Goal: Information Seeking & Learning: Check status

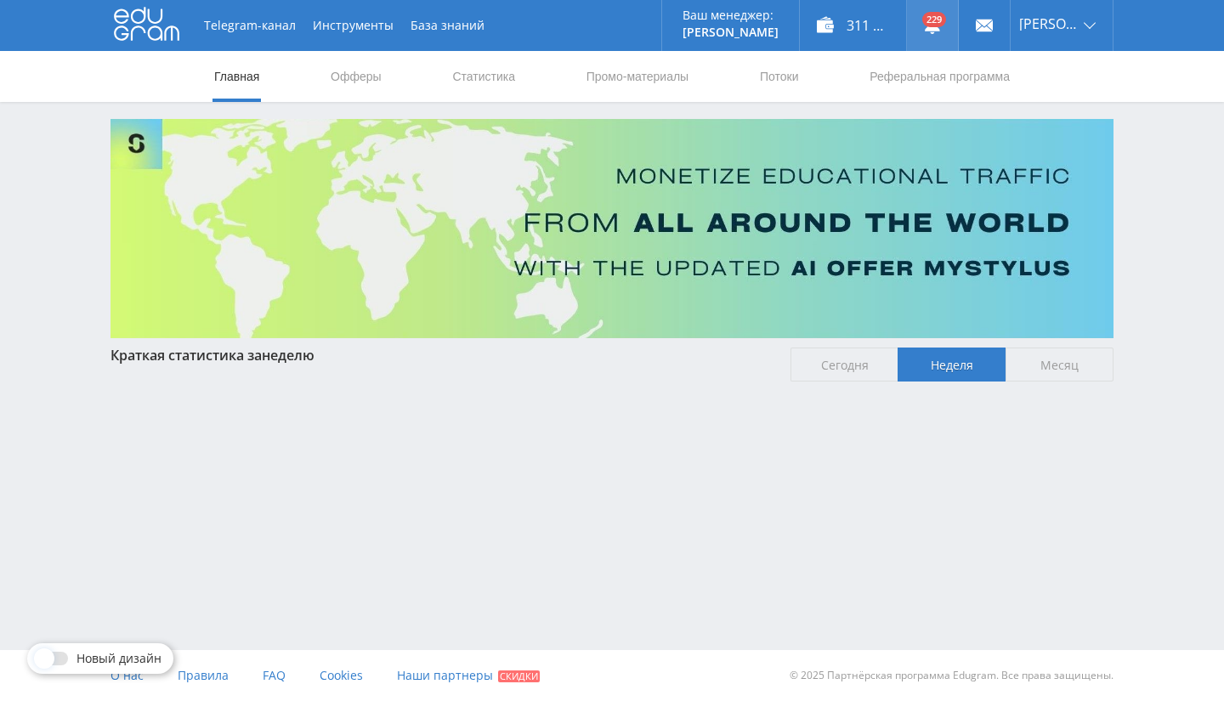
click at [958, 18] on link at bounding box center [932, 25] width 51 height 51
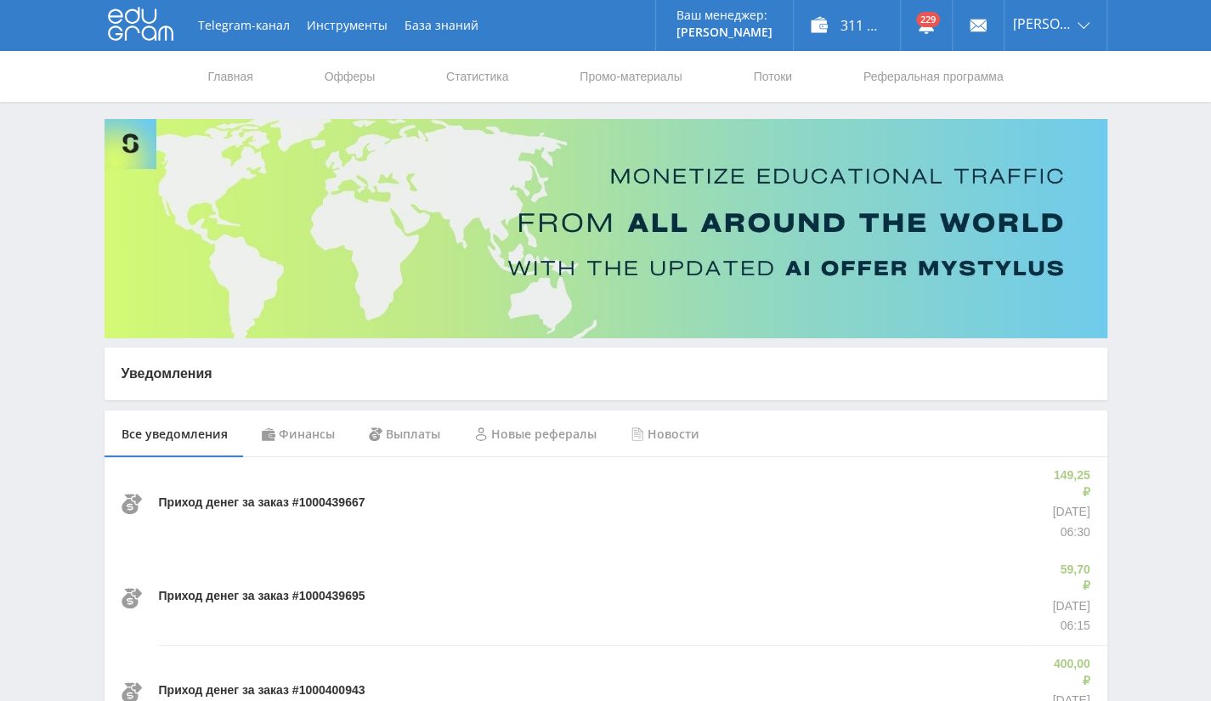
click at [275, 430] on div "Финансы" at bounding box center [298, 435] width 107 height 48
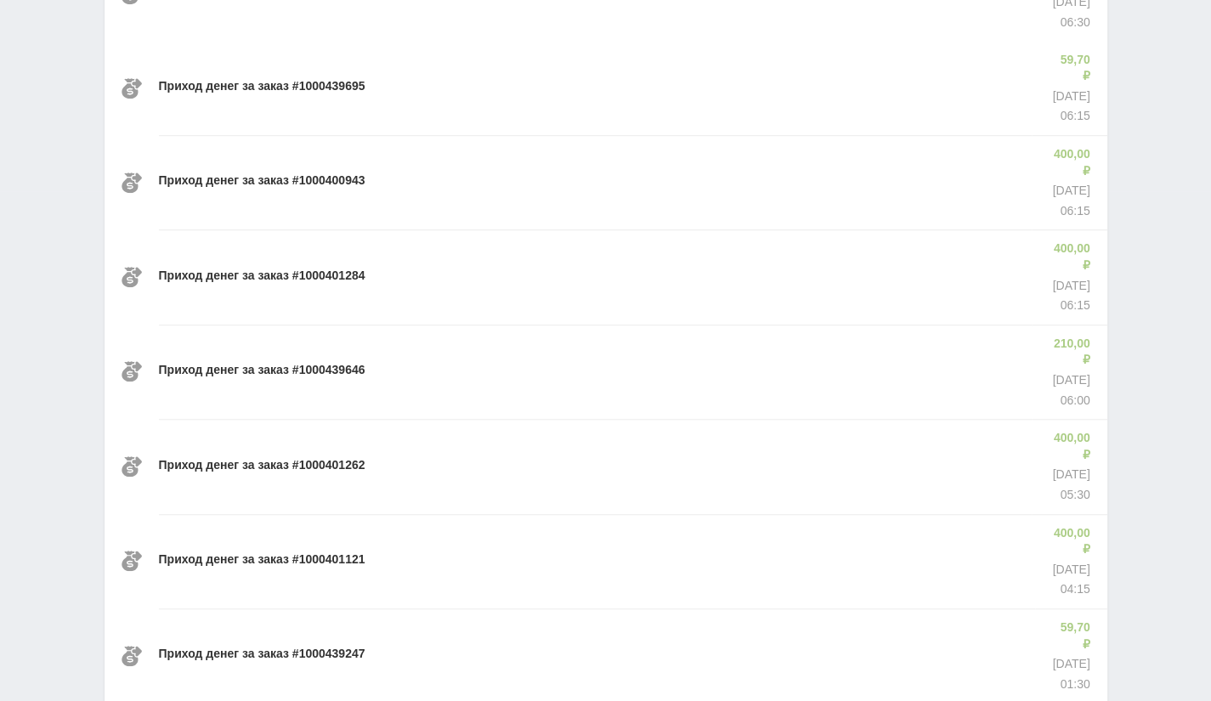
scroll to position [1046, 0]
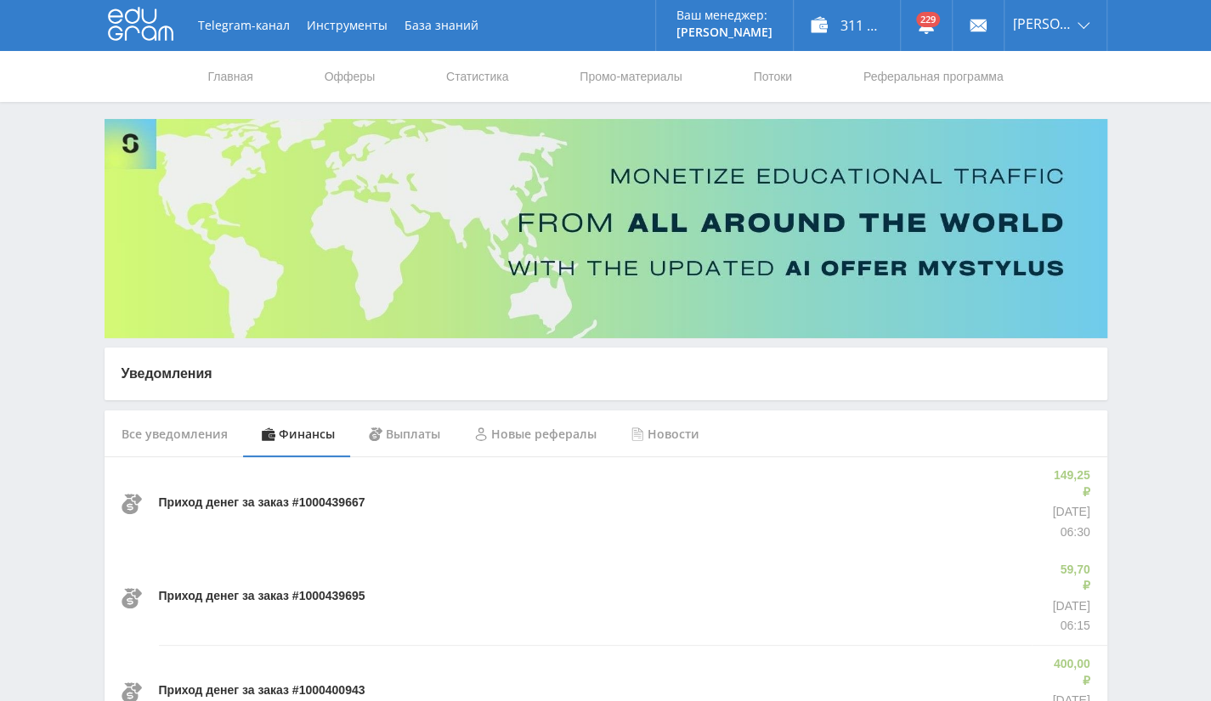
scroll to position [0, 0]
click at [412, 436] on div "Выплаты" at bounding box center [404, 435] width 105 height 48
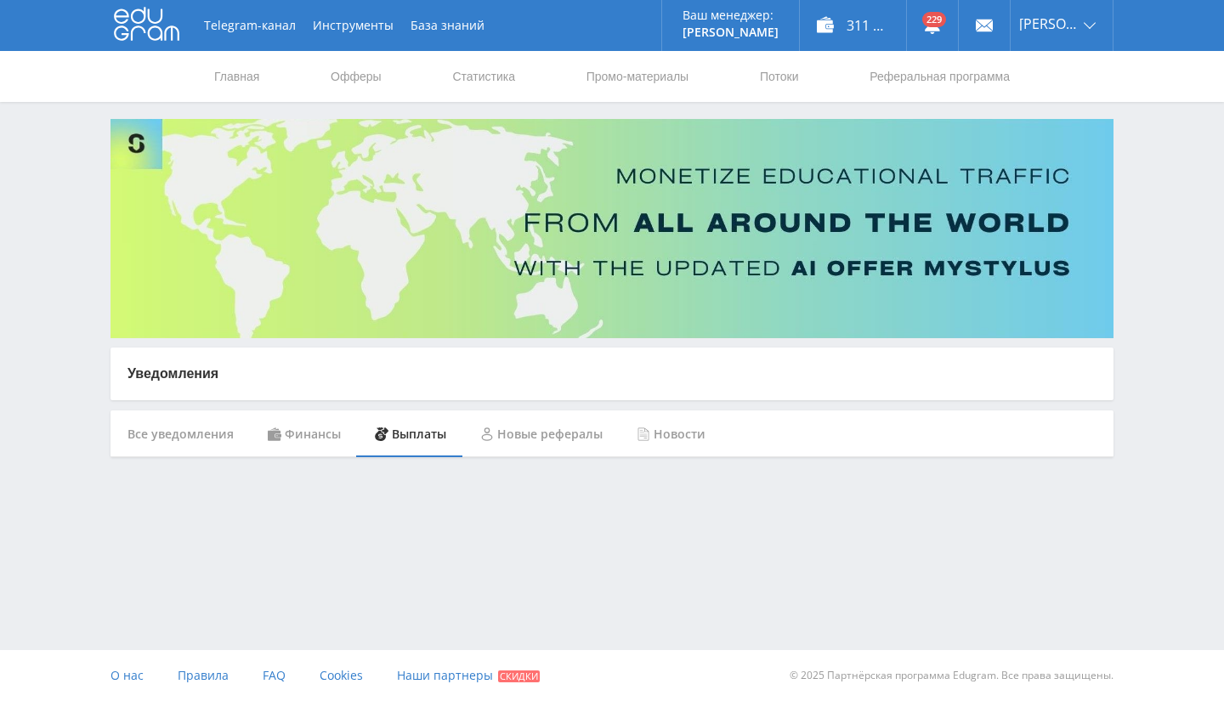
click at [297, 429] on div "Финансы" at bounding box center [304, 435] width 107 height 48
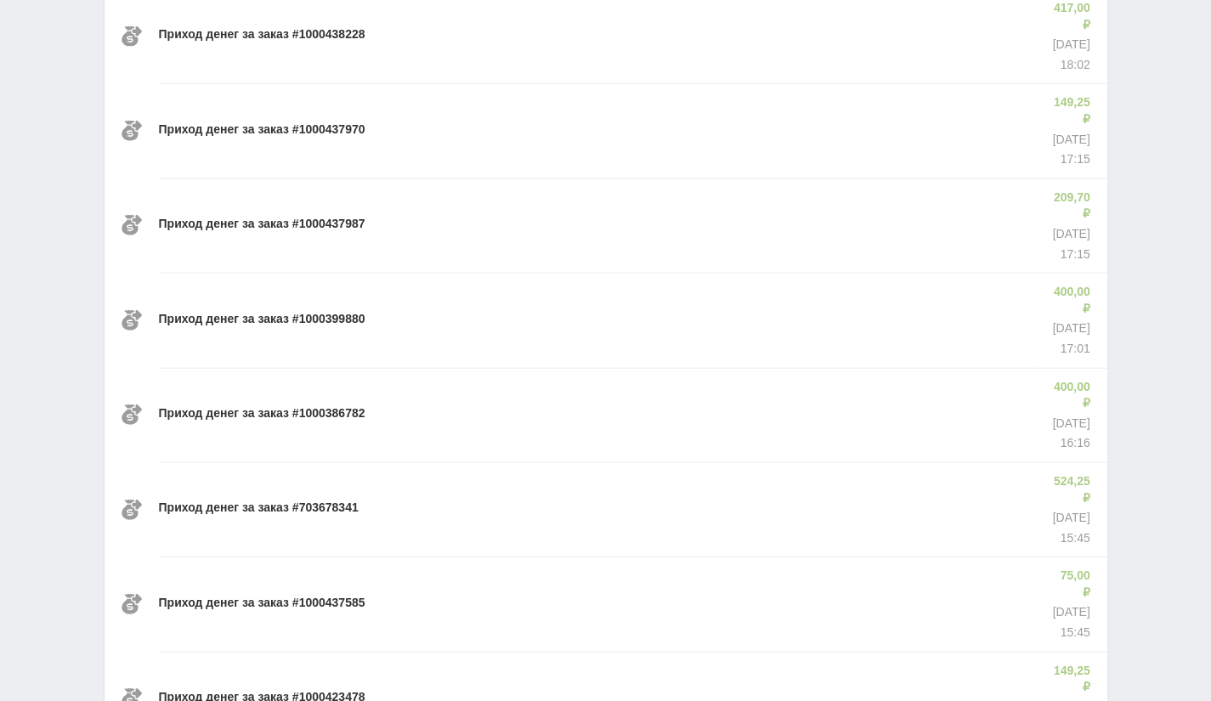
scroll to position [2212, 0]
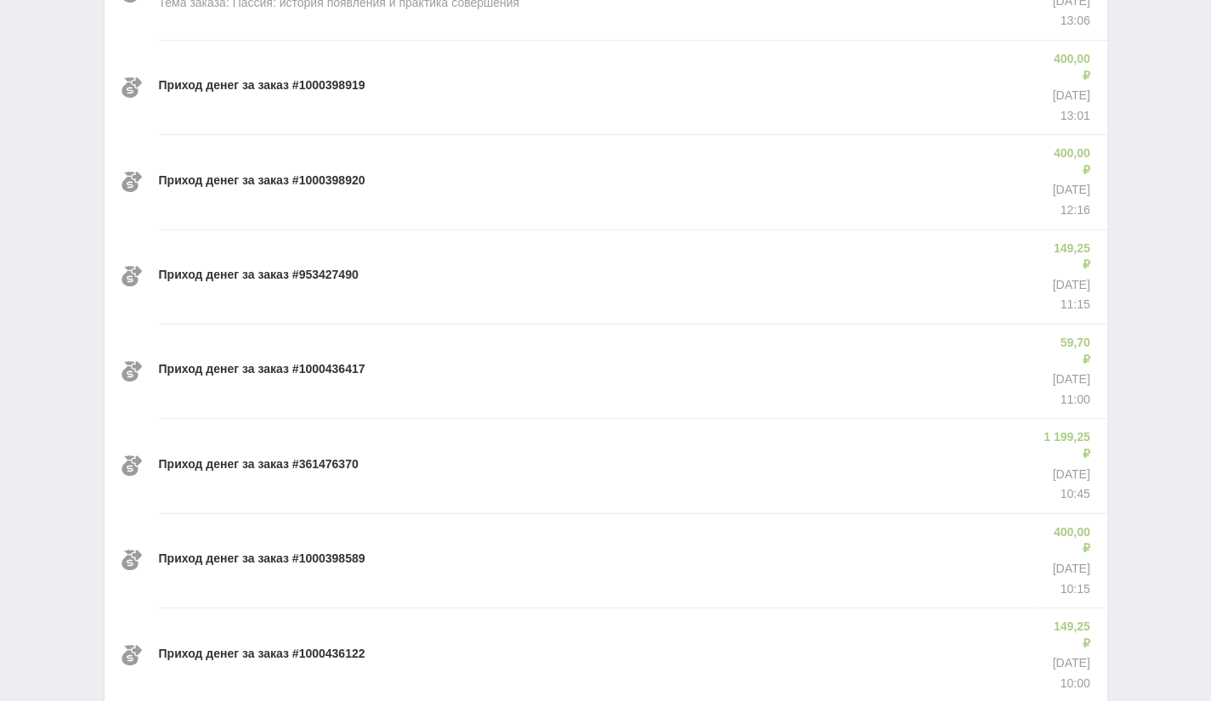
scroll to position [3378, 0]
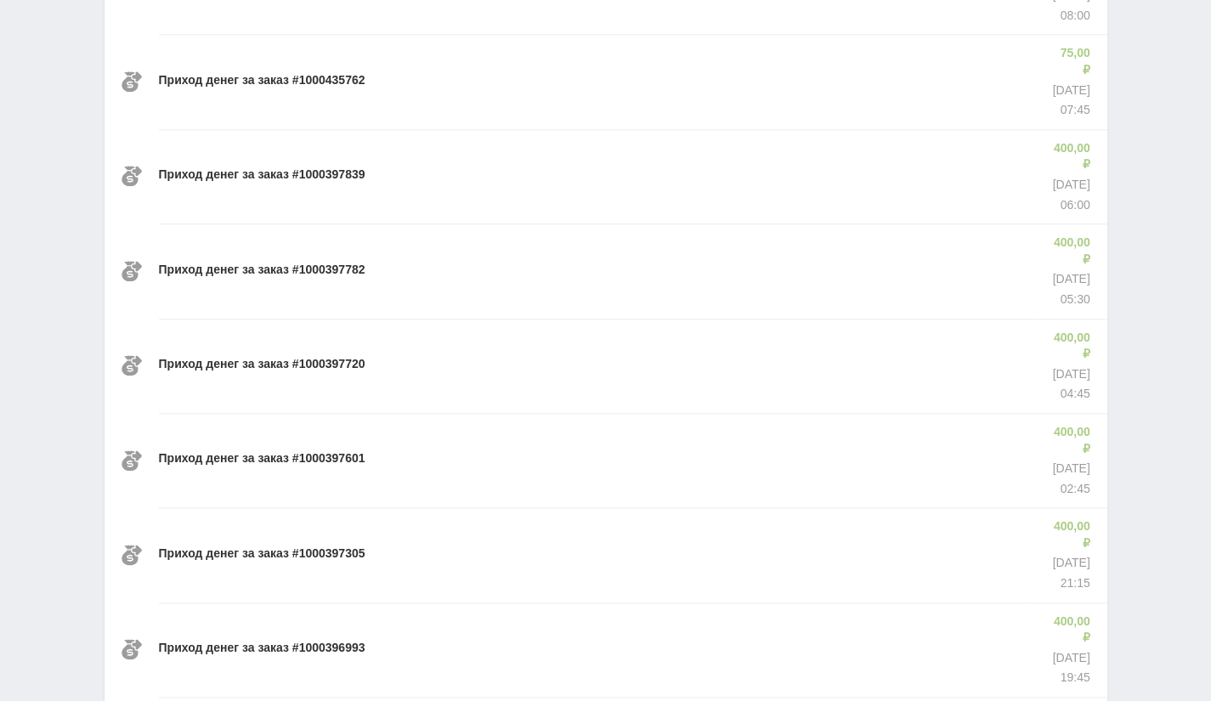
scroll to position [4544, 0]
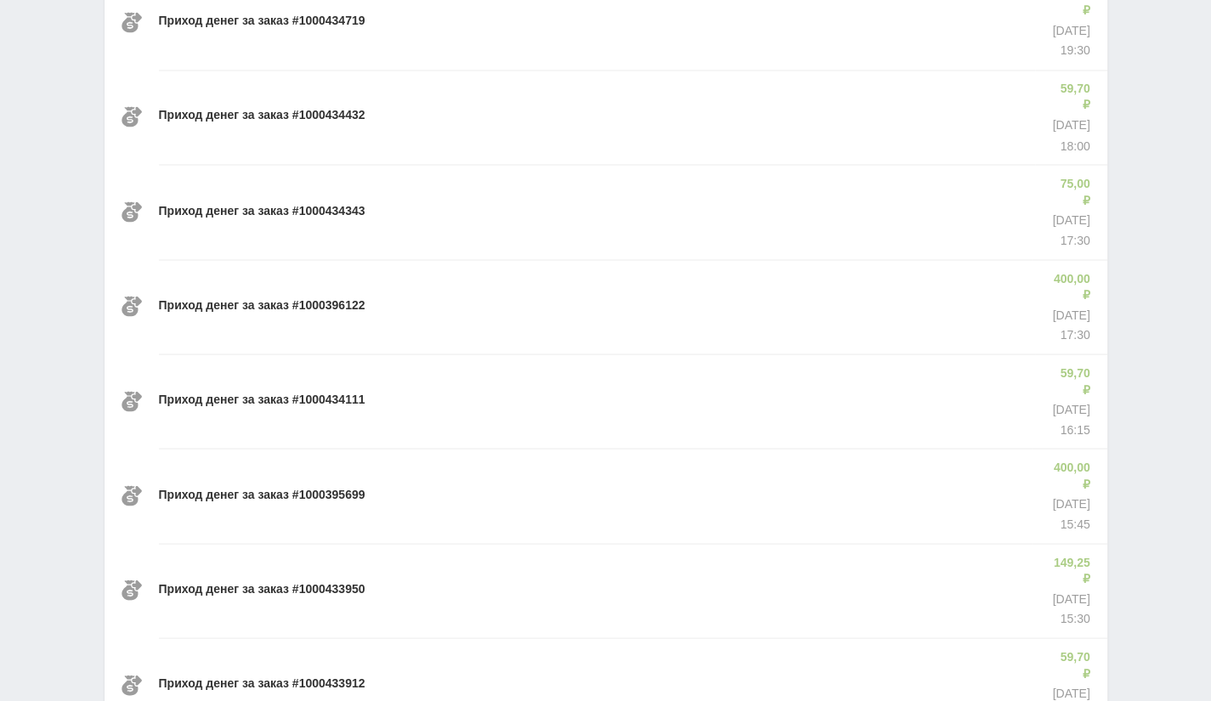
scroll to position [5710, 0]
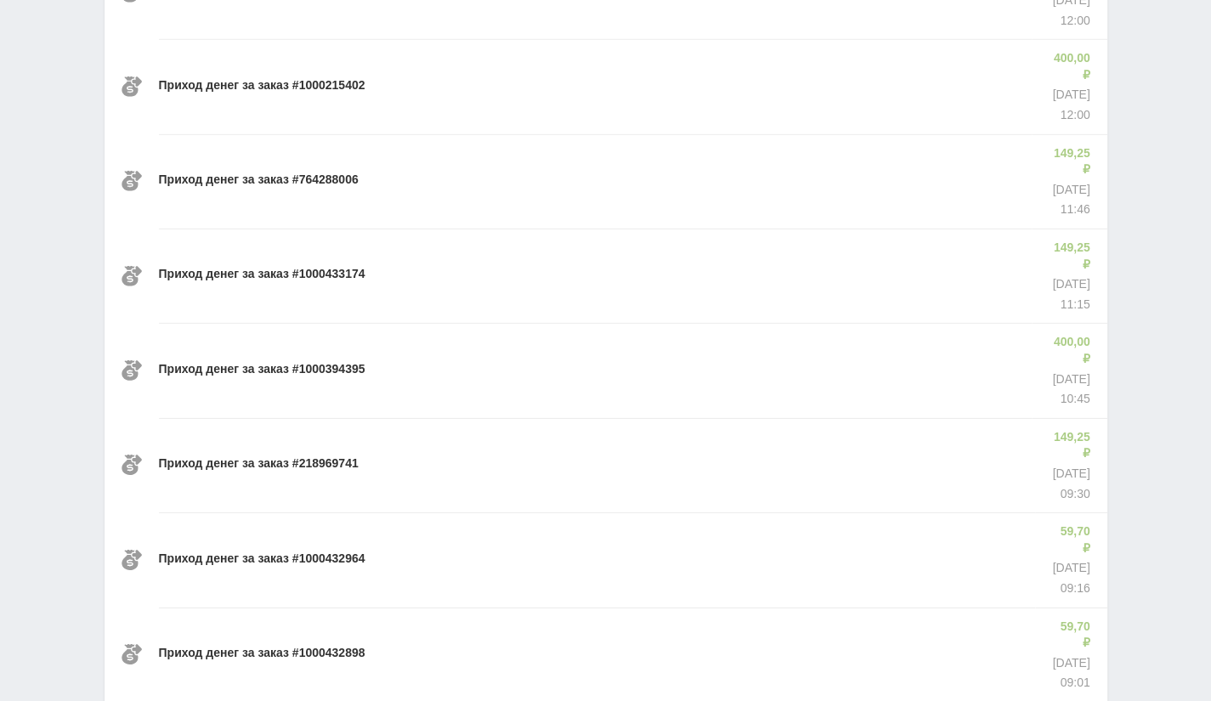
scroll to position [6876, 0]
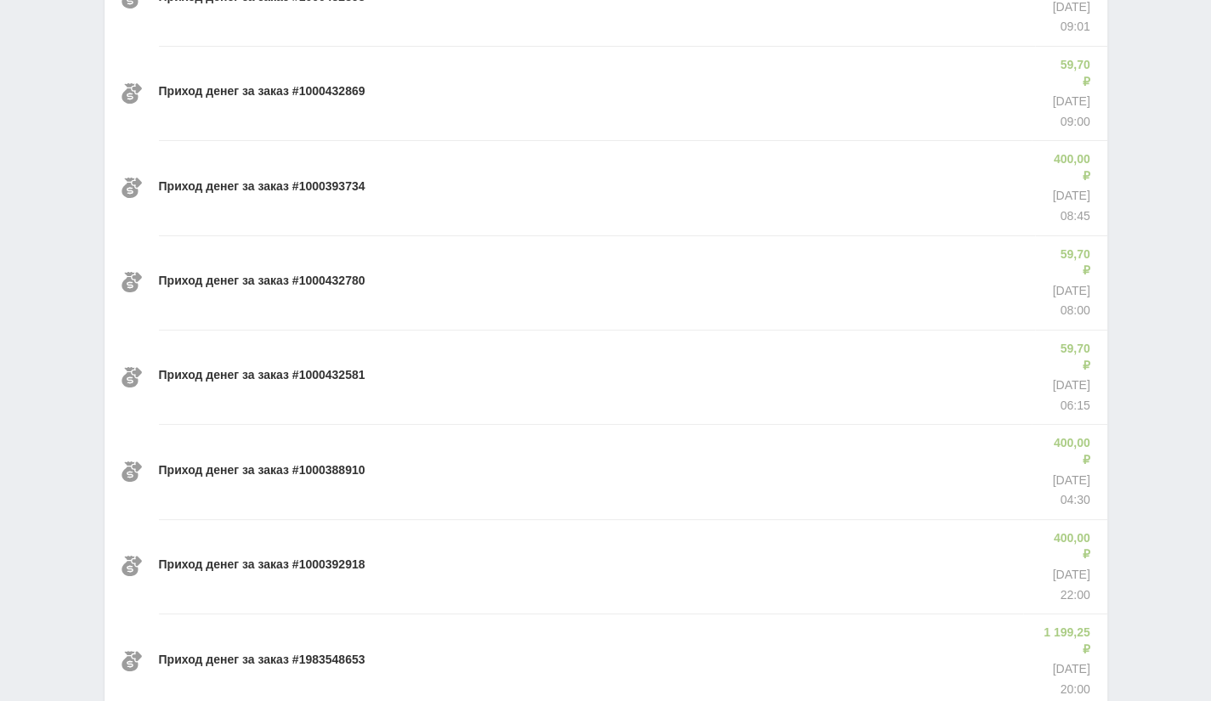
scroll to position [8042, 0]
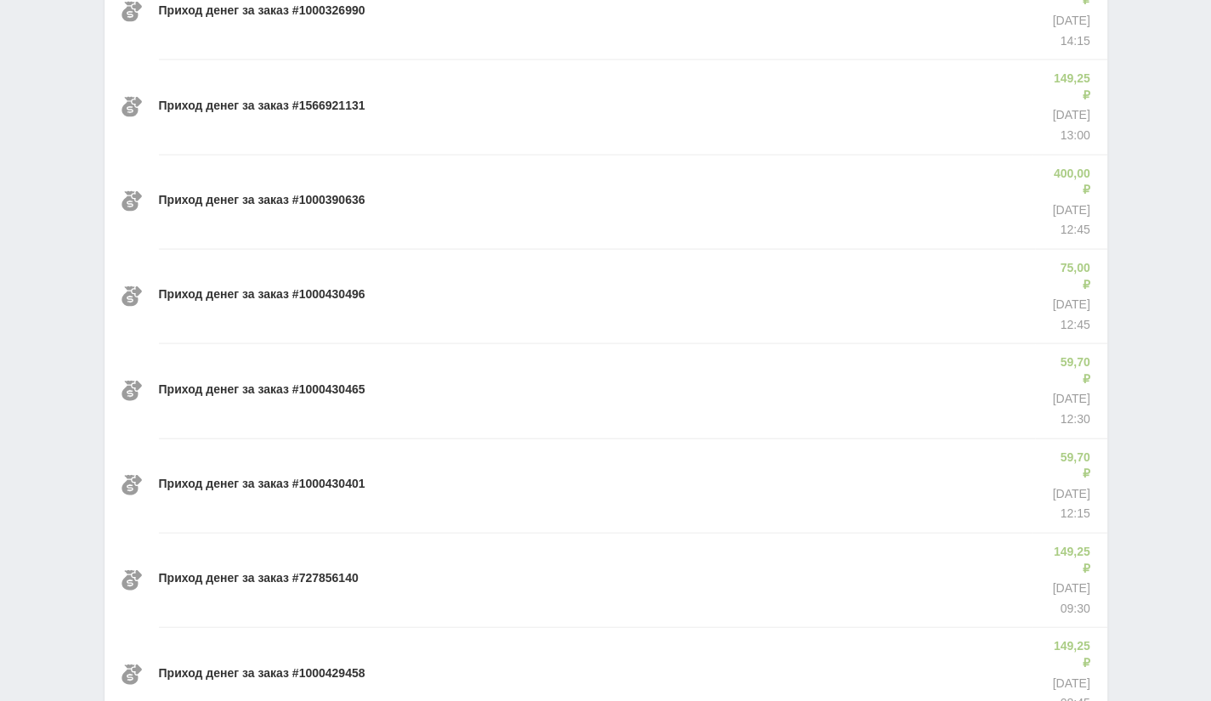
scroll to position [9208, 0]
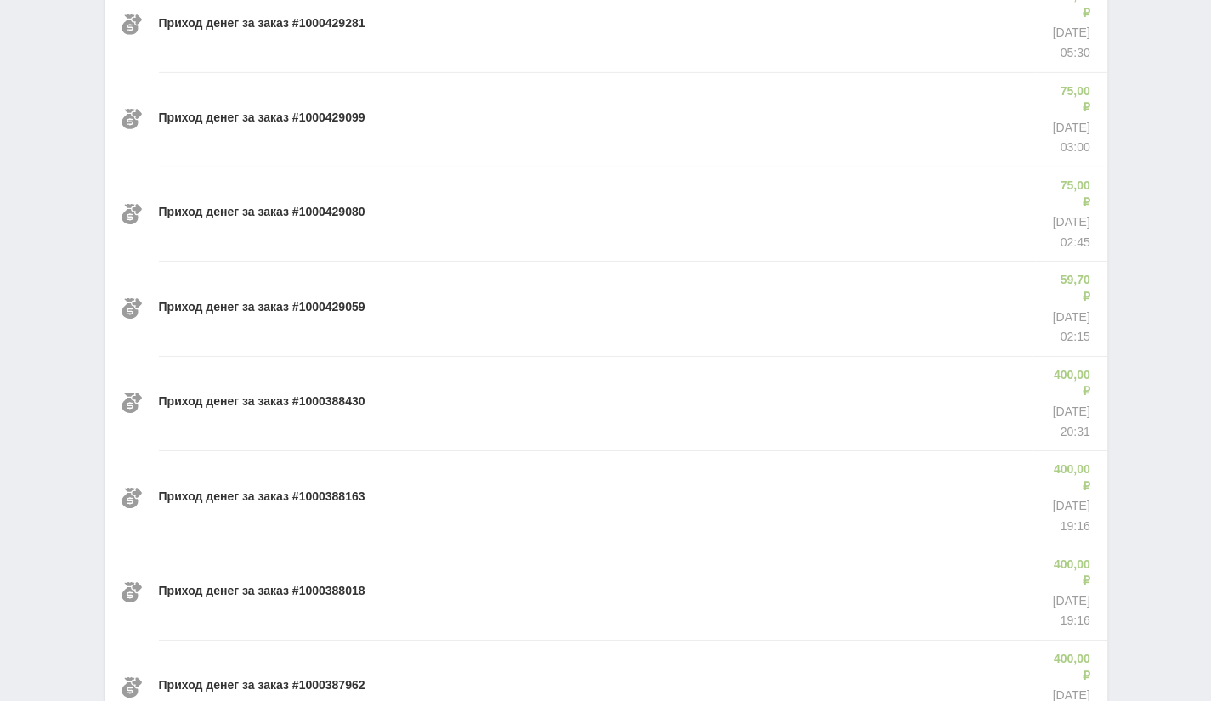
scroll to position [10374, 0]
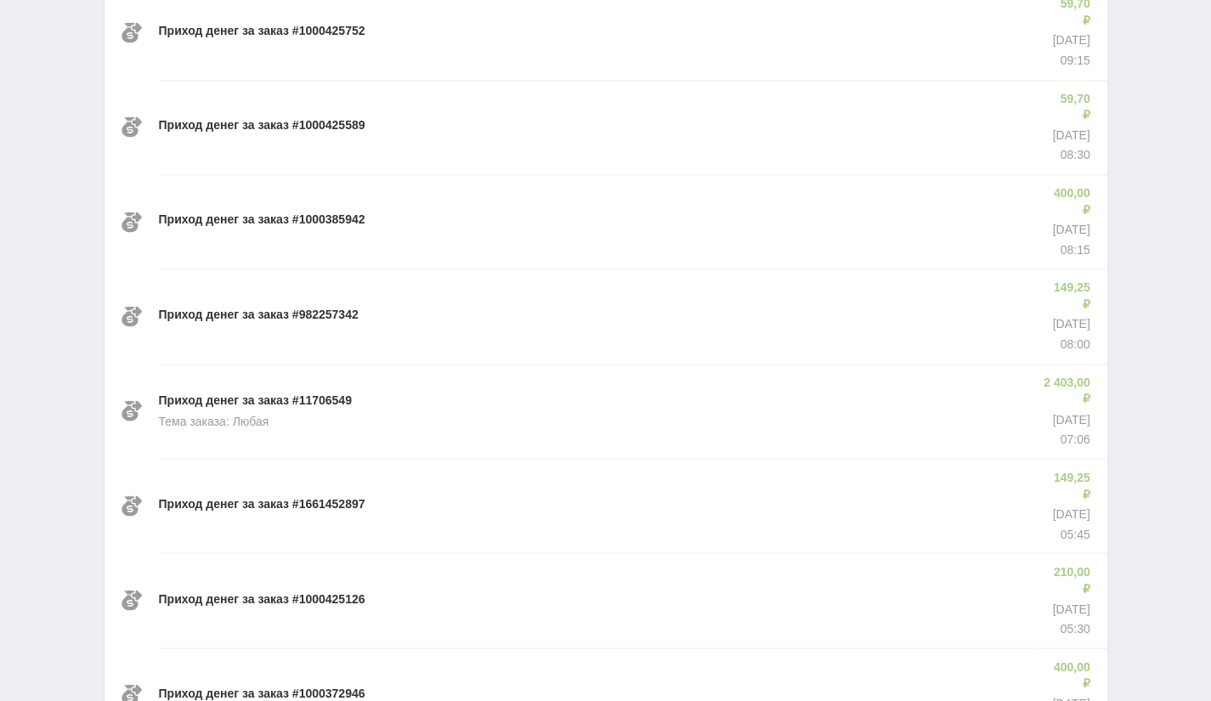
scroll to position [12705, 0]
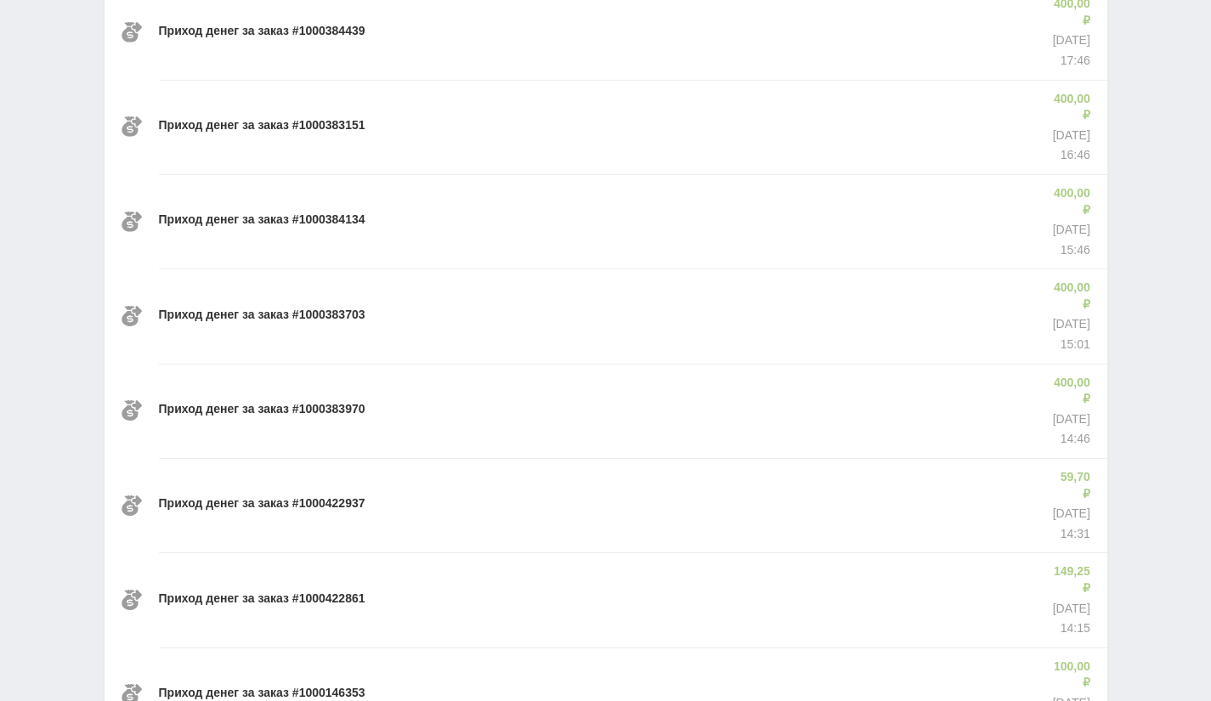
scroll to position [13871, 0]
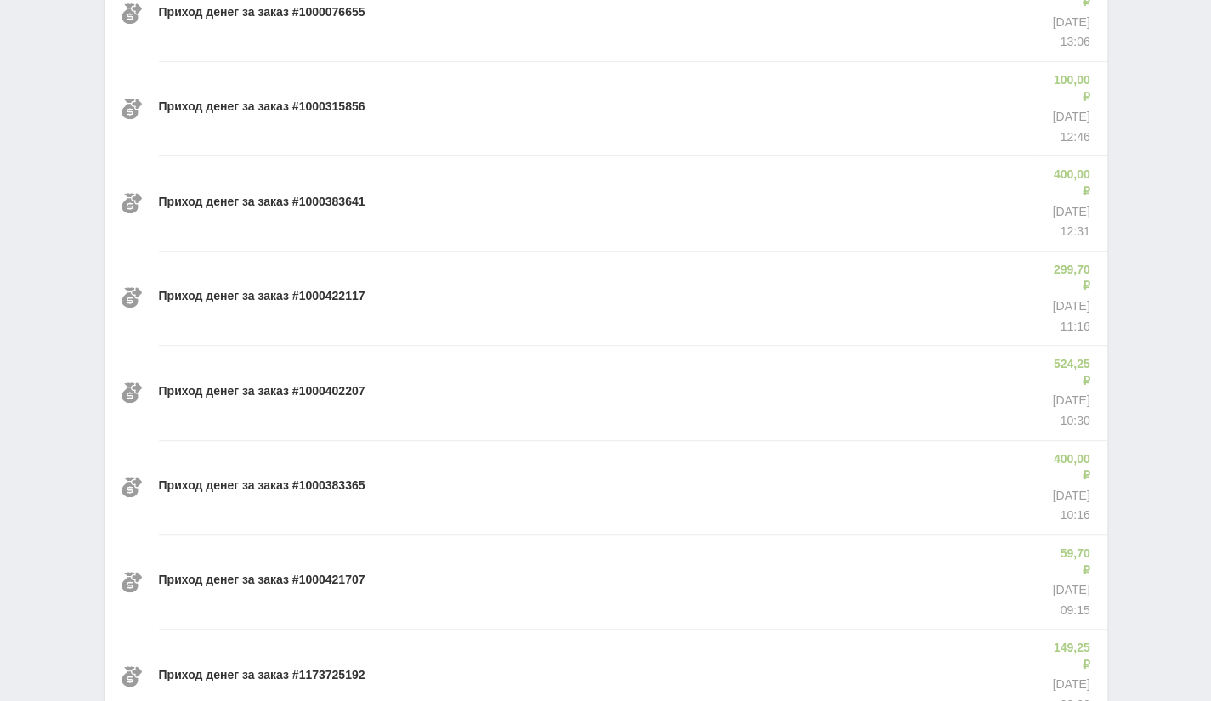
scroll to position [15038, 0]
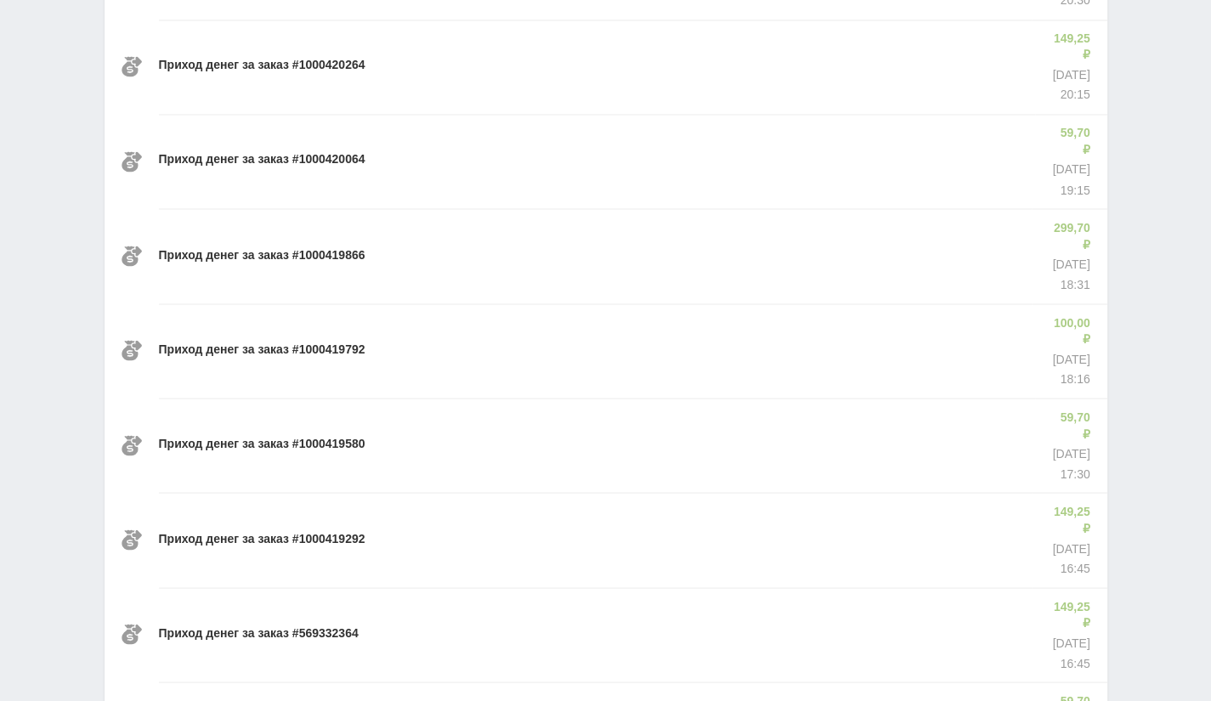
scroll to position [16204, 0]
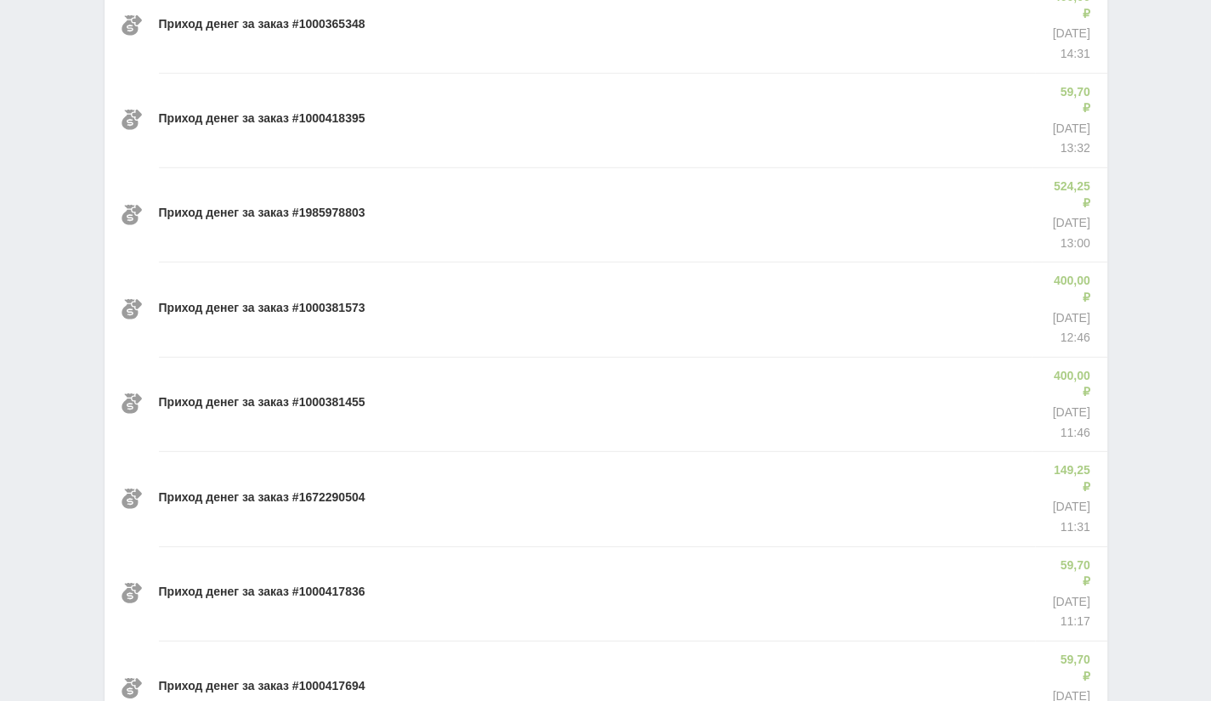
scroll to position [17369, 0]
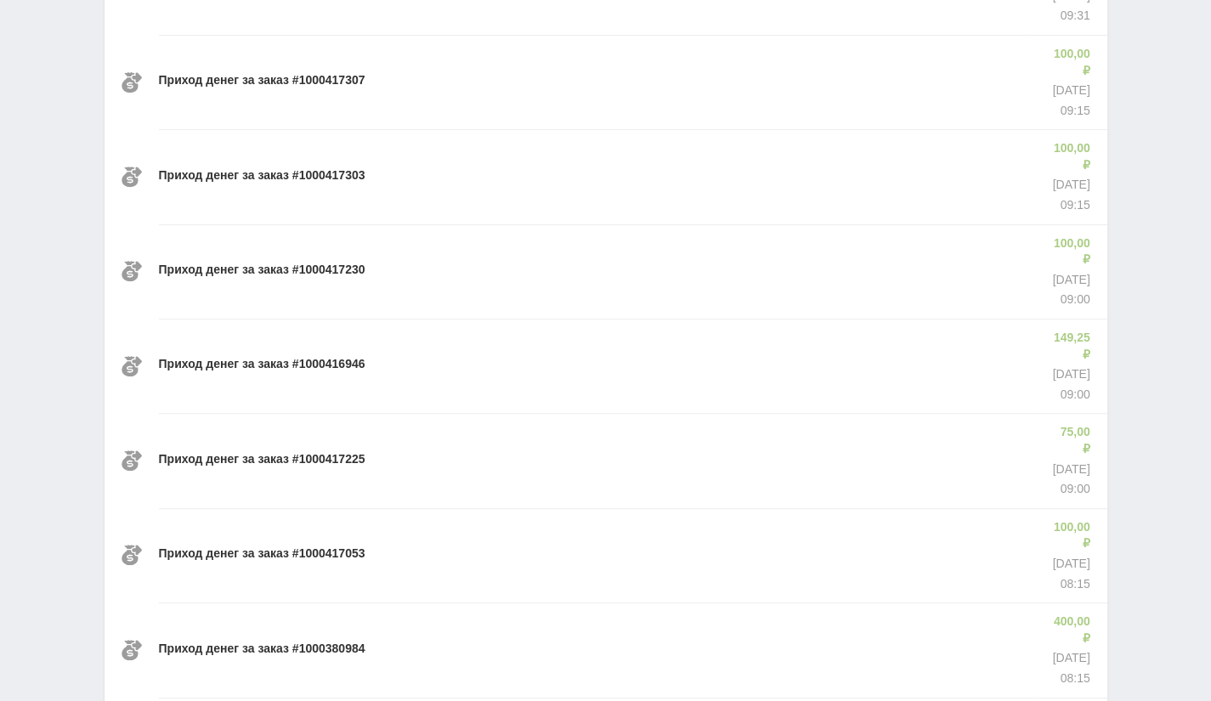
scroll to position [18535, 0]
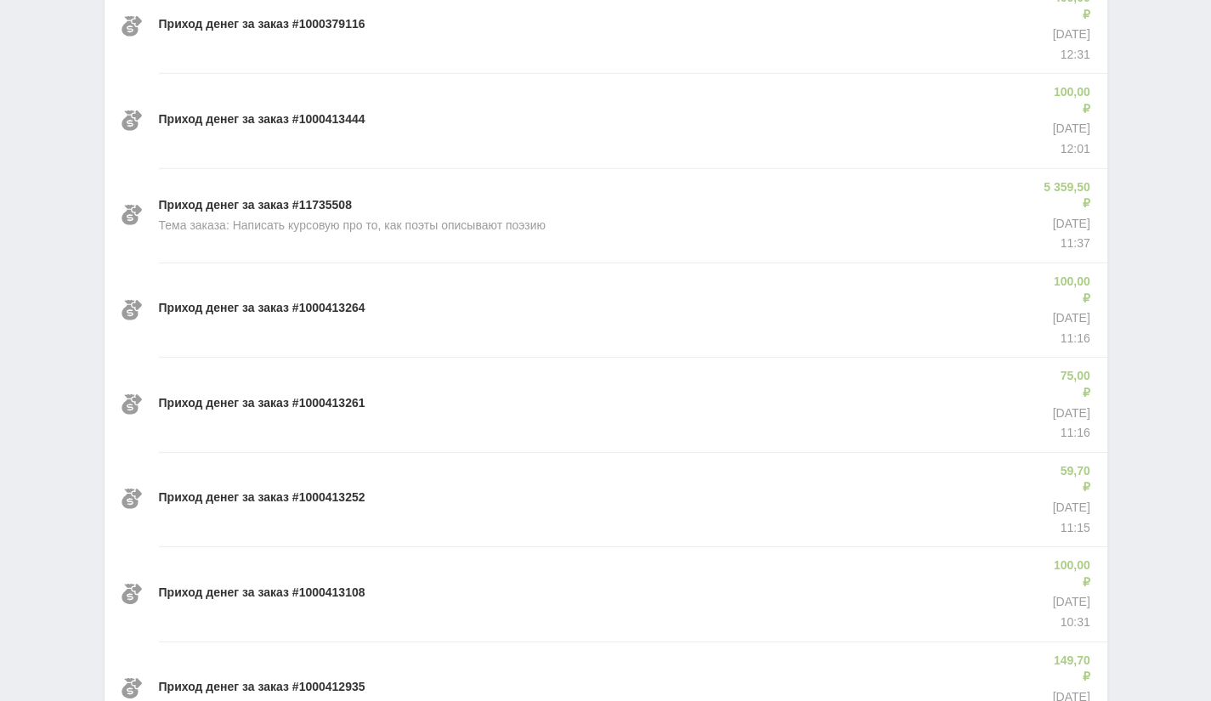
scroll to position [20867, 0]
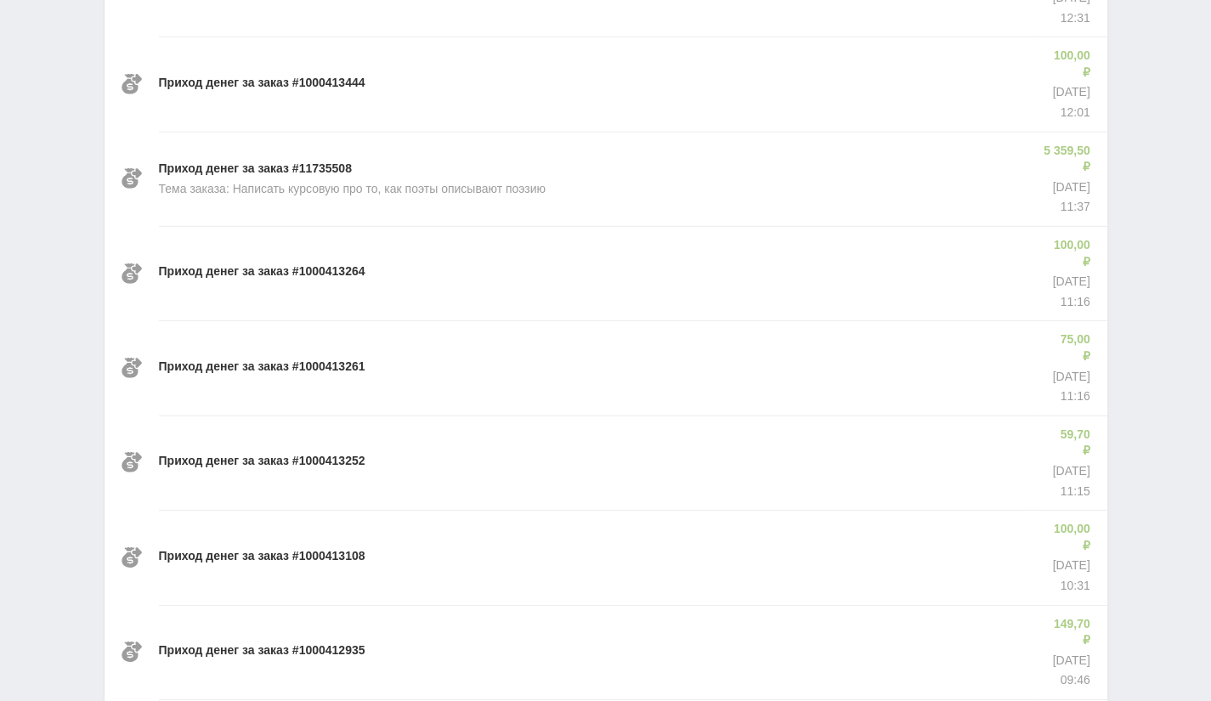
drag, startPoint x: 598, startPoint y: 649, endPoint x: 603, endPoint y: 627, distance: 21.9
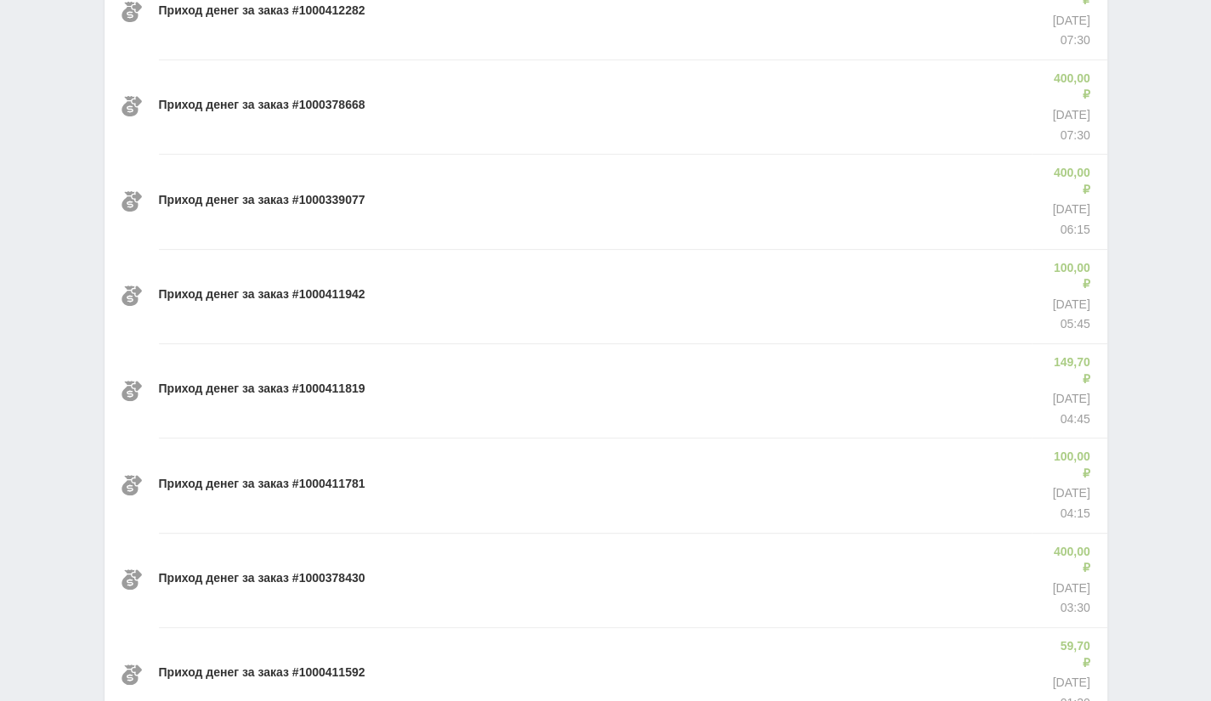
scroll to position [22033, 0]
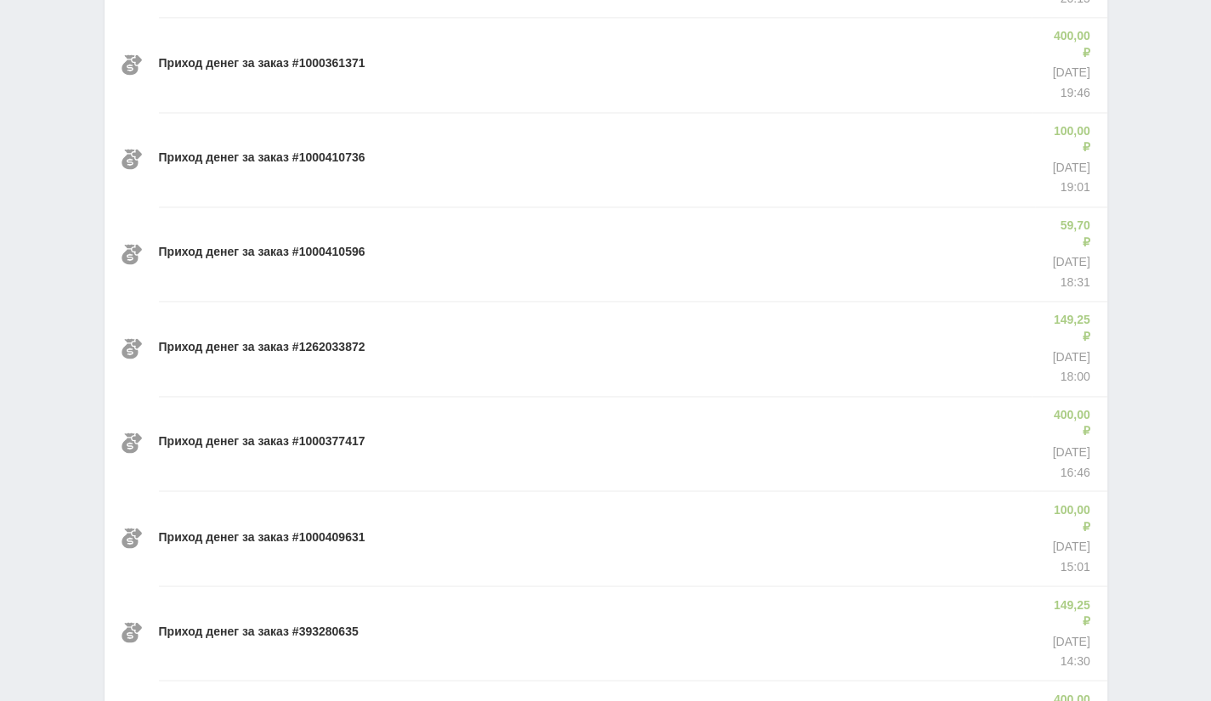
scroll to position [23199, 0]
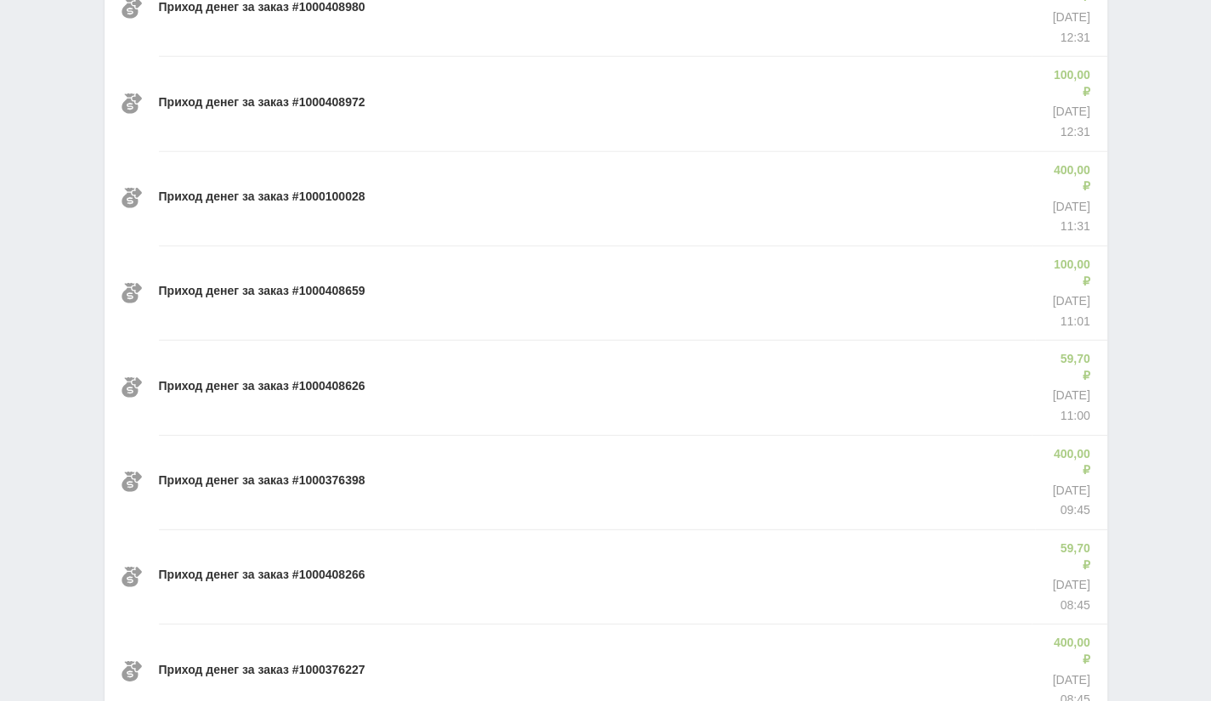
scroll to position [24365, 0]
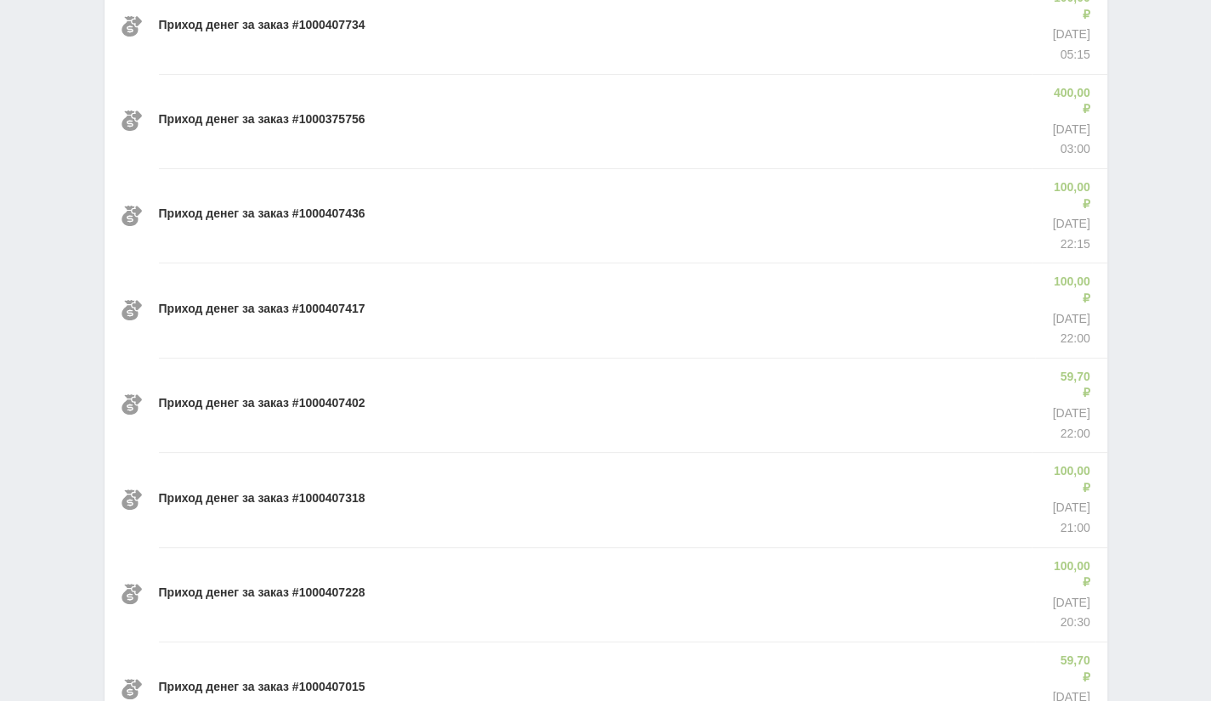
scroll to position [25530, 0]
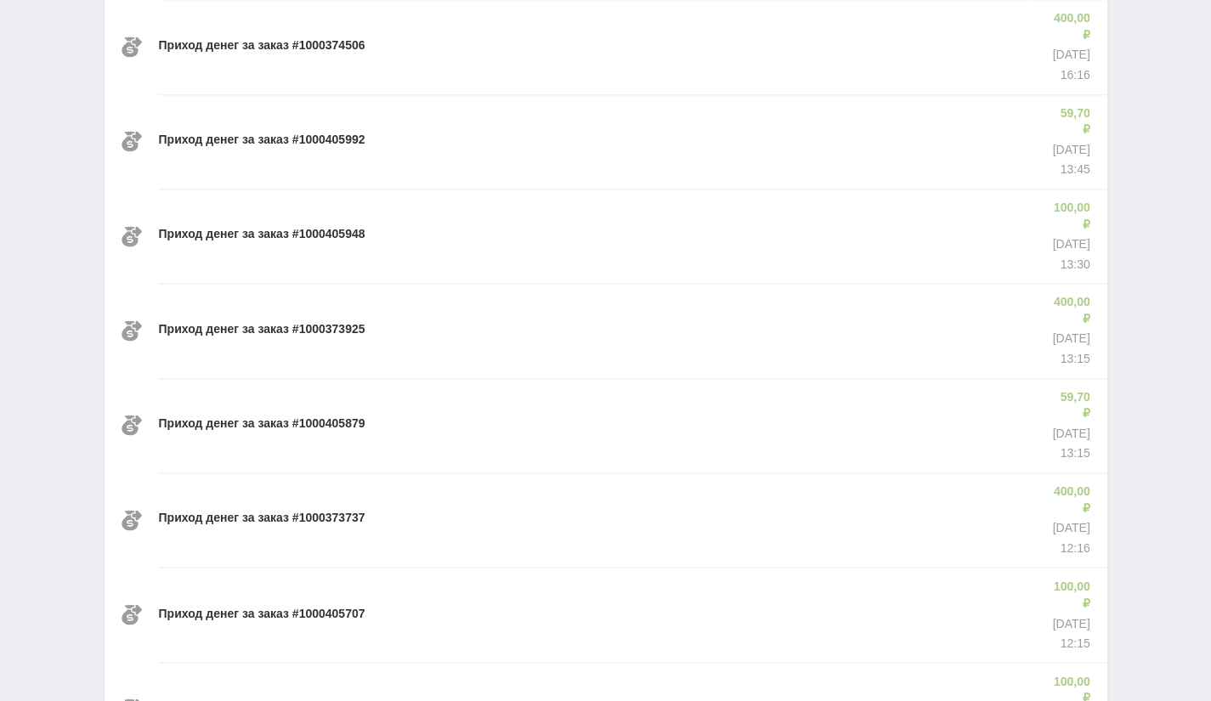
scroll to position [26696, 0]
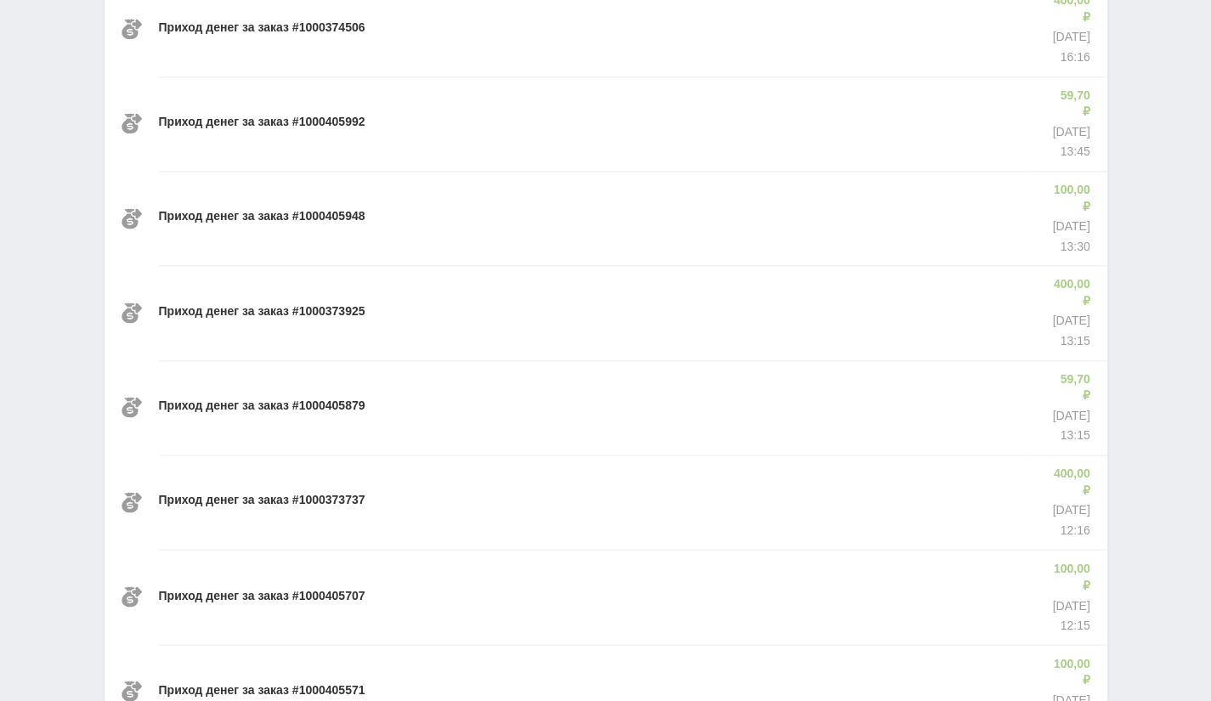
drag, startPoint x: 660, startPoint y: 637, endPoint x: 655, endPoint y: 599, distance: 37.6
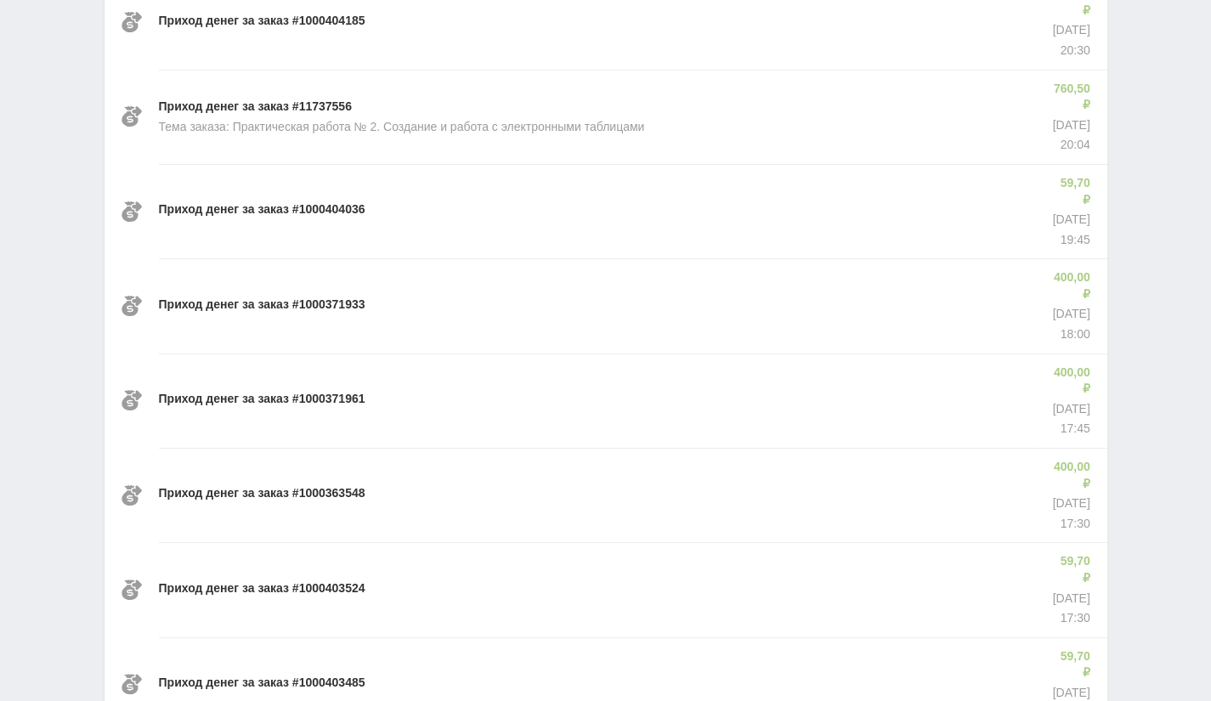
scroll to position [29028, 0]
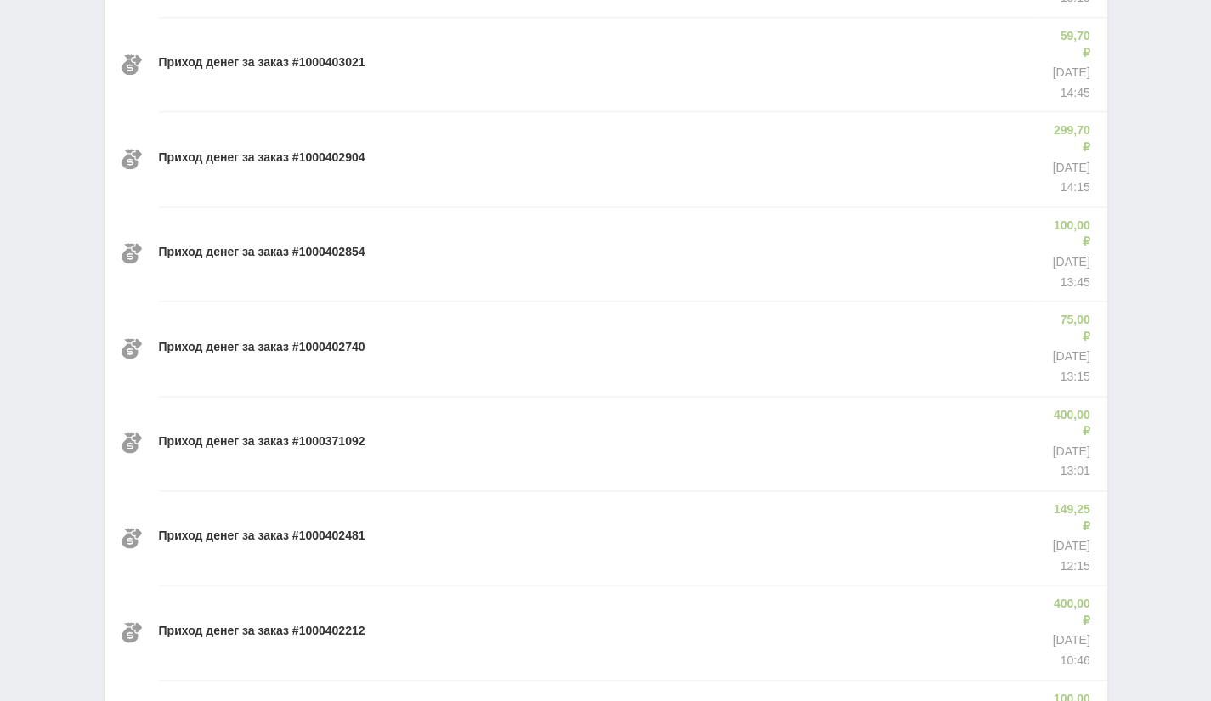
scroll to position [30194, 0]
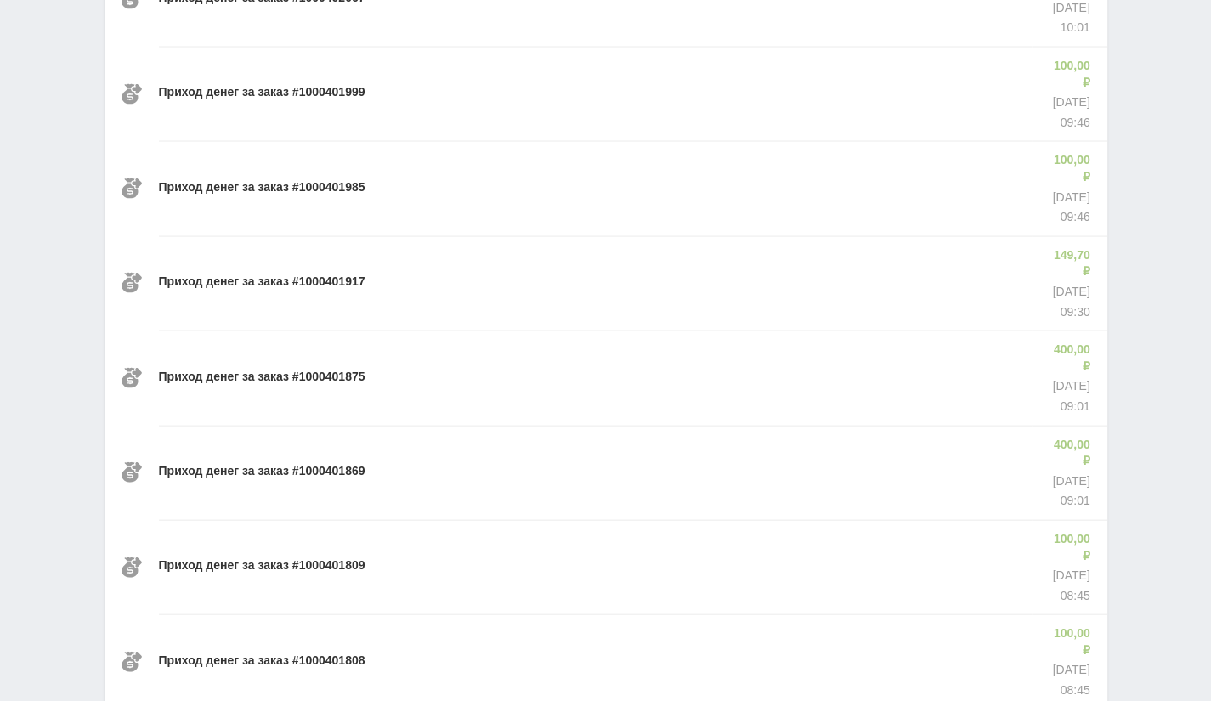
scroll to position [31360, 0]
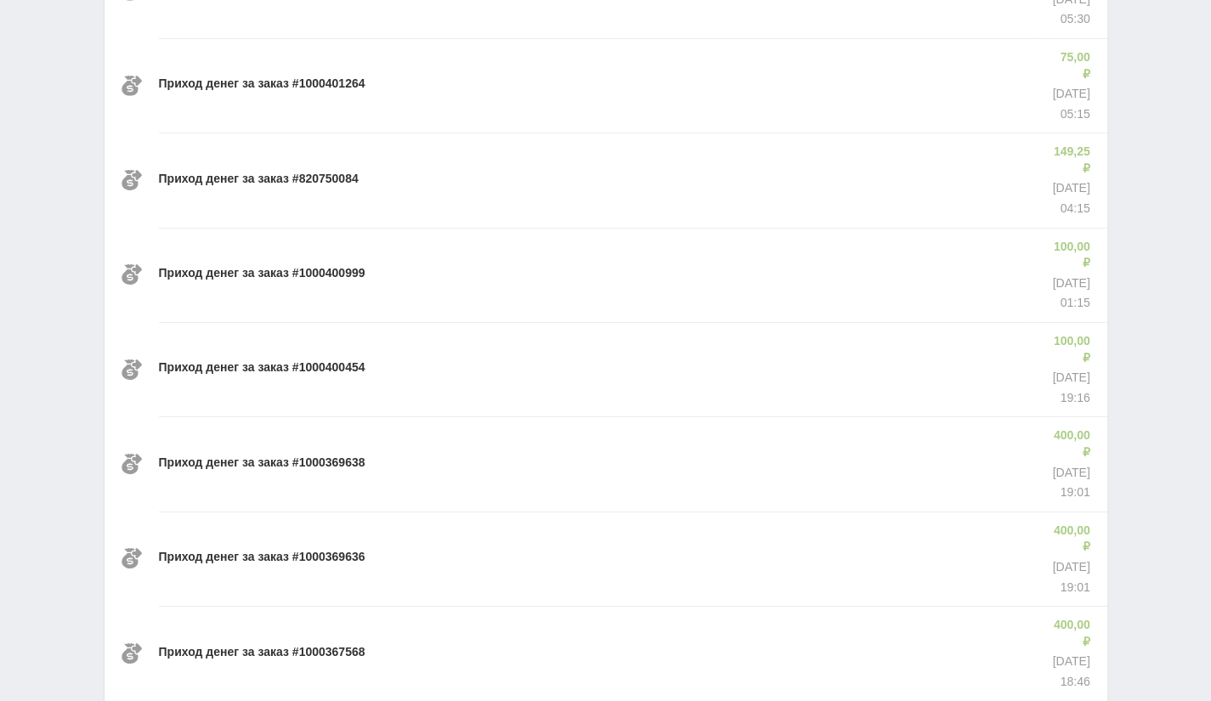
scroll to position [32526, 0]
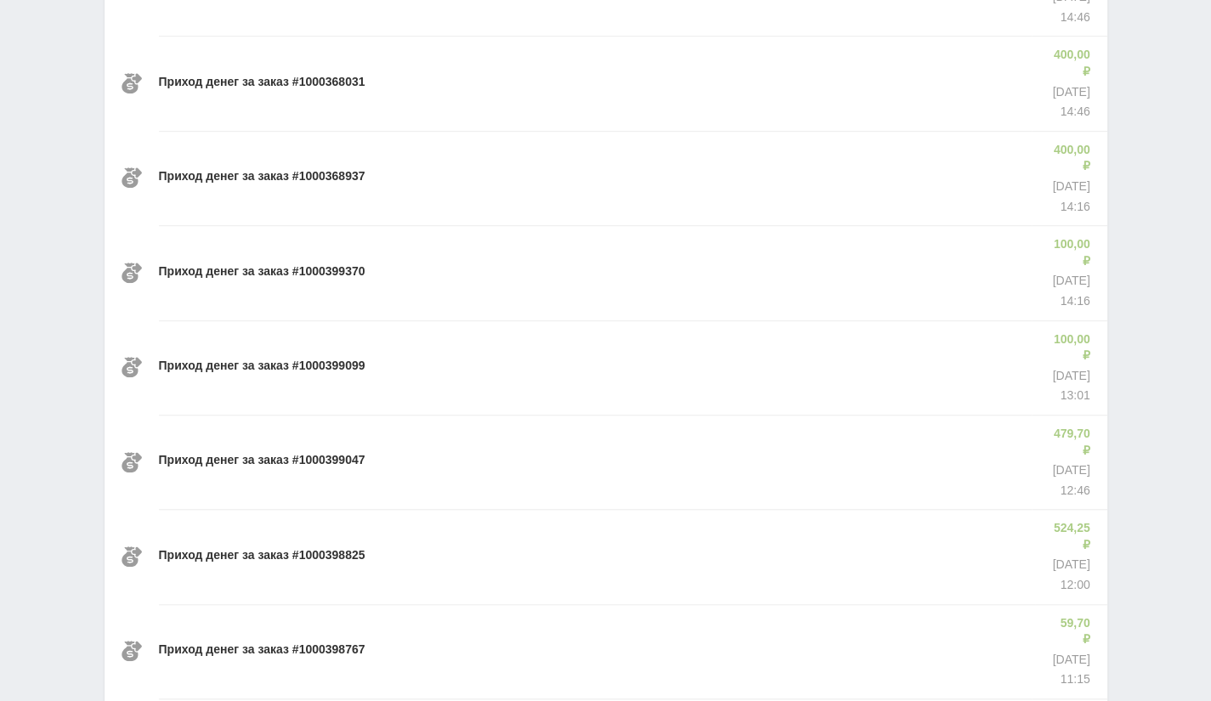
scroll to position [33692, 0]
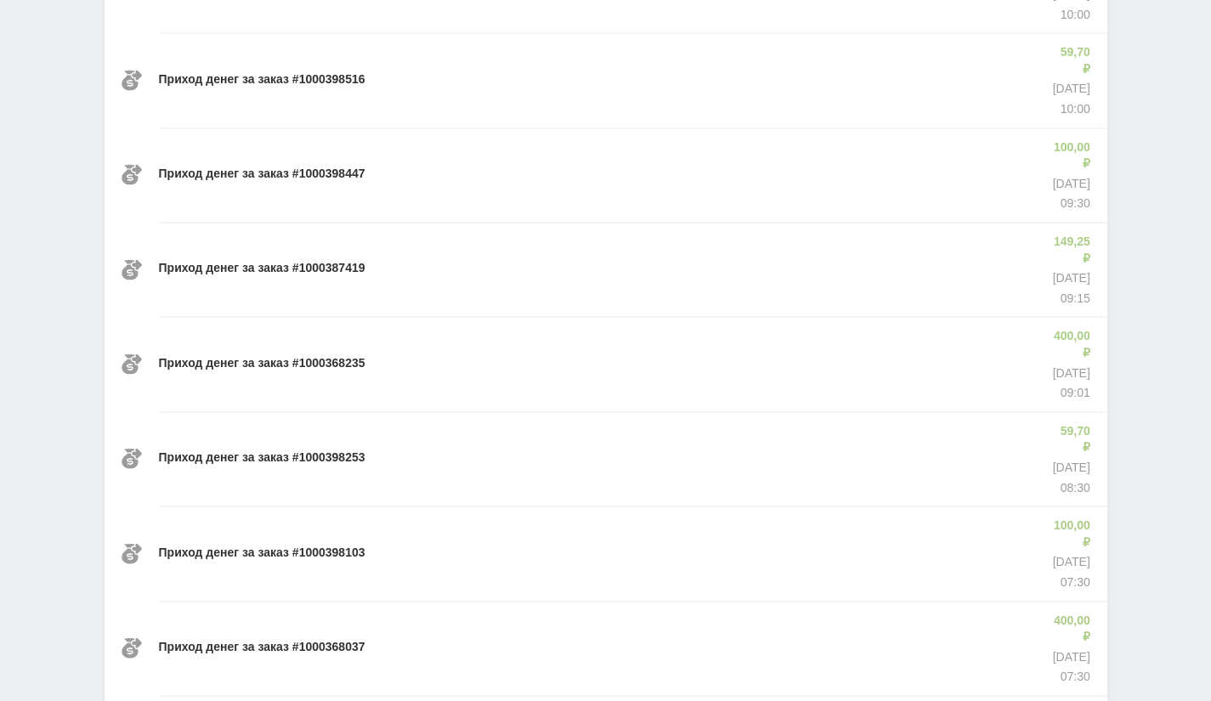
scroll to position [34858, 0]
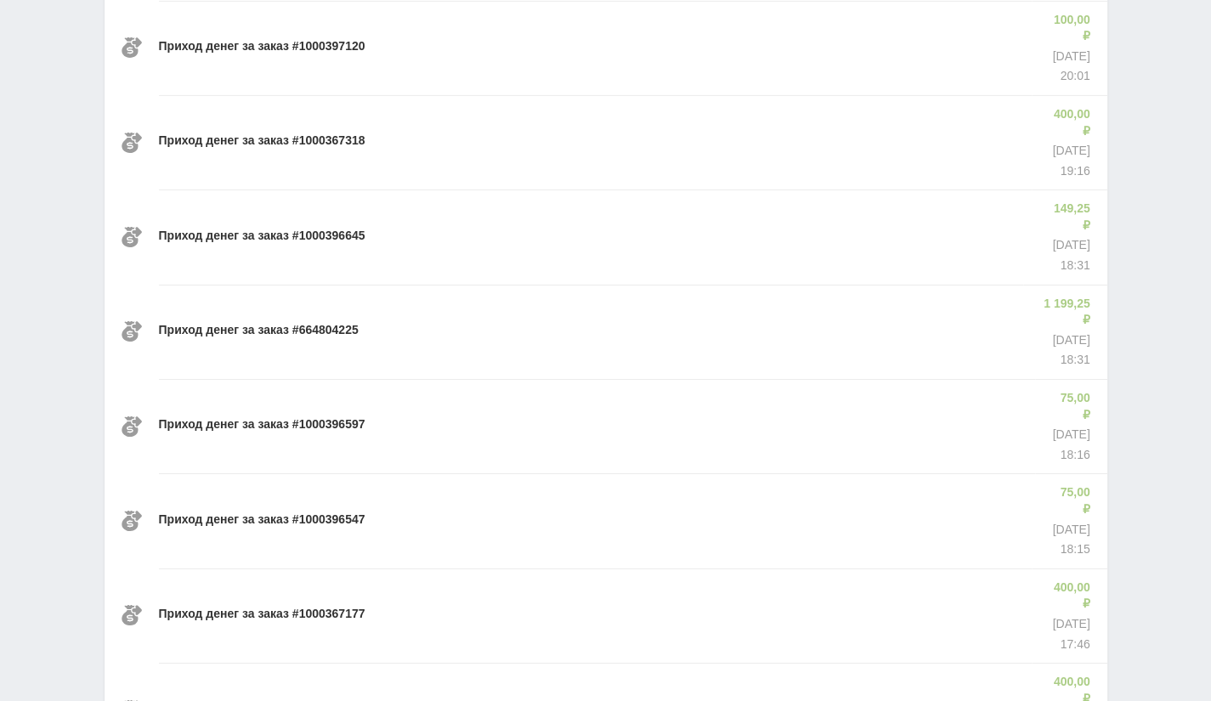
scroll to position [36024, 0]
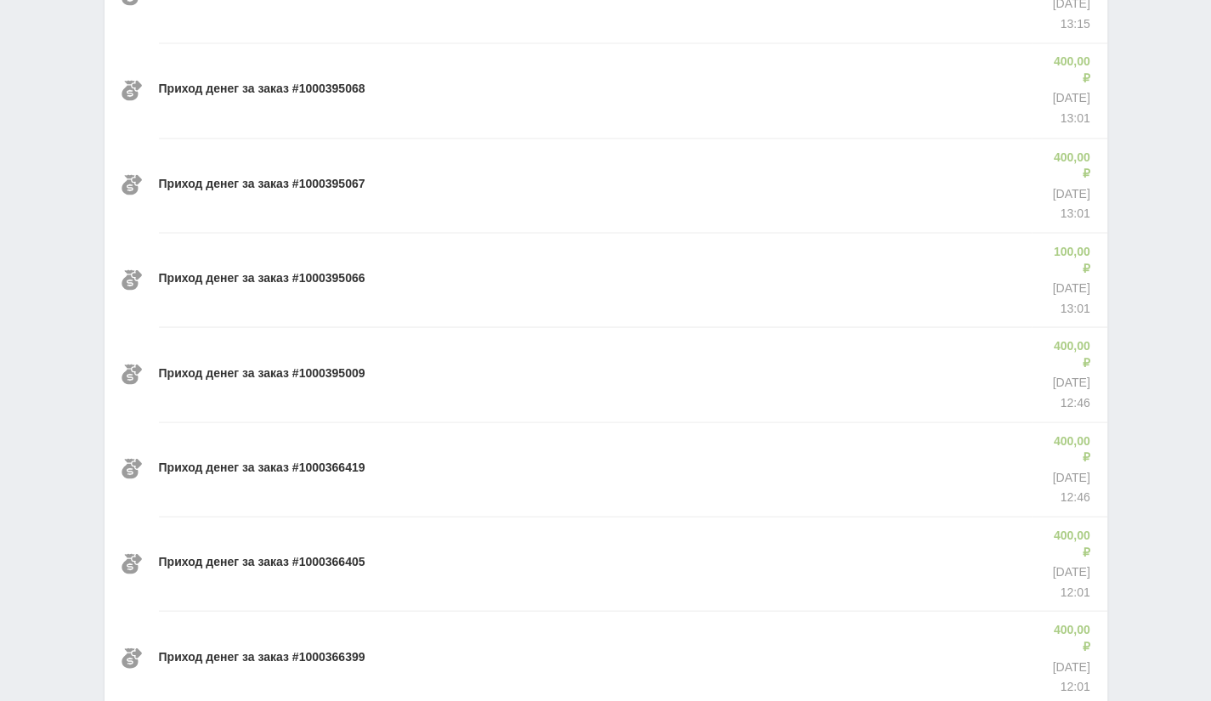
scroll to position [38355, 0]
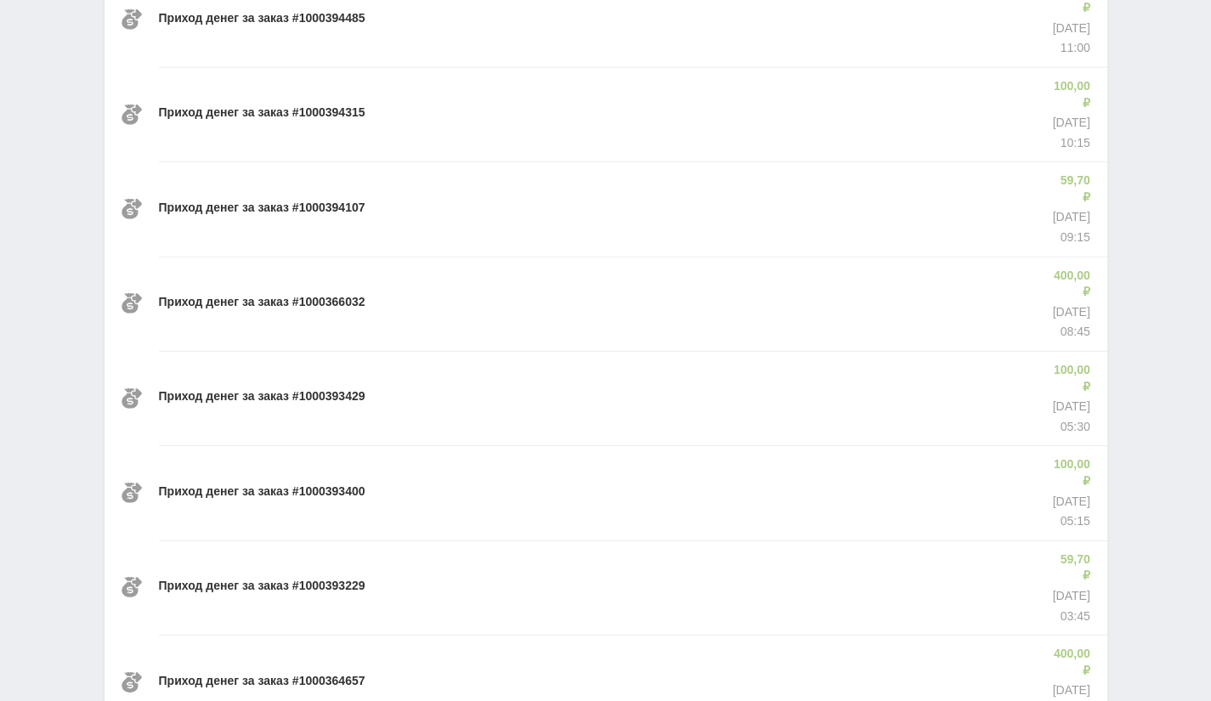
scroll to position [39521, 0]
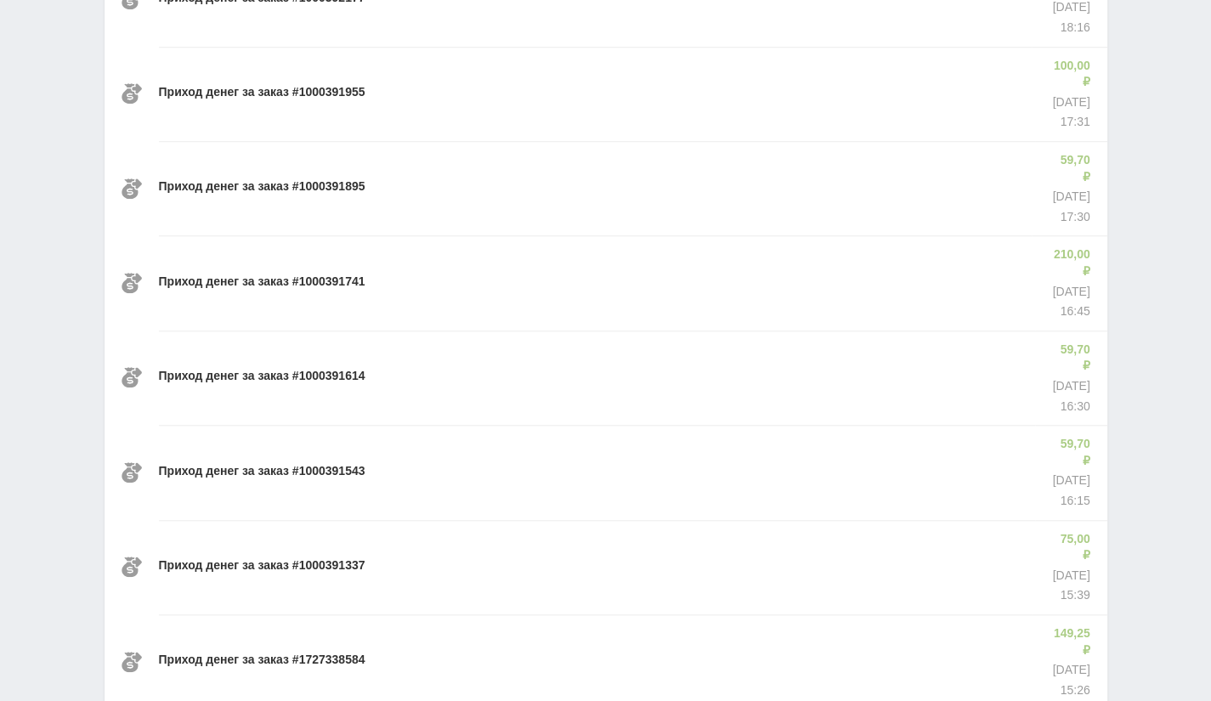
scroll to position [40688, 0]
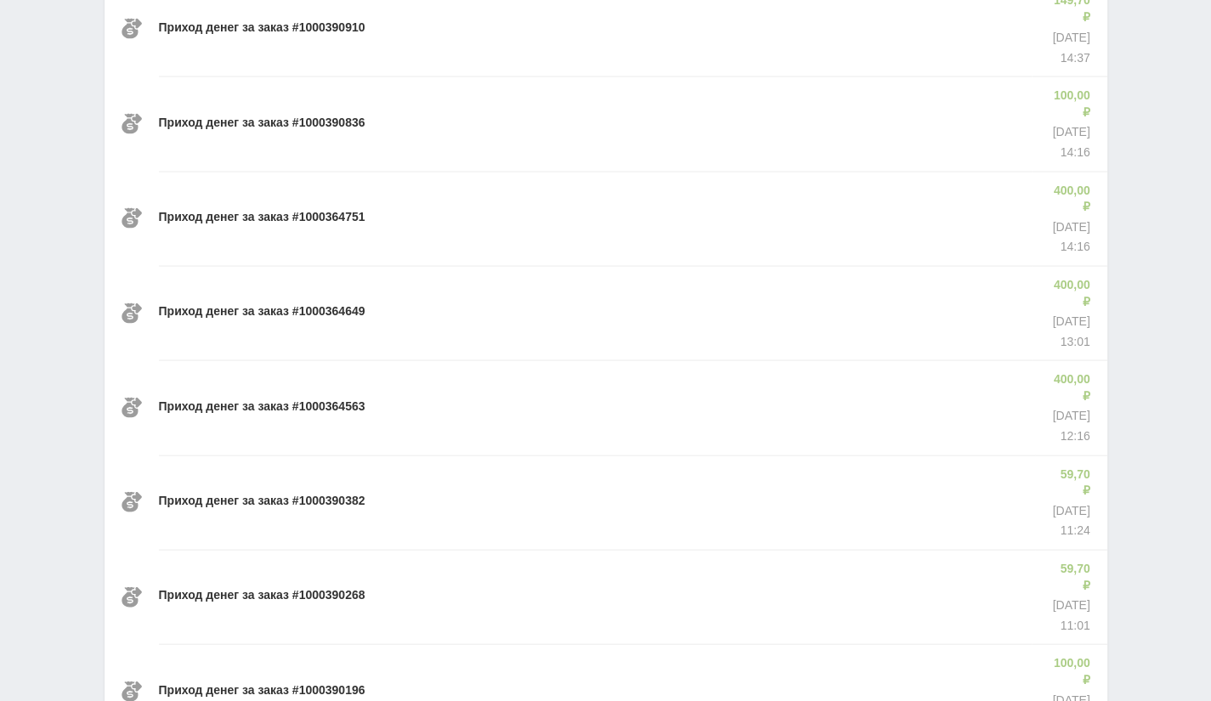
scroll to position [41853, 0]
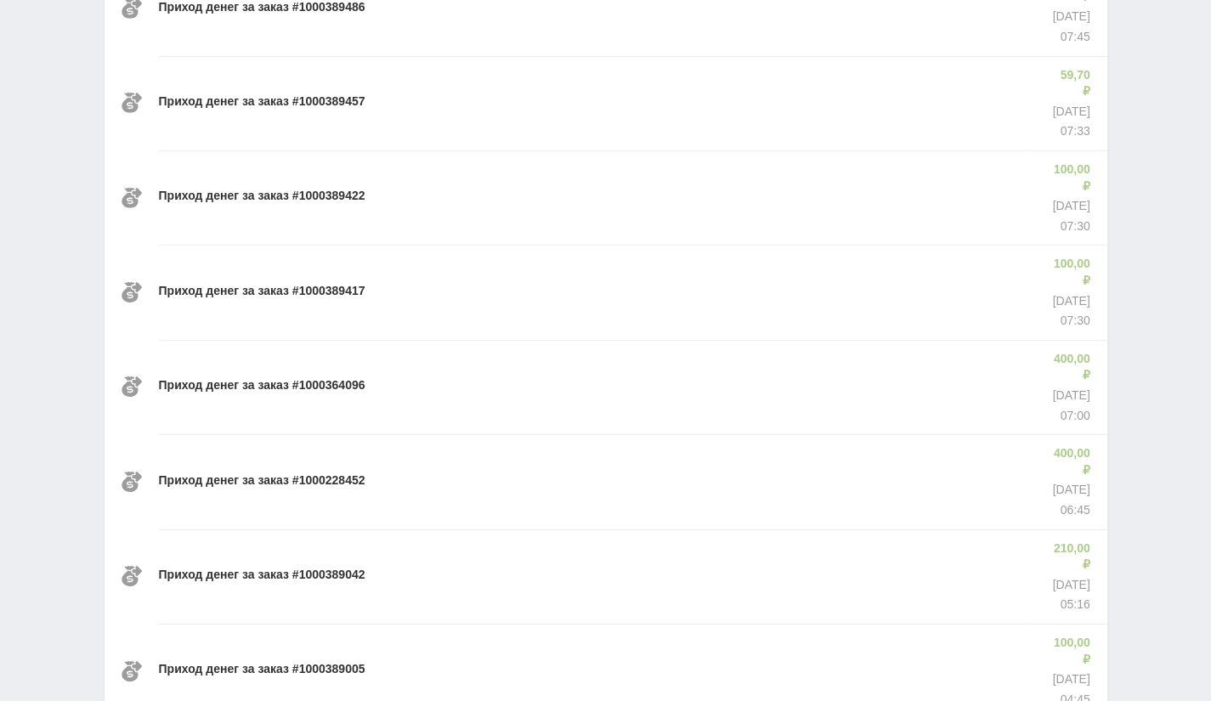
scroll to position [43019, 0]
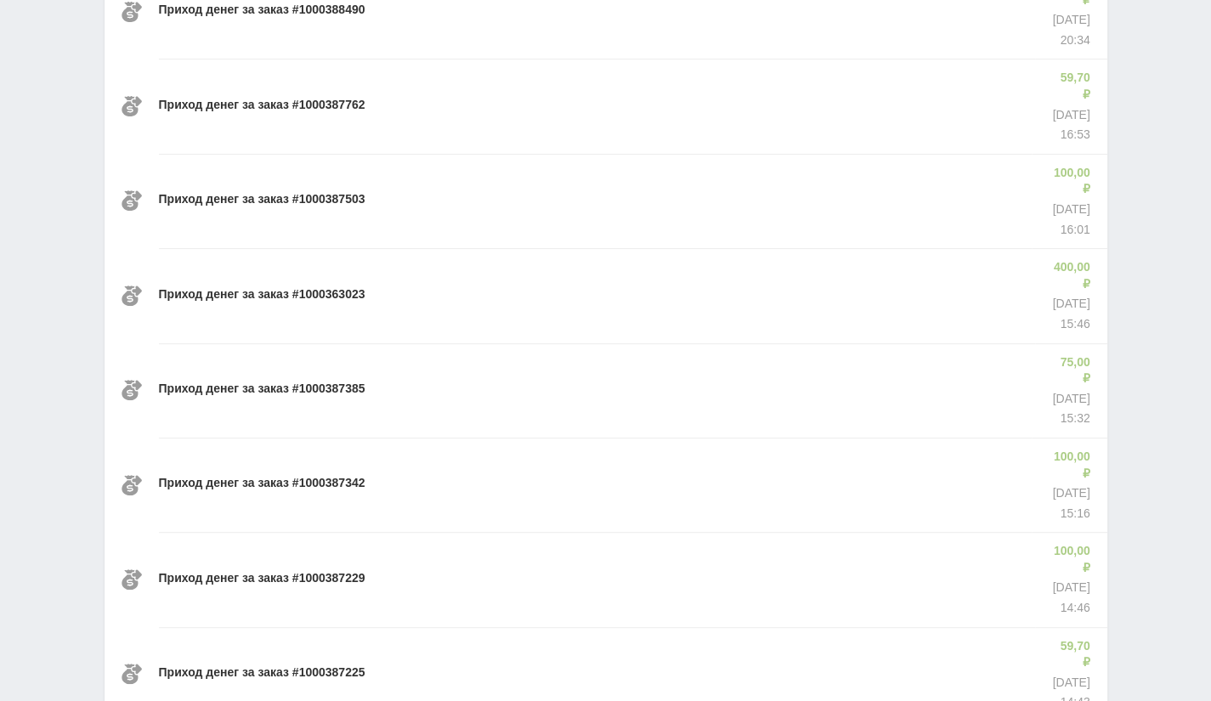
scroll to position [44185, 0]
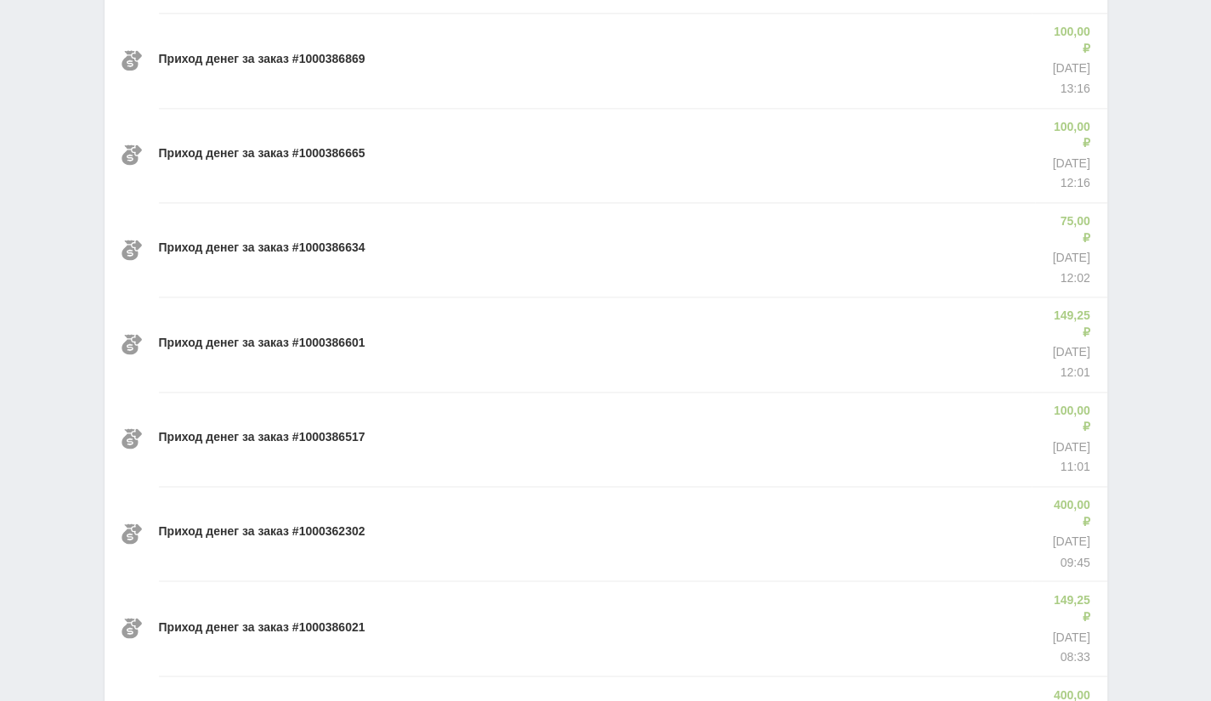
scroll to position [45351, 0]
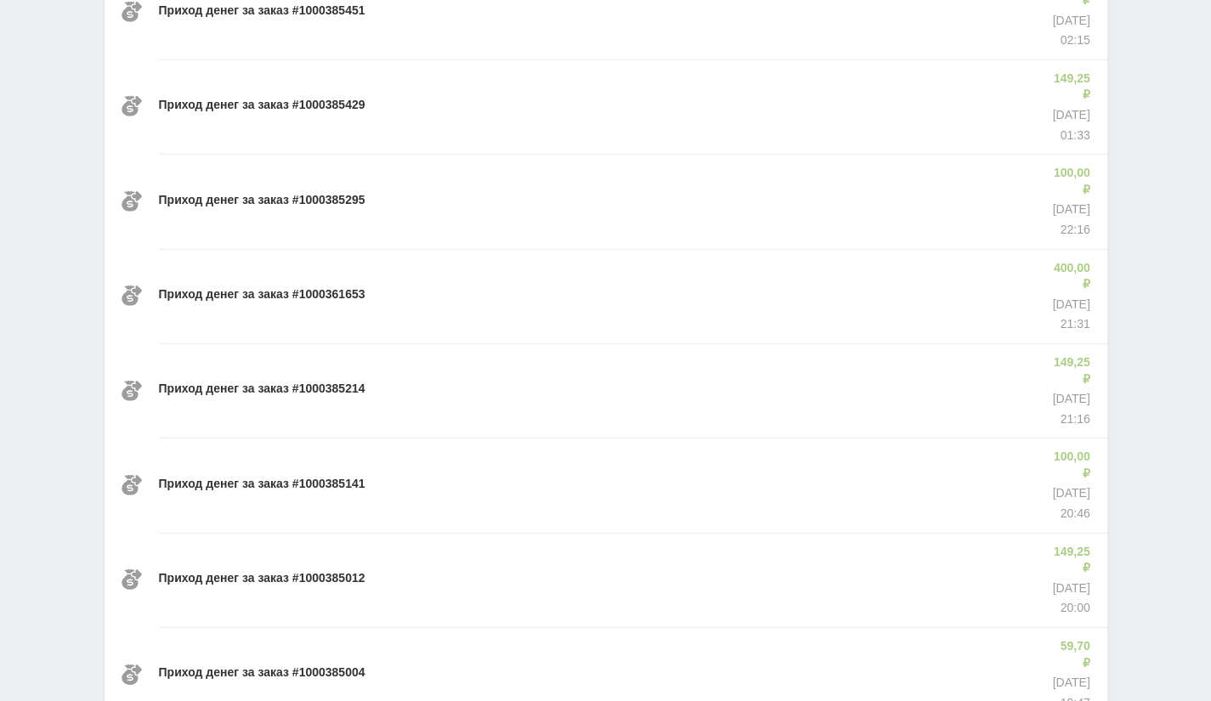
scroll to position [46517, 0]
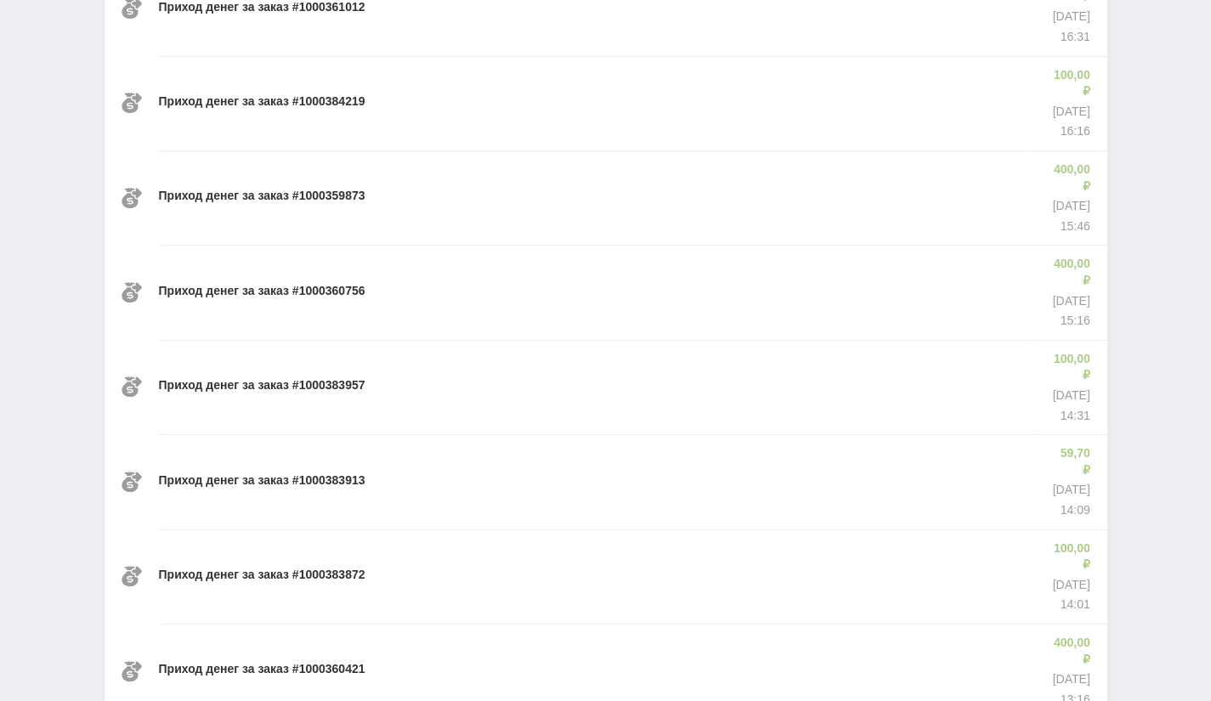
scroll to position [47683, 0]
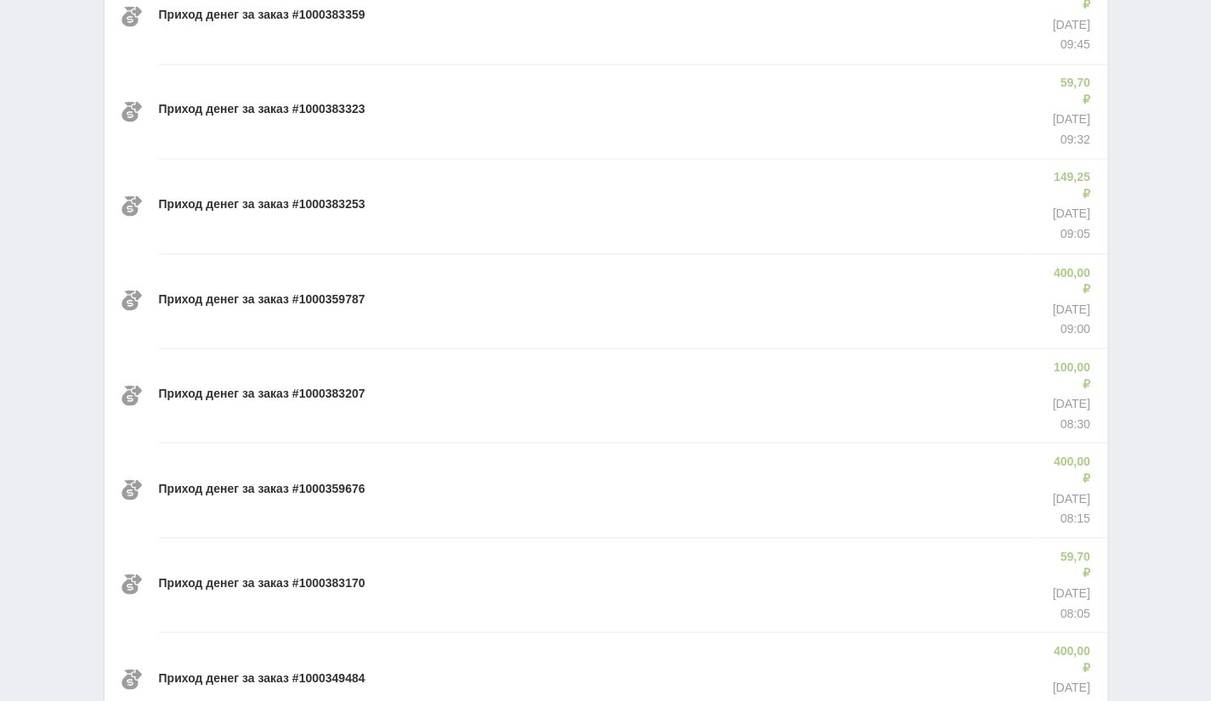
scroll to position [48849, 0]
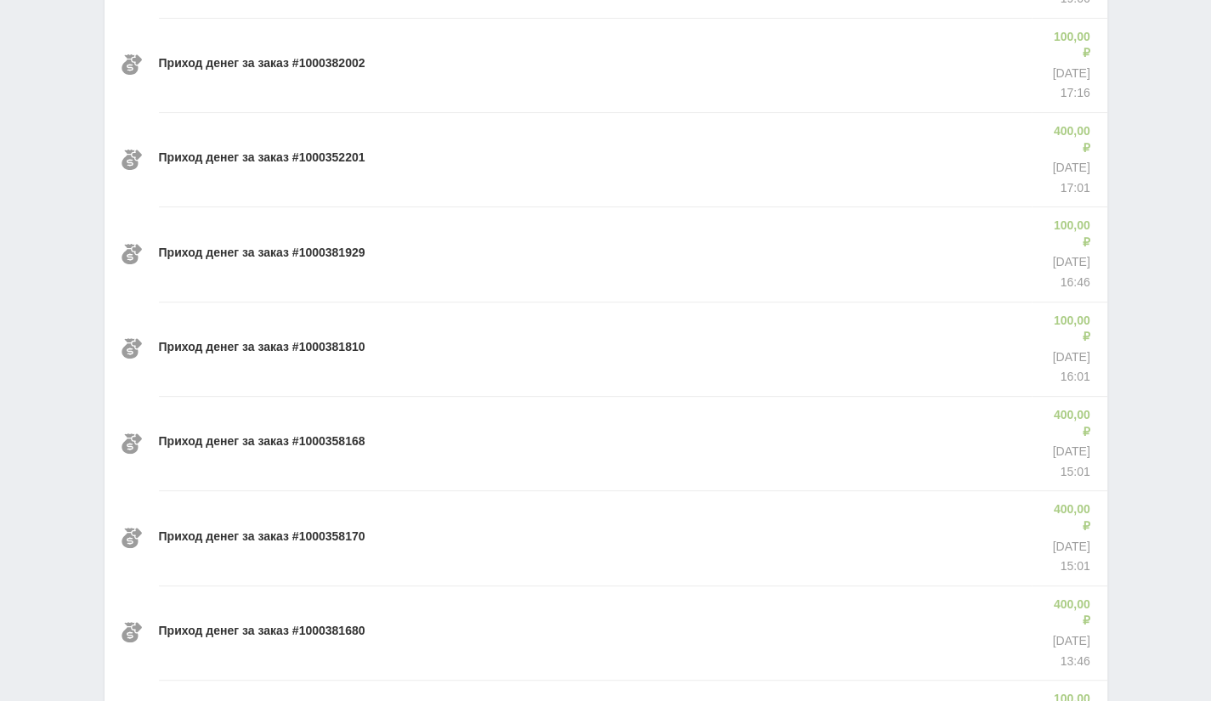
scroll to position [51180, 0]
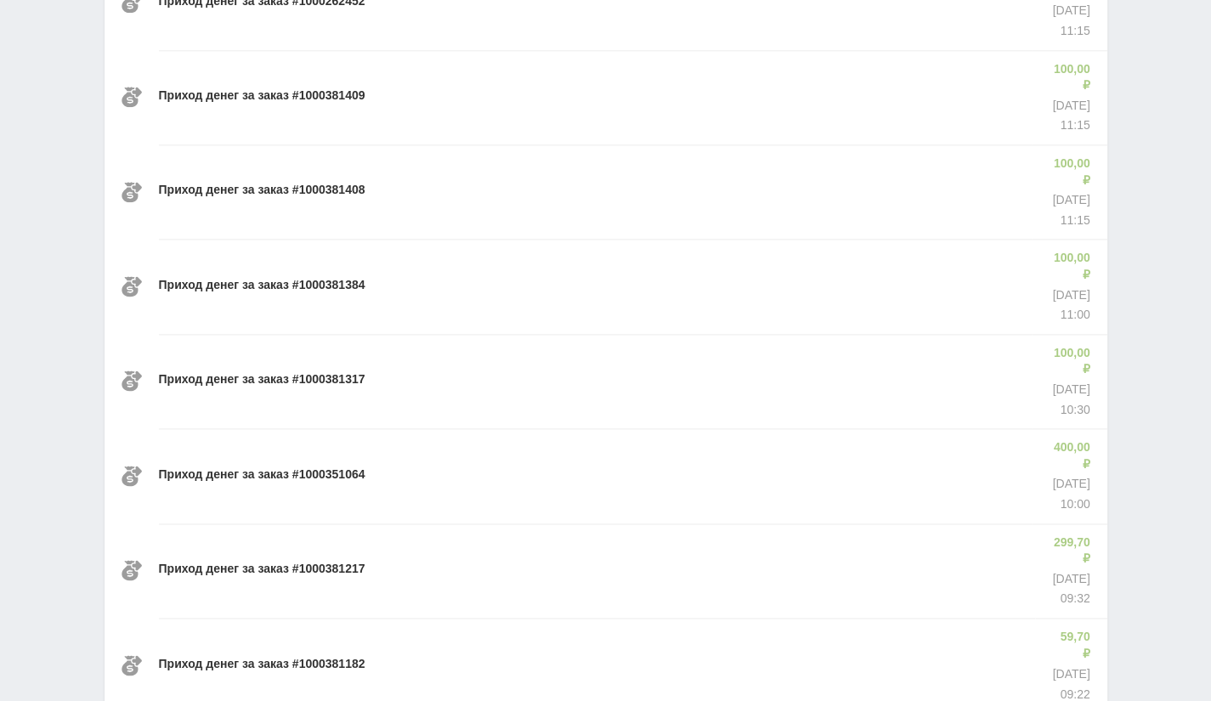
scroll to position [52347, 0]
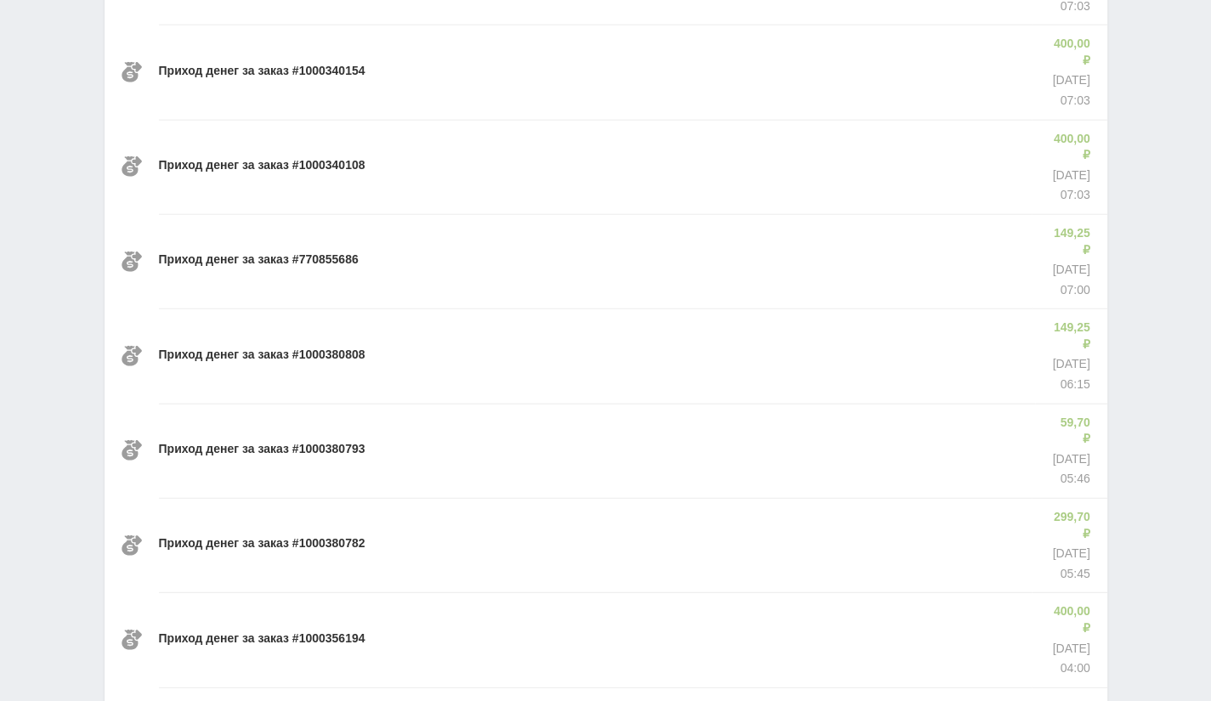
scroll to position [53512, 0]
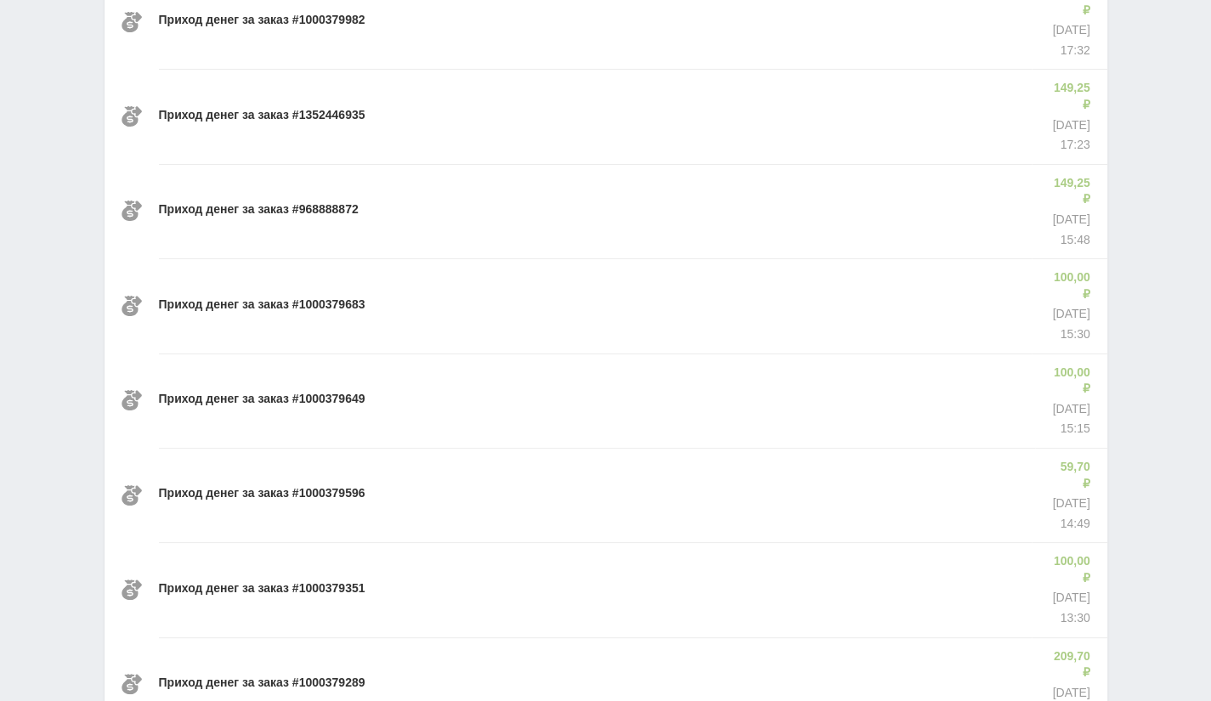
scroll to position [54678, 0]
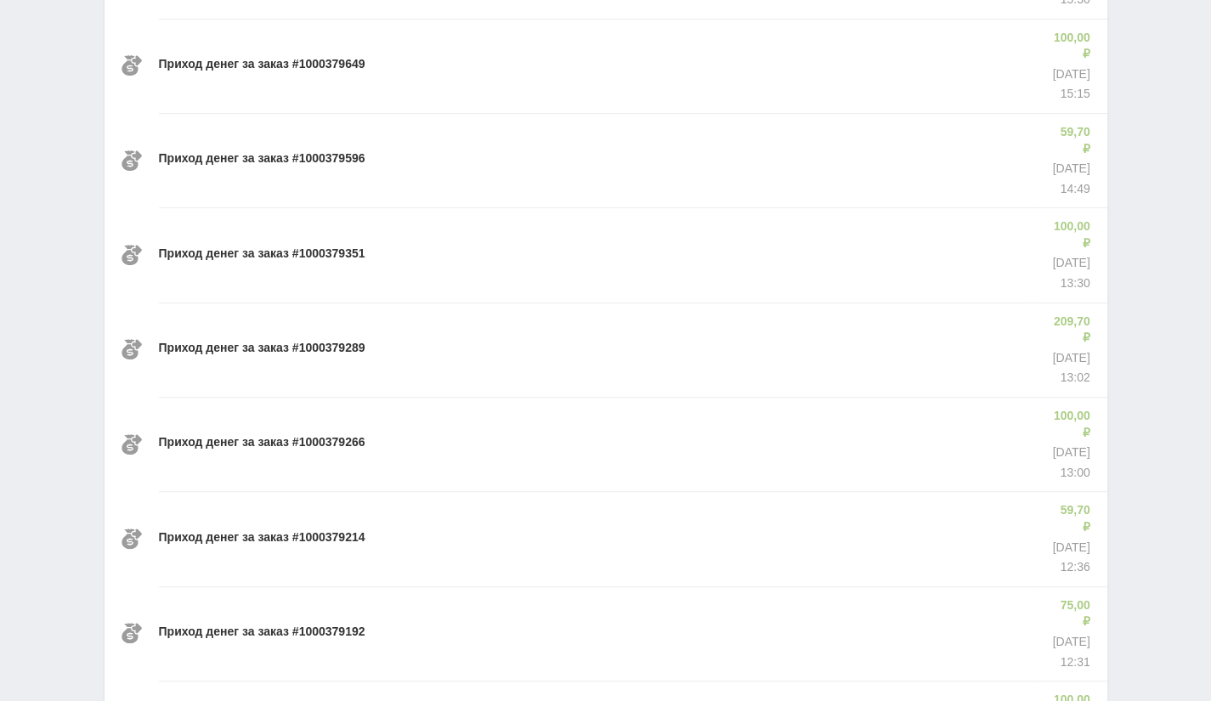
scroll to position [55844, 0]
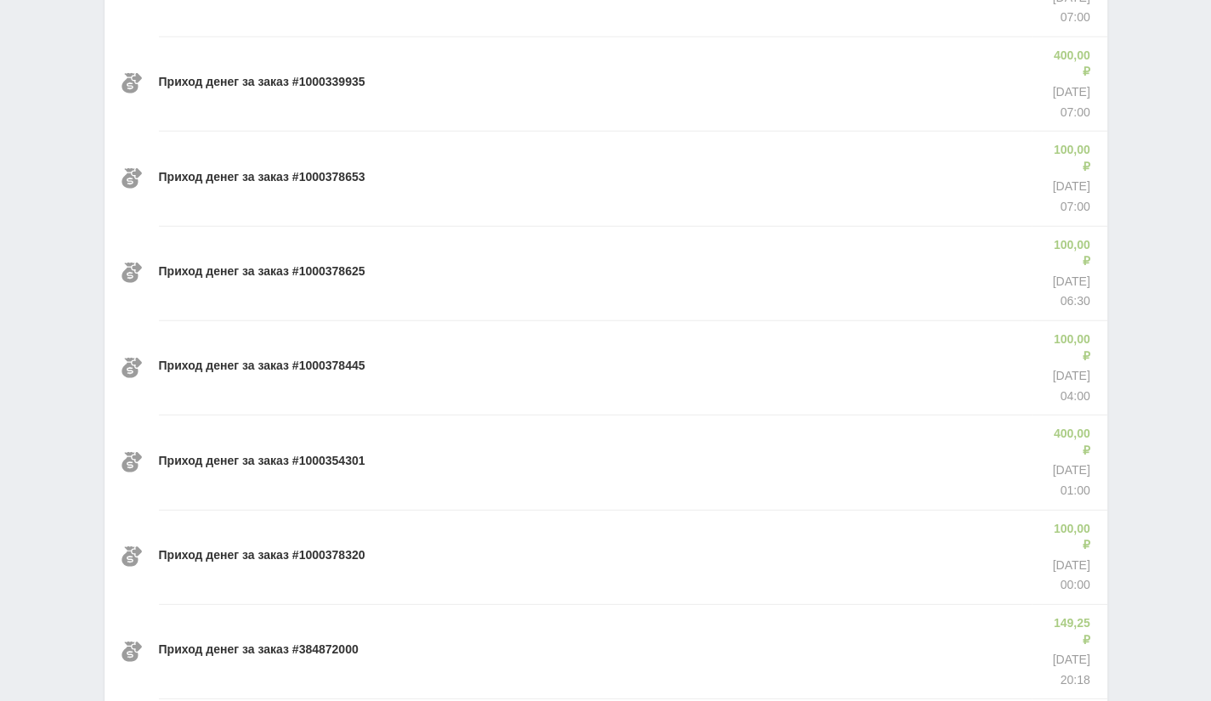
scroll to position [57010, 0]
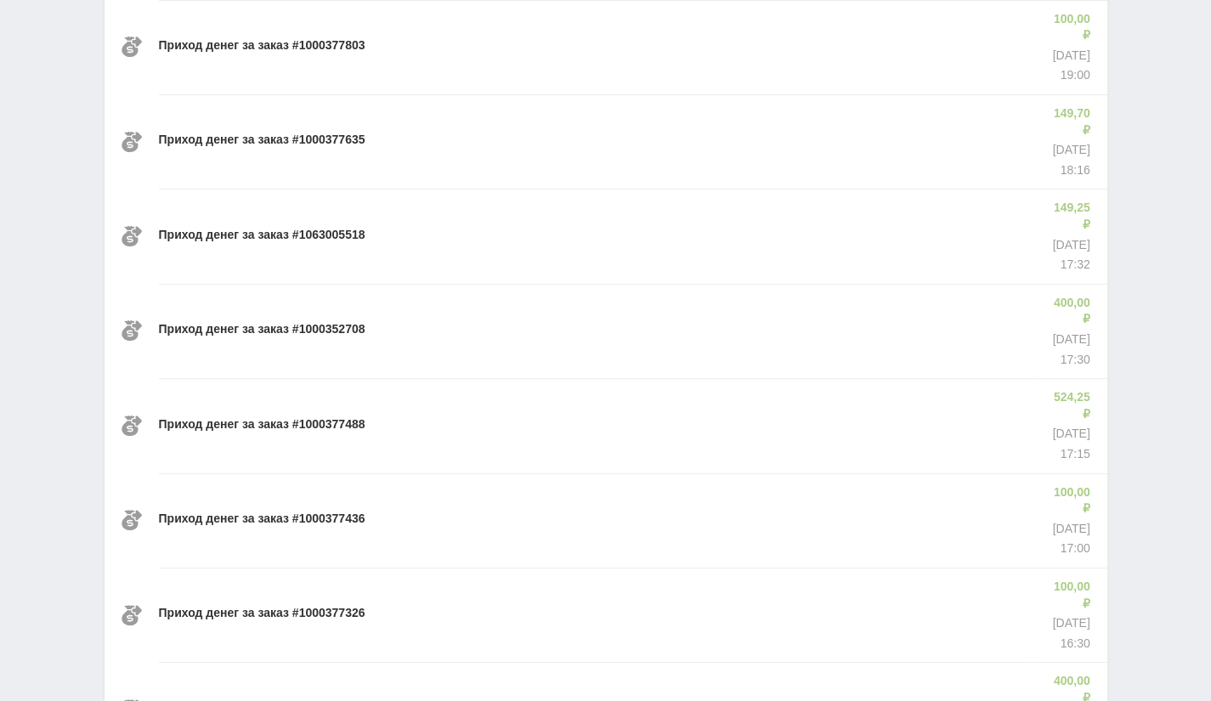
scroll to position [58176, 0]
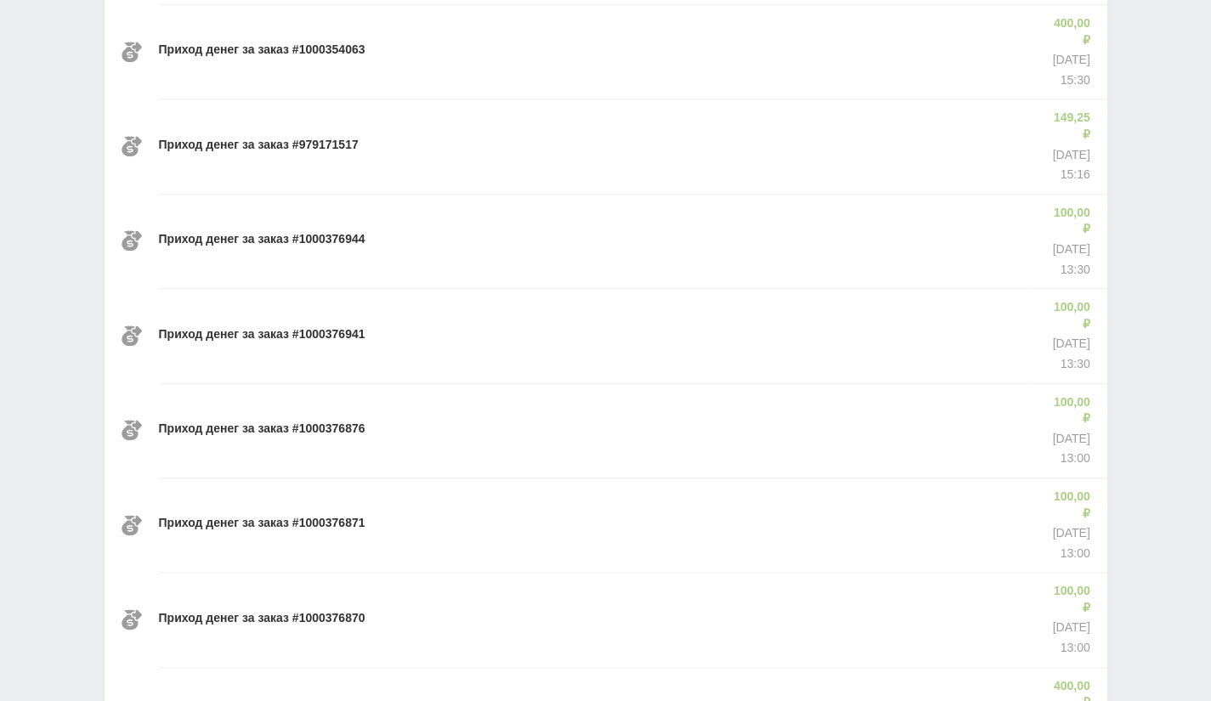
scroll to position [59342, 0]
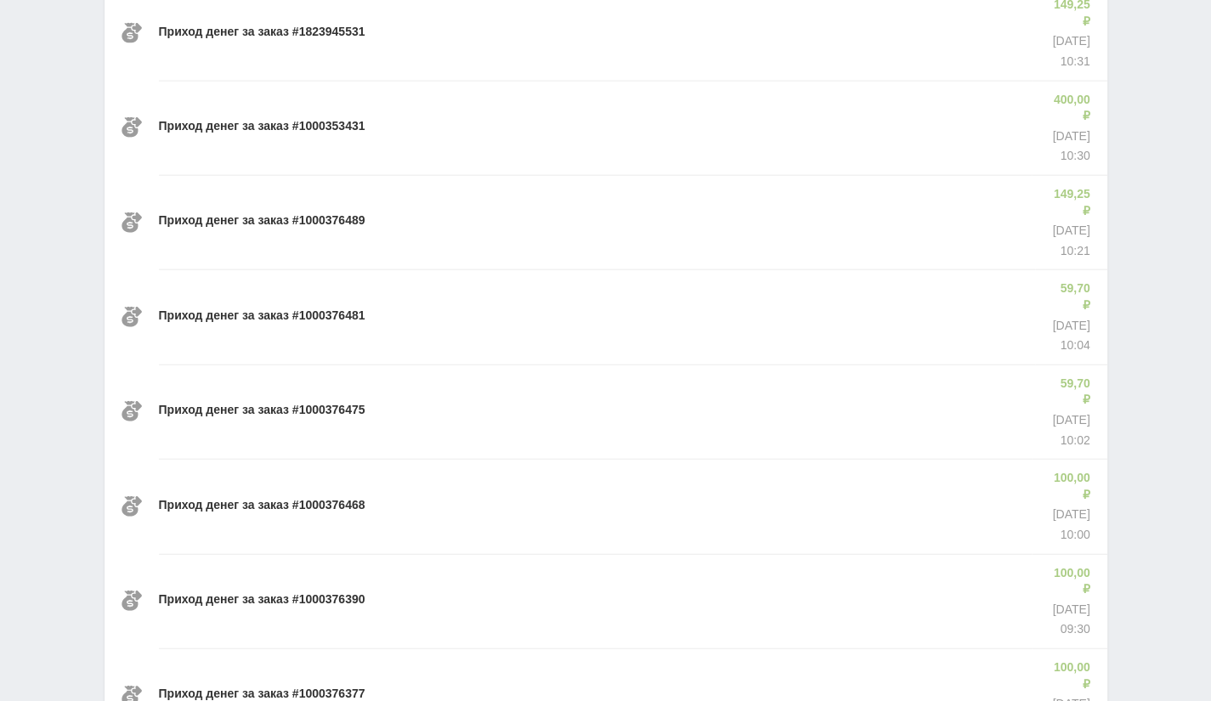
scroll to position [60508, 0]
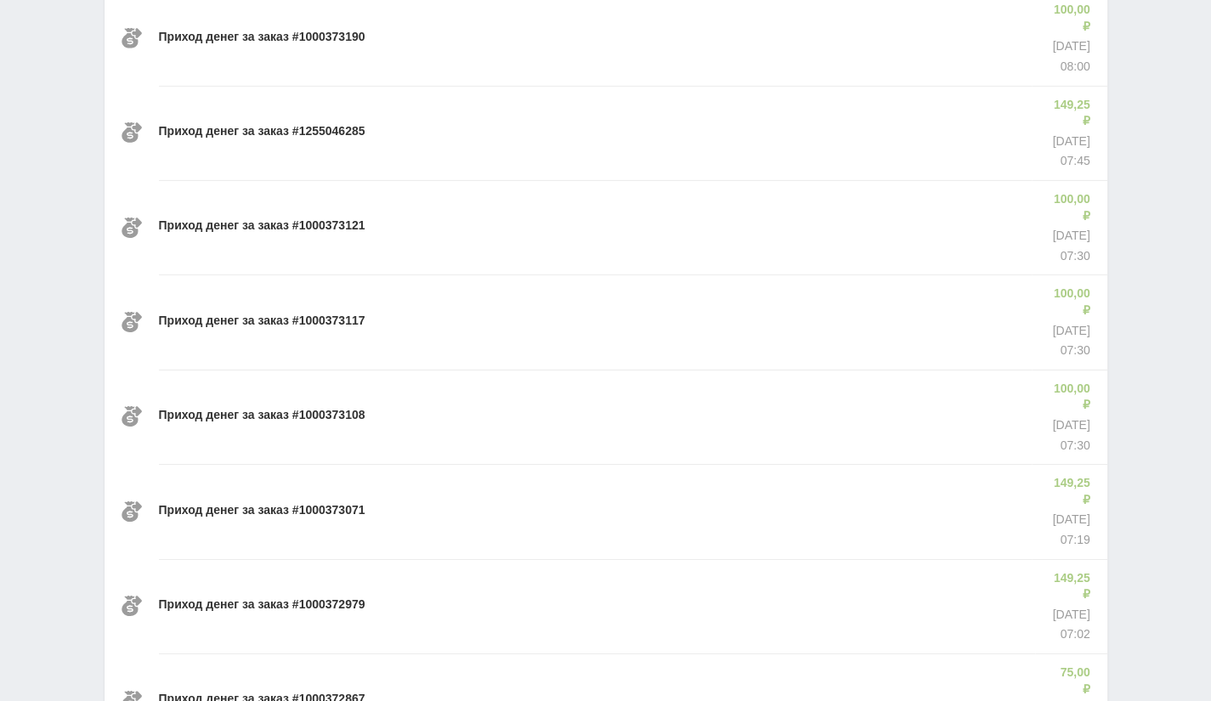
scroll to position [65172, 0]
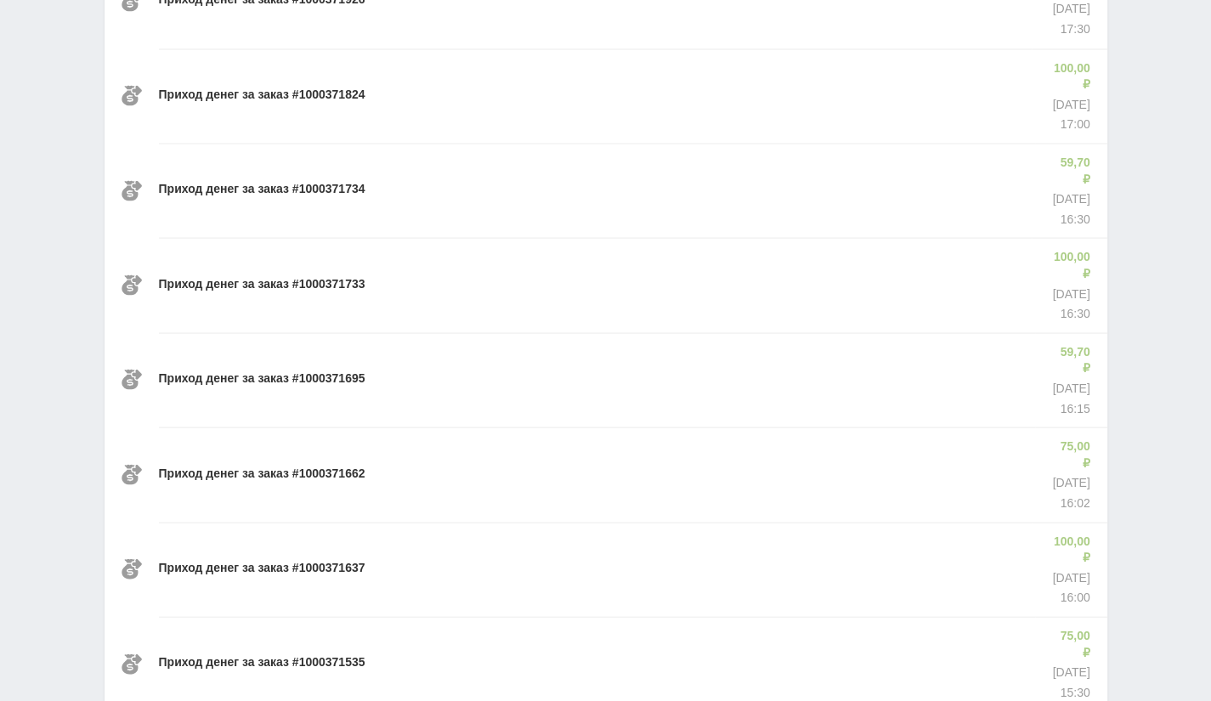
scroll to position [67503, 0]
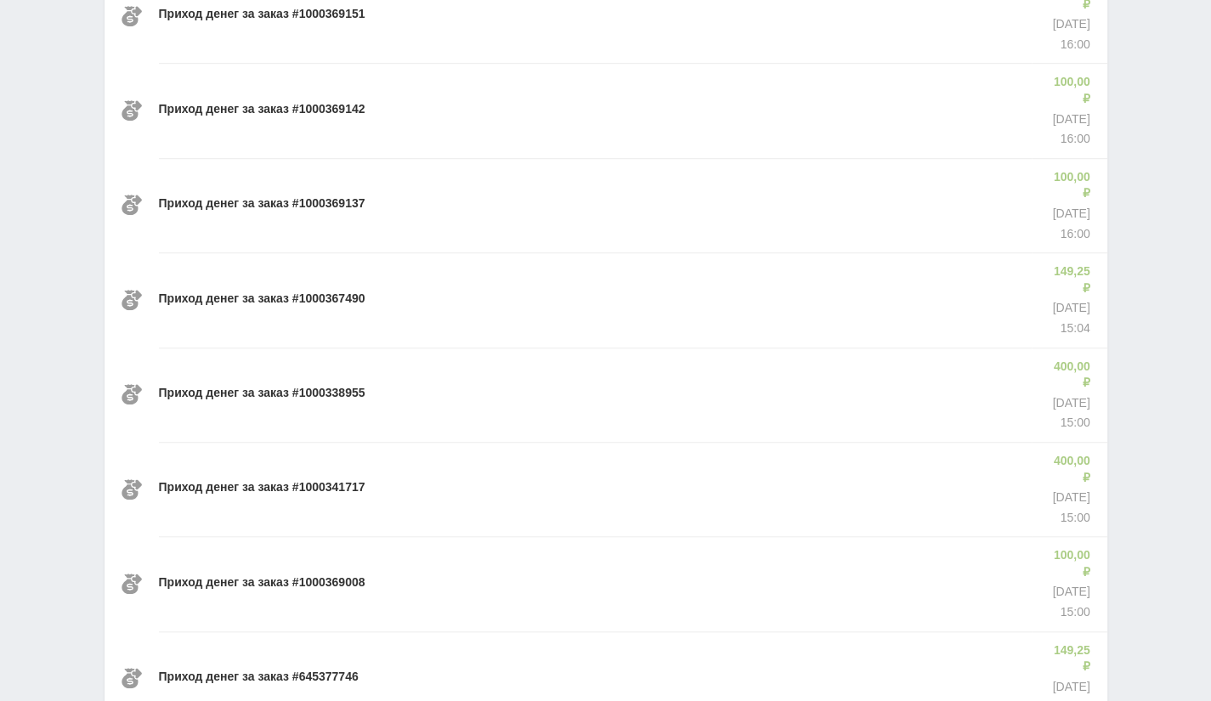
scroll to position [69834, 0]
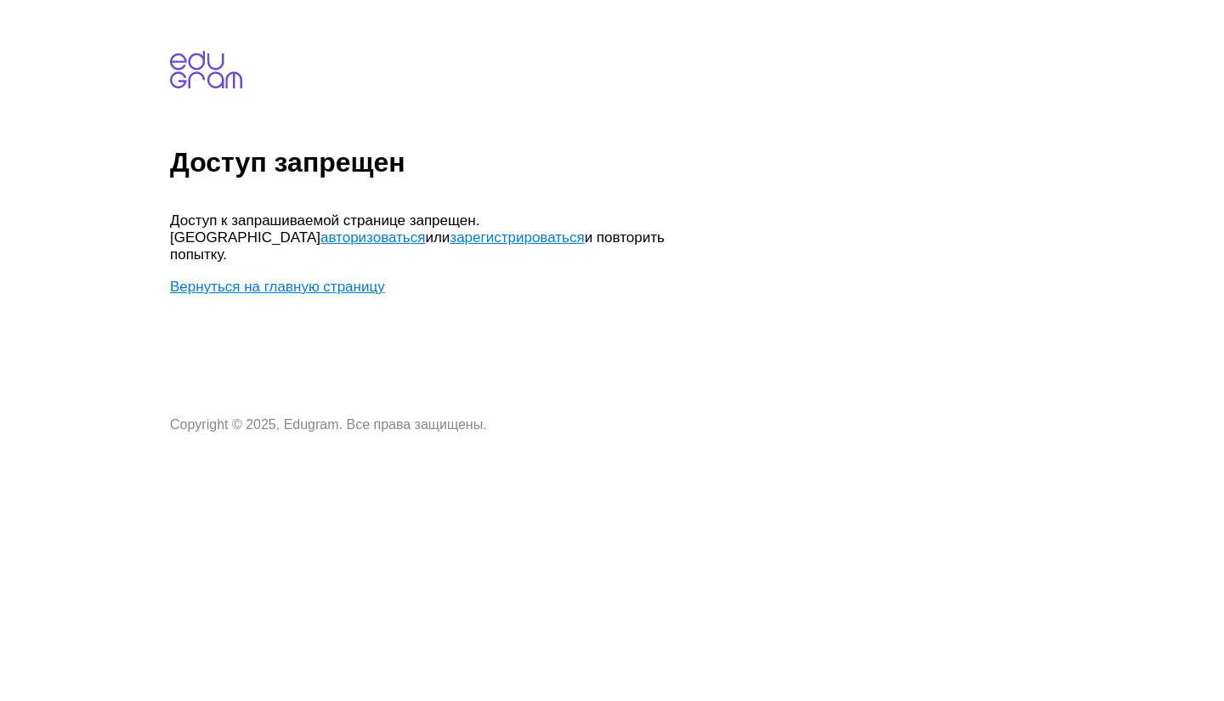
click at [333, 279] on link "Вернуться на главную страницу" at bounding box center [277, 287] width 215 height 16
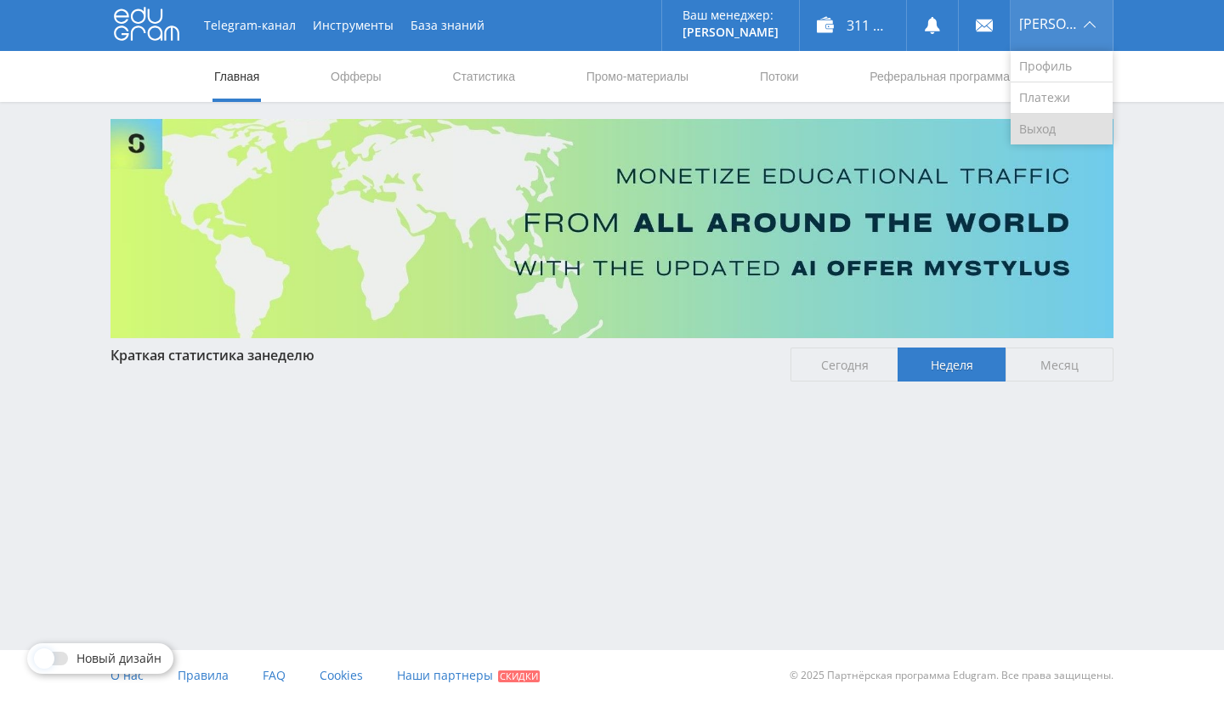
click at [1042, 118] on link "Выход" at bounding box center [1062, 129] width 102 height 31
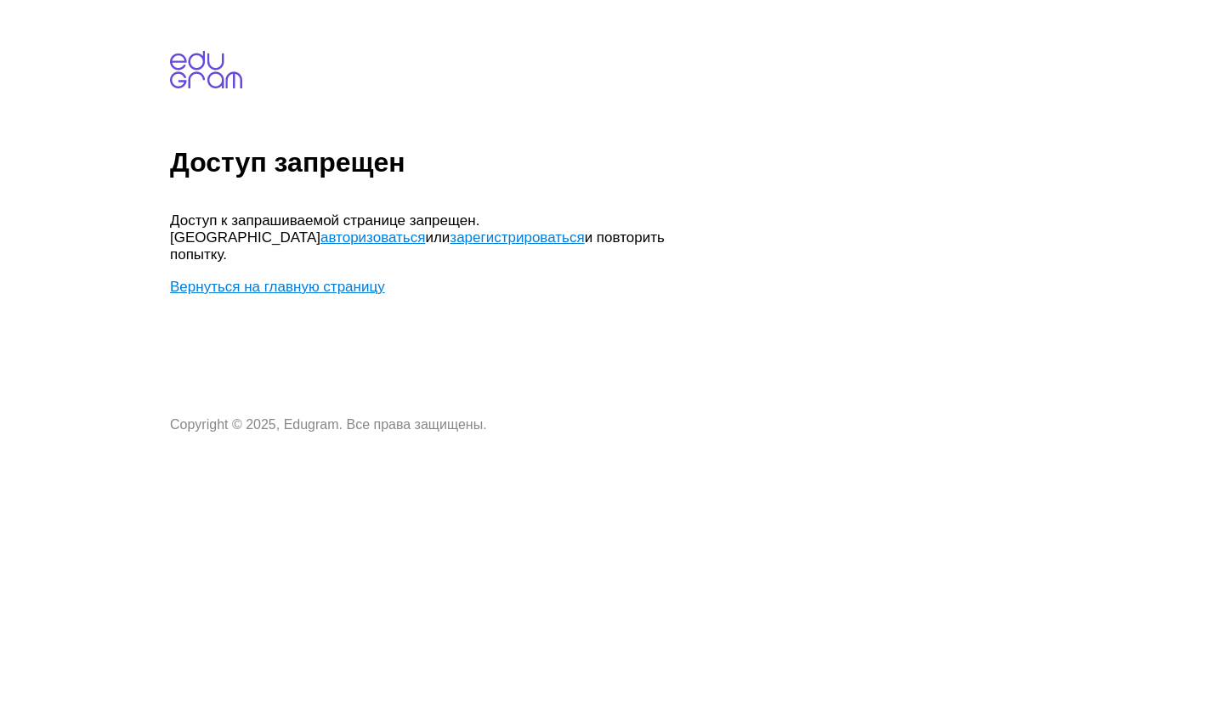
click at [316, 279] on link "Вернуться на главную страницу" at bounding box center [277, 287] width 215 height 16
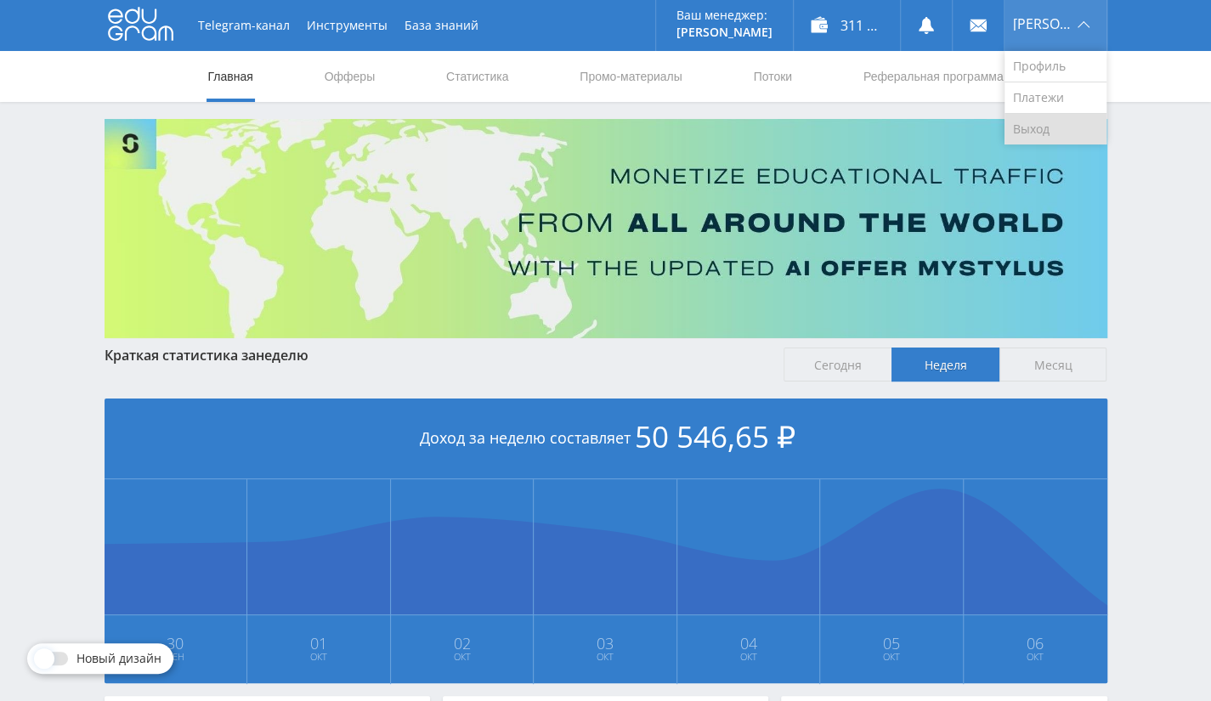
click at [1069, 117] on link "Выход" at bounding box center [1056, 129] width 102 height 31
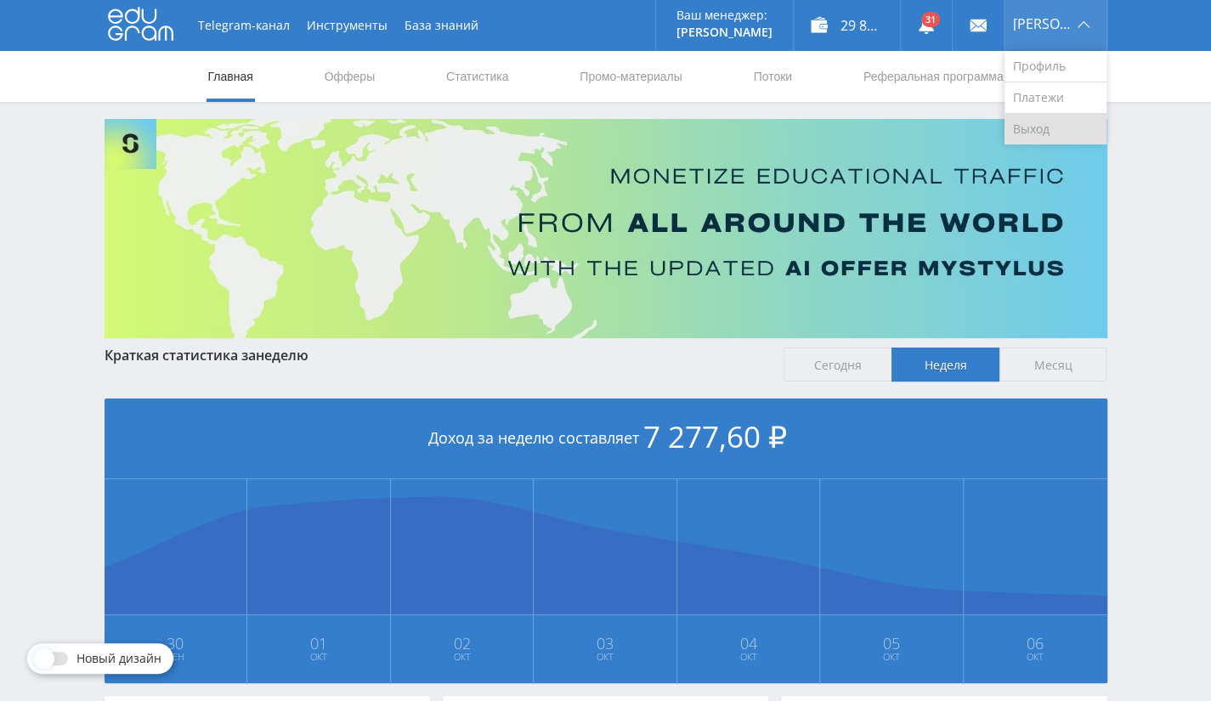
click at [1057, 131] on link "Выход" at bounding box center [1056, 129] width 102 height 31
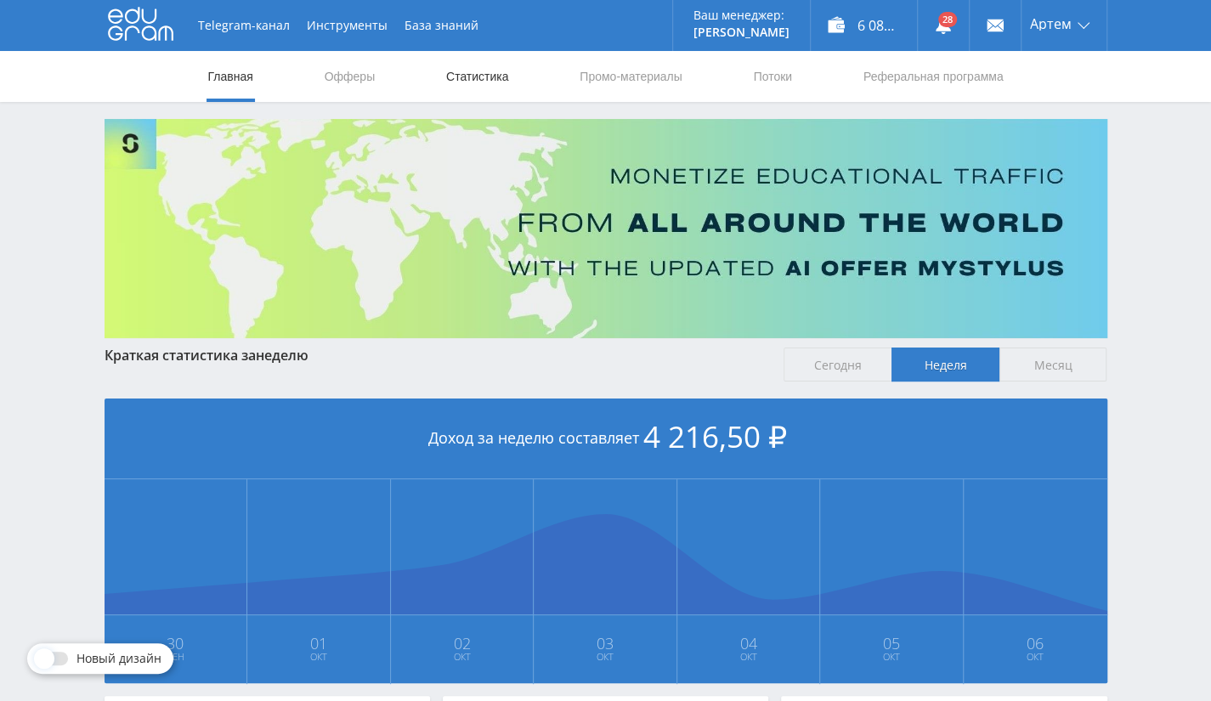
click at [457, 74] on link "Статистика" at bounding box center [478, 76] width 66 height 51
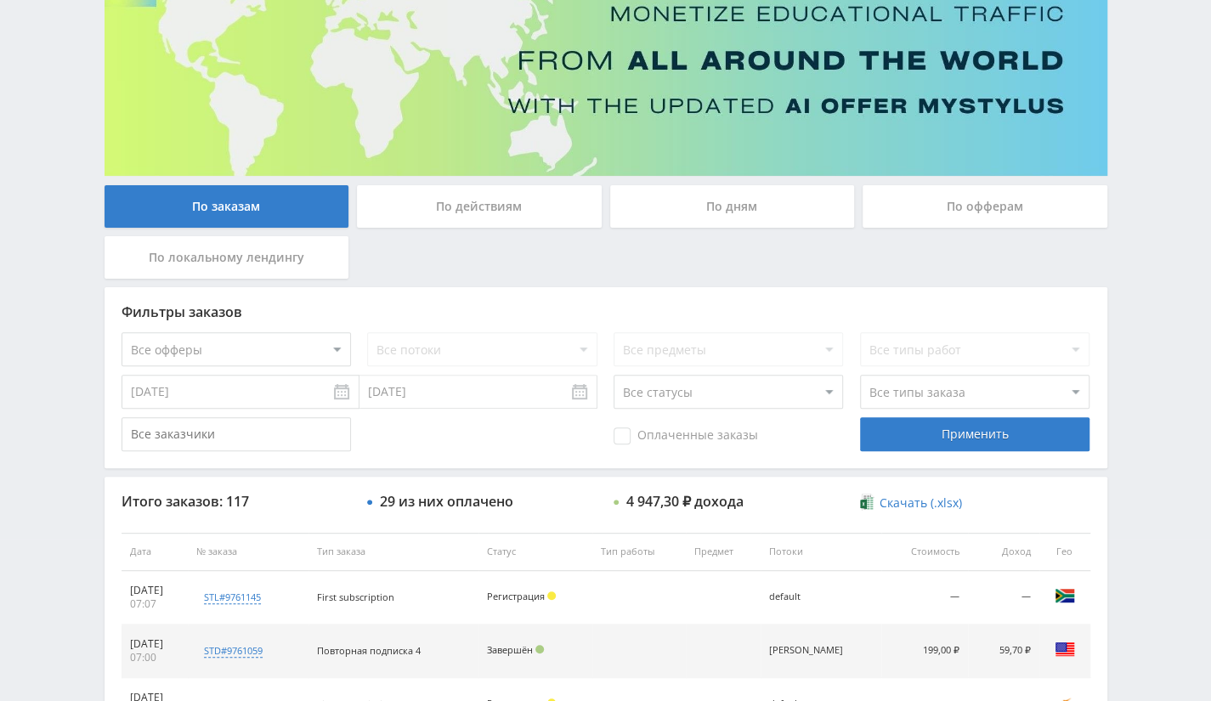
scroll to position [170, 0]
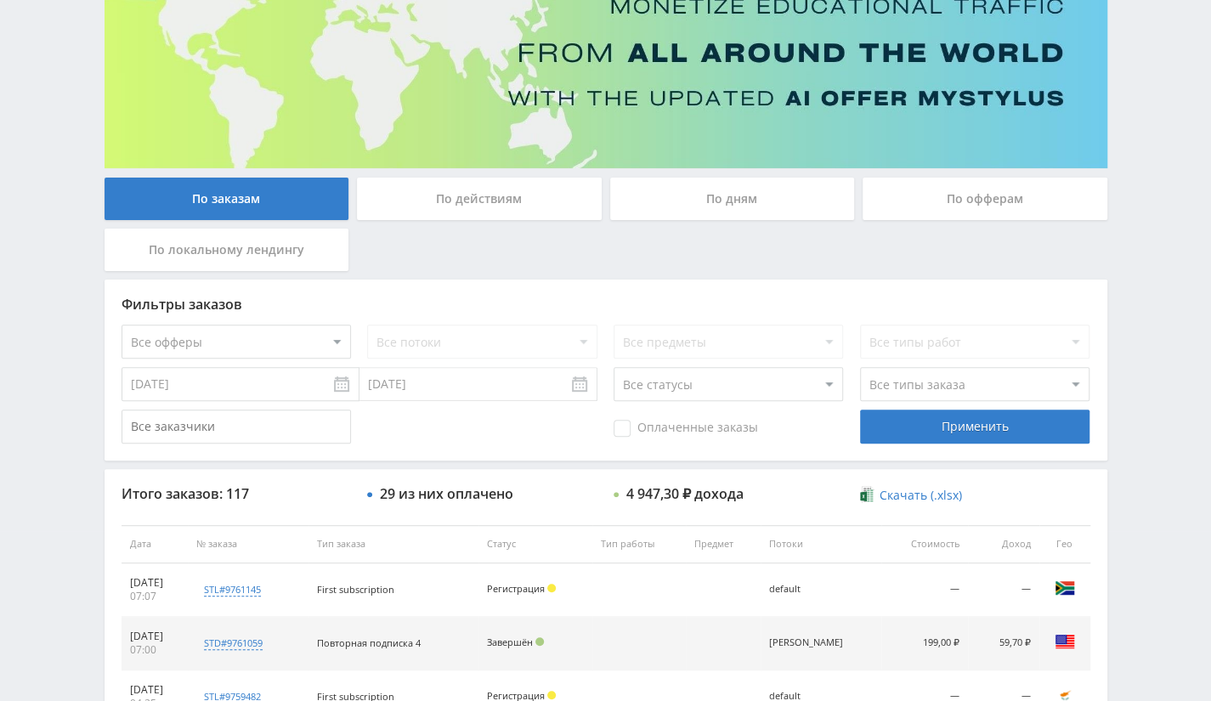
click at [988, 198] on div "По офферам" at bounding box center [985, 199] width 245 height 42
click at [0, 0] on input "По офферам" at bounding box center [0, 0] width 0 height 0
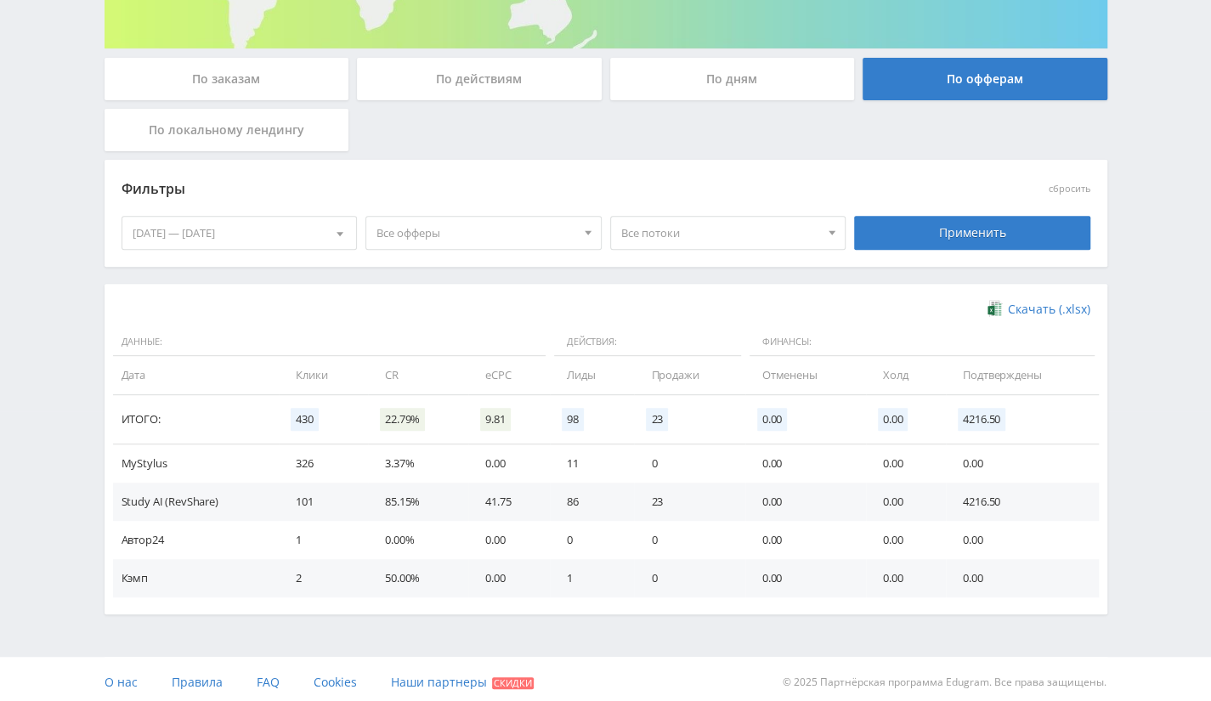
scroll to position [295, 0]
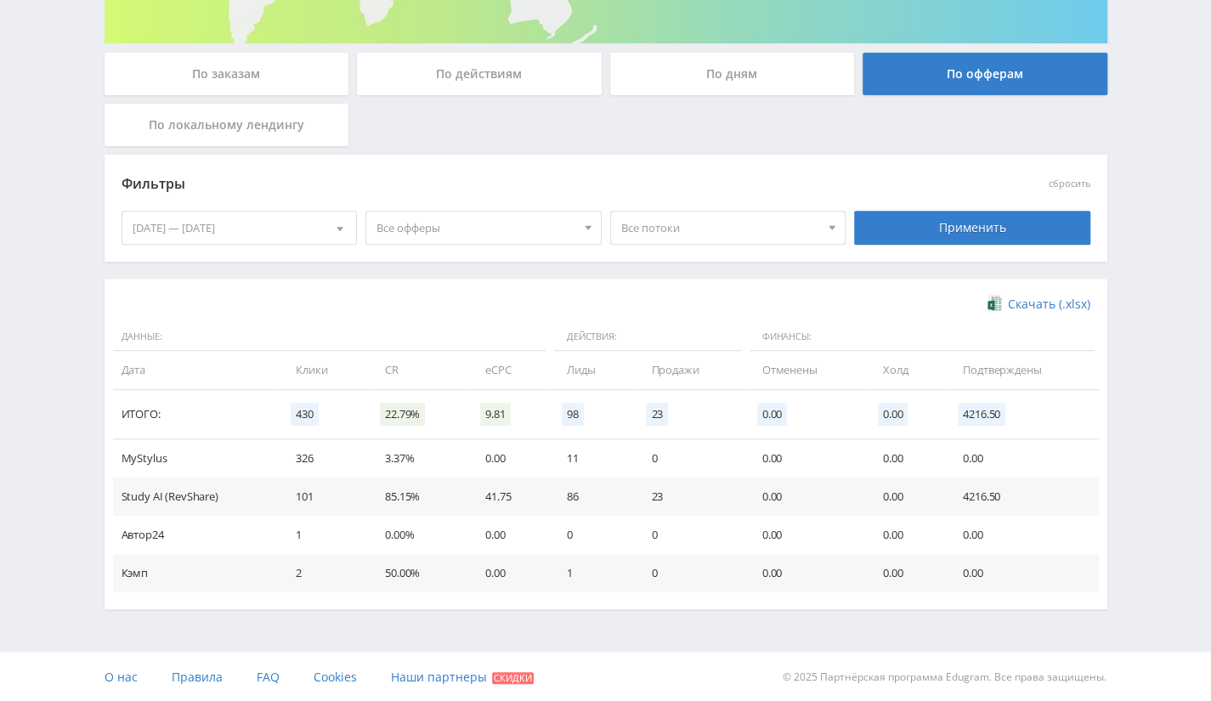
click at [498, 227] on span "Все офферы" at bounding box center [476, 228] width 199 height 32
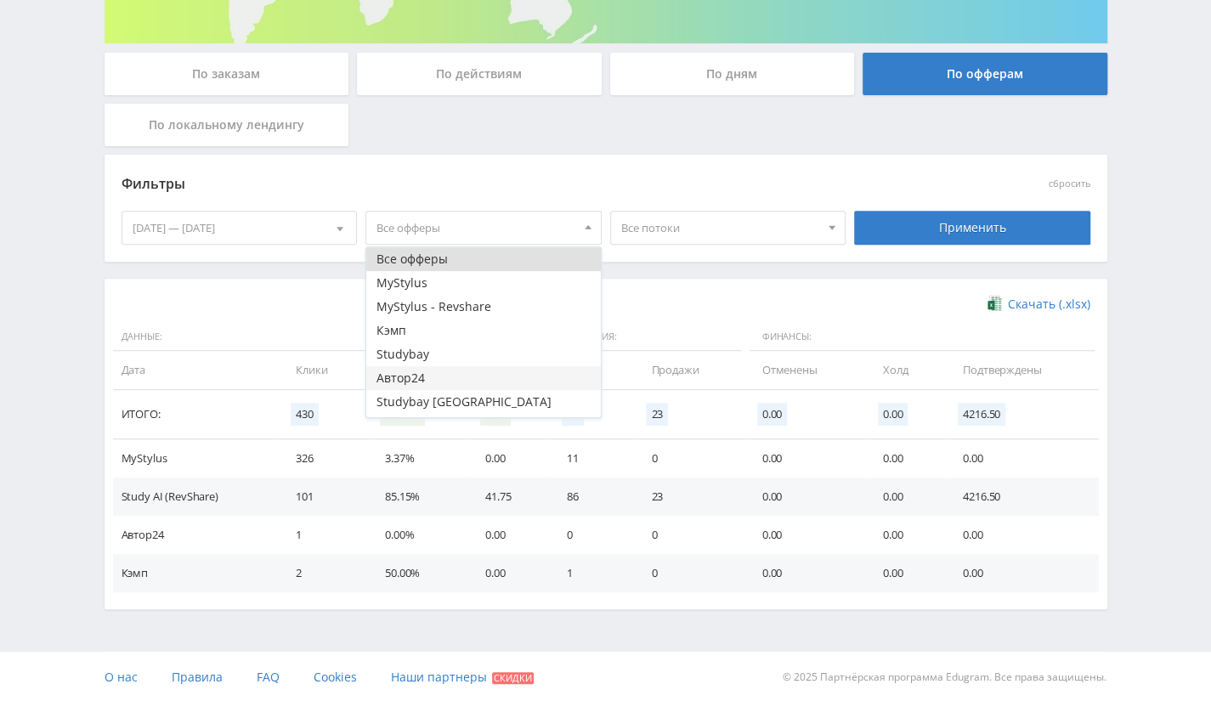
scroll to position [20, 0]
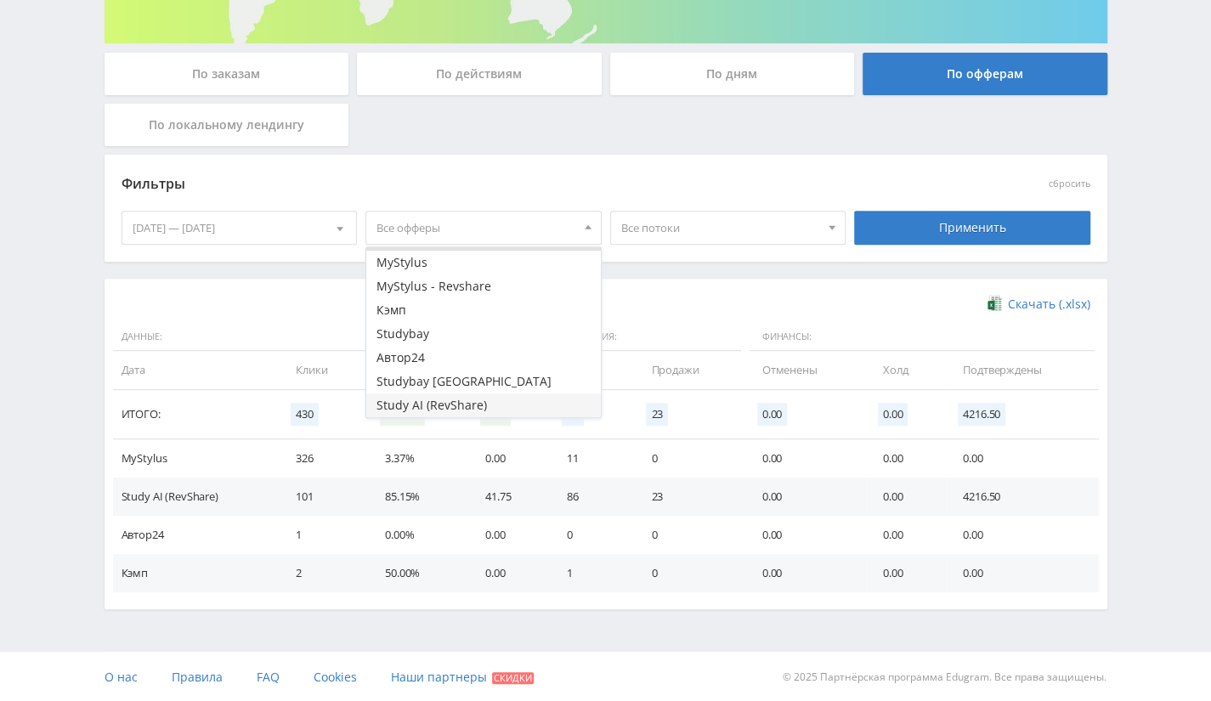
click at [450, 394] on button "Study AI (RevShare)" at bounding box center [483, 406] width 235 height 24
click at [255, 227] on div "[DATE] — [DATE]" at bounding box center [239, 228] width 235 height 32
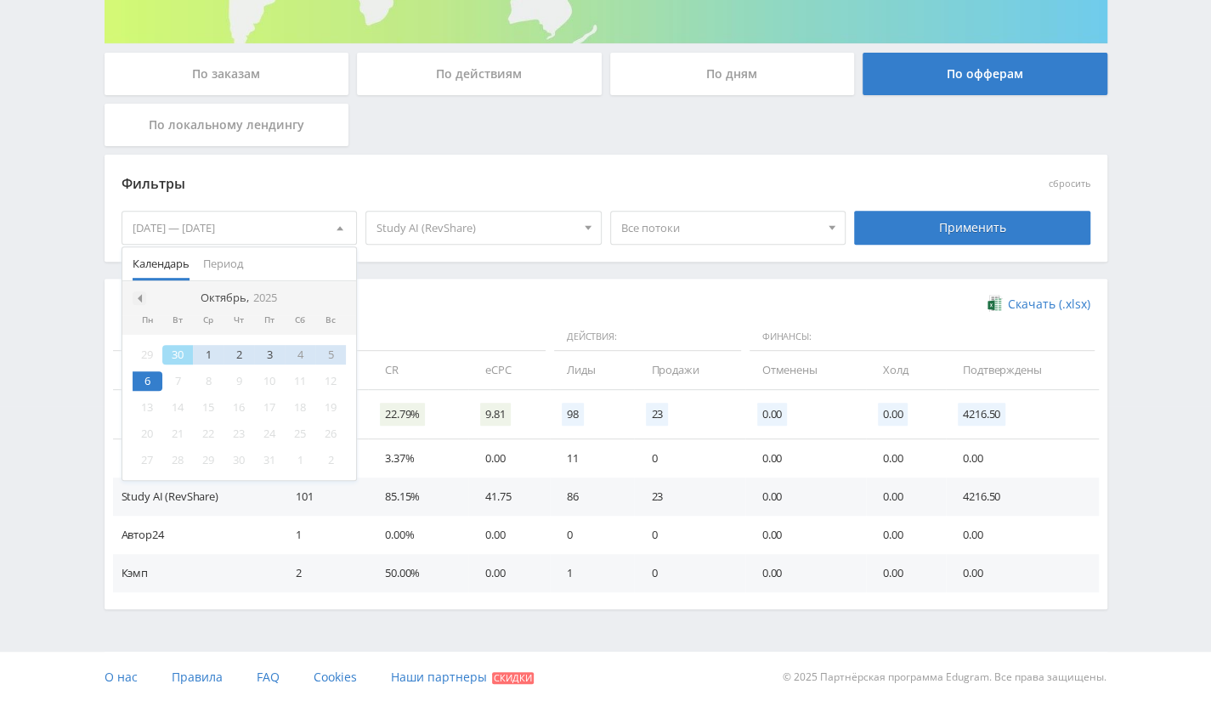
click at [134, 297] on span at bounding box center [137, 298] width 8 height 8
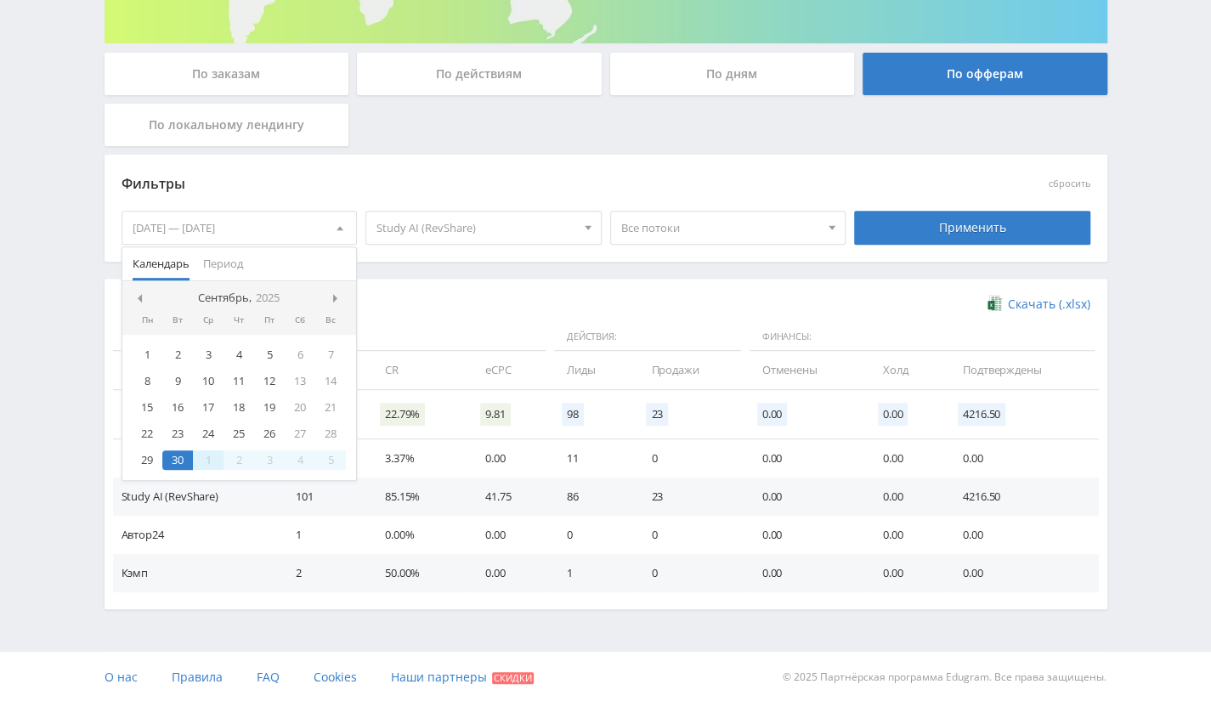
click at [212, 456] on div "1" at bounding box center [208, 460] width 31 height 20
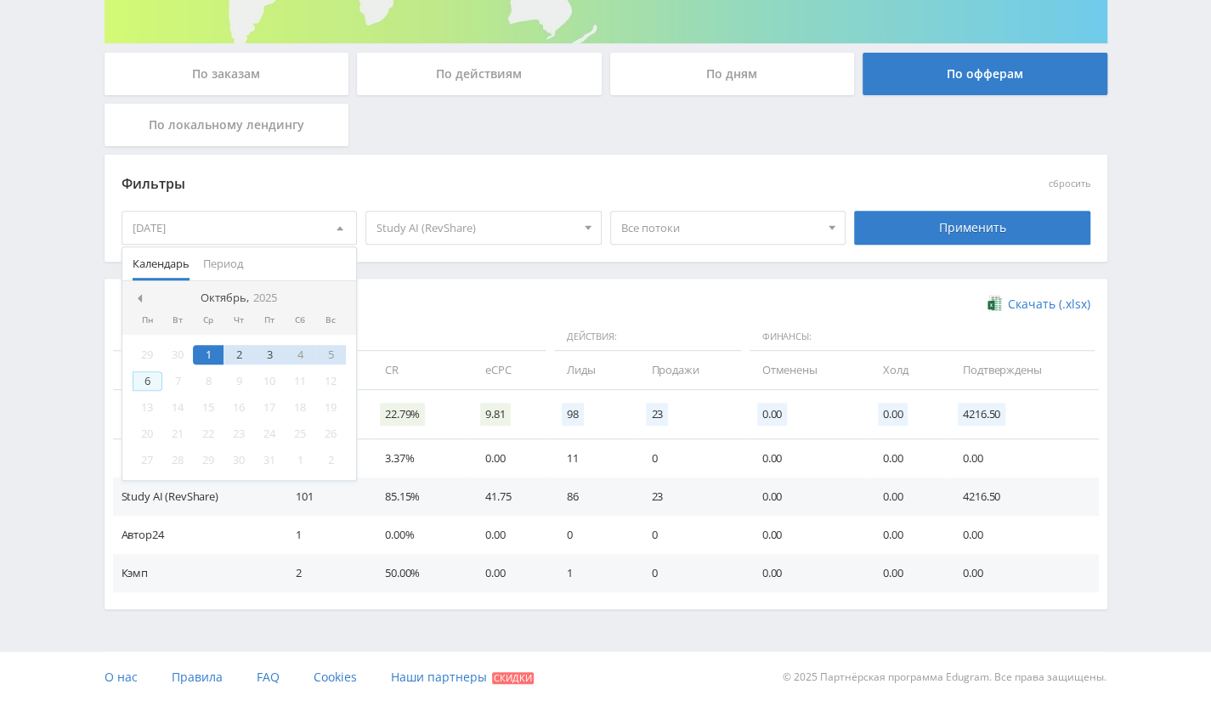
click at [144, 382] on div "6" at bounding box center [148, 381] width 31 height 20
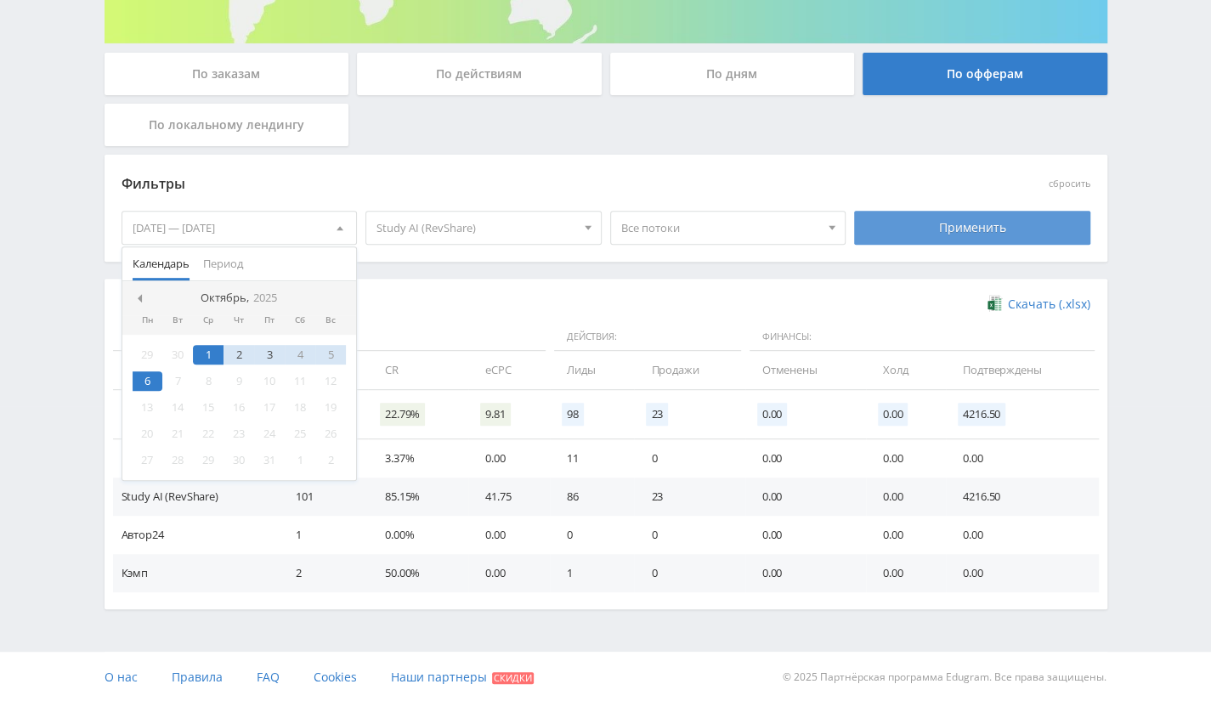
click at [946, 222] on div "Применить" at bounding box center [972, 228] width 236 height 34
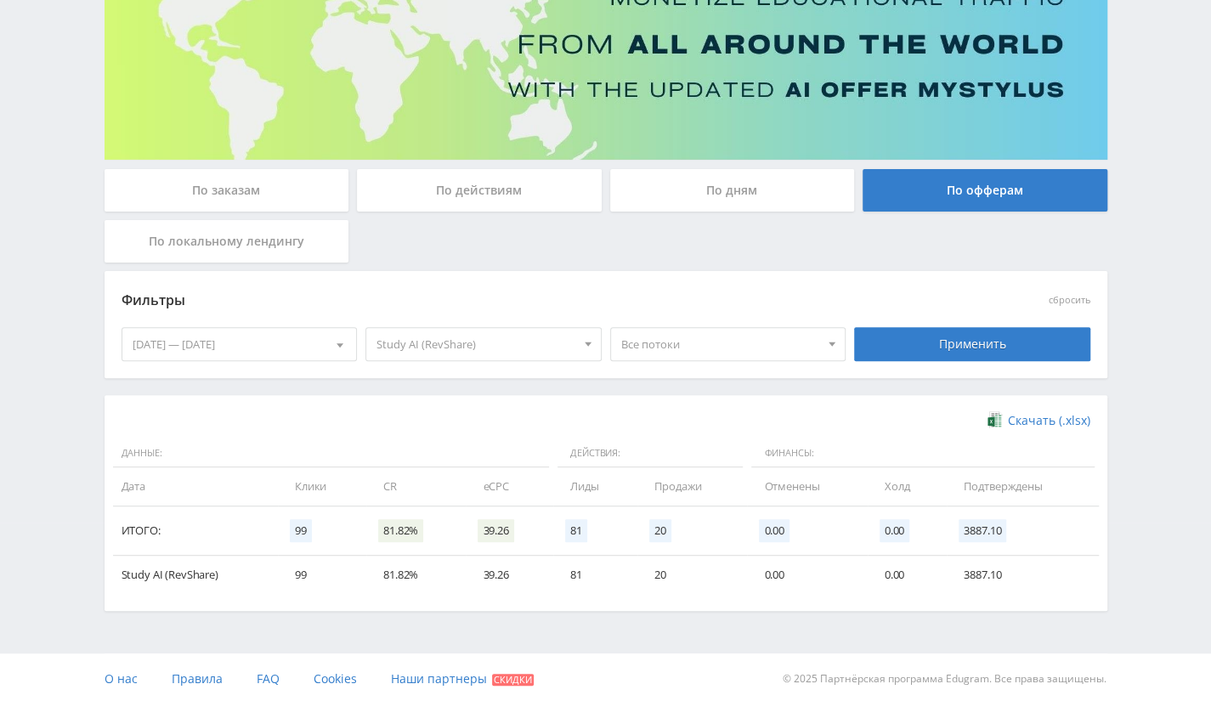
scroll to position [180, 0]
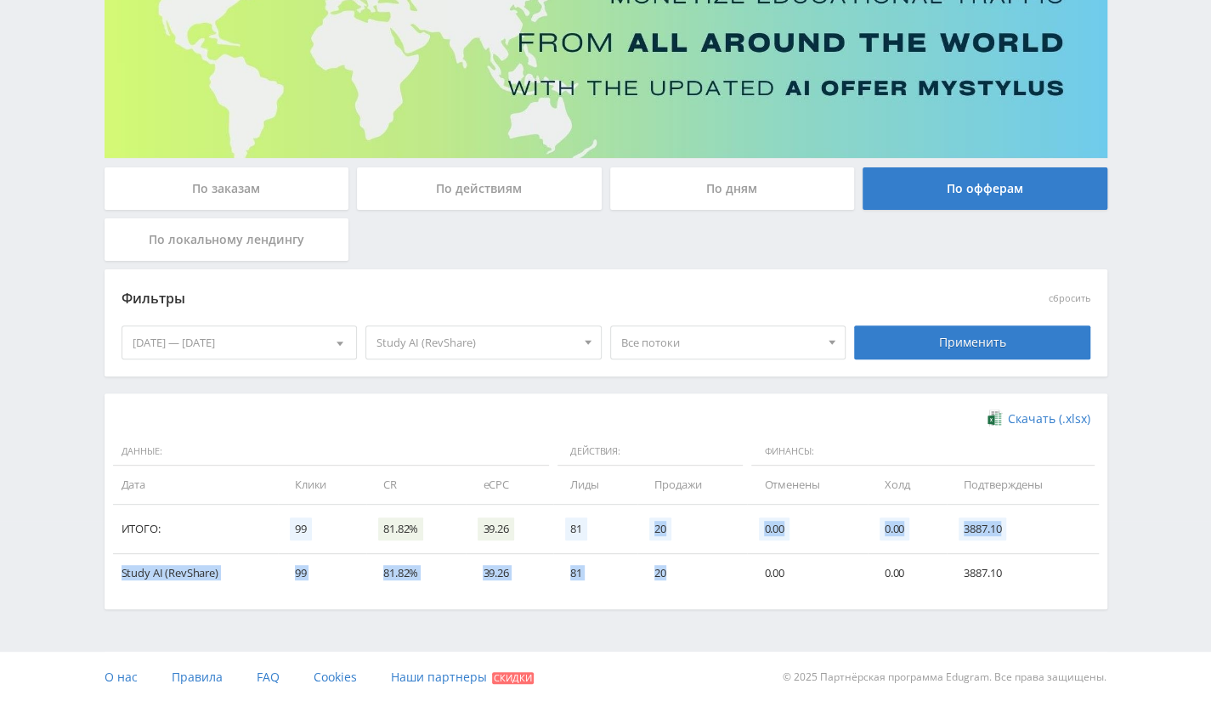
drag, startPoint x: 651, startPoint y: 523, endPoint x: 671, endPoint y: 587, distance: 67.5
click at [671, 587] on table "Данные: Действия: Финансы: Дата Клики CR eCPC Лиды Продажи Отменены Холд Подтве…" at bounding box center [606, 515] width 986 height 155
click at [658, 534] on span "20" at bounding box center [660, 529] width 22 height 23
drag, startPoint x: 655, startPoint y: 531, endPoint x: 689, endPoint y: 528, distance: 34.2
click at [689, 528] on td "20" at bounding box center [692, 529] width 110 height 49
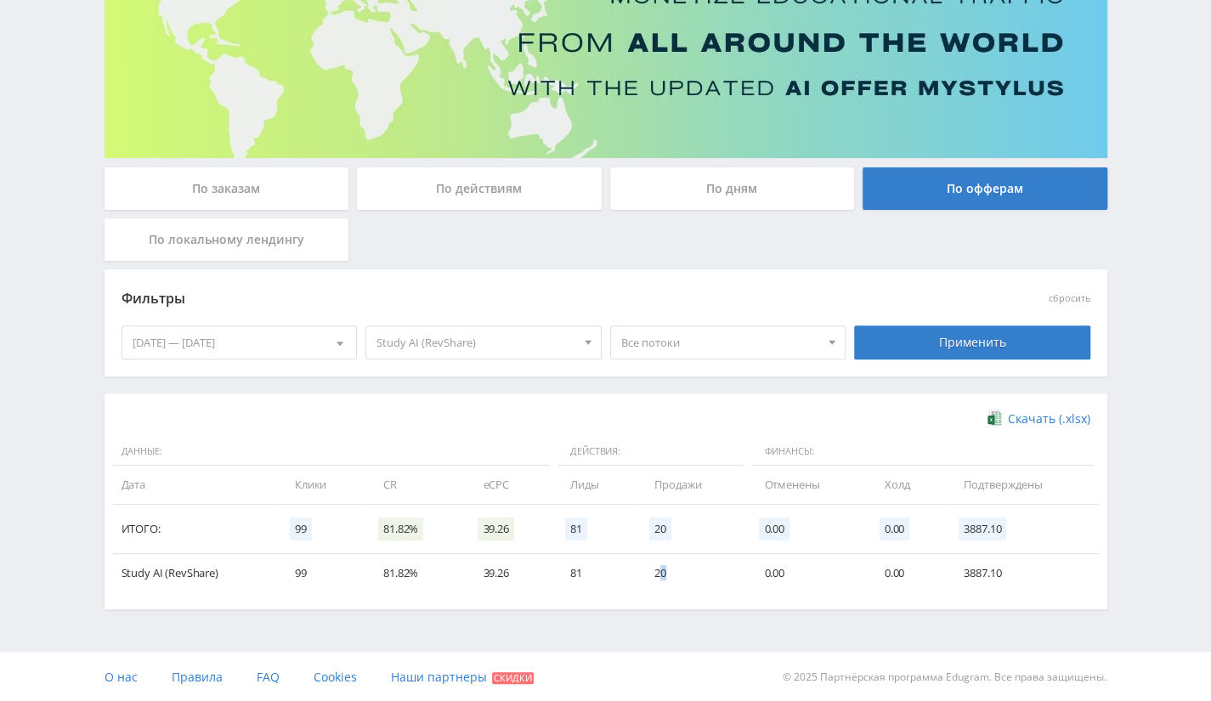
drag, startPoint x: 658, startPoint y: 575, endPoint x: 688, endPoint y: 567, distance: 31.8
click at [688, 567] on td "20" at bounding box center [692, 573] width 110 height 38
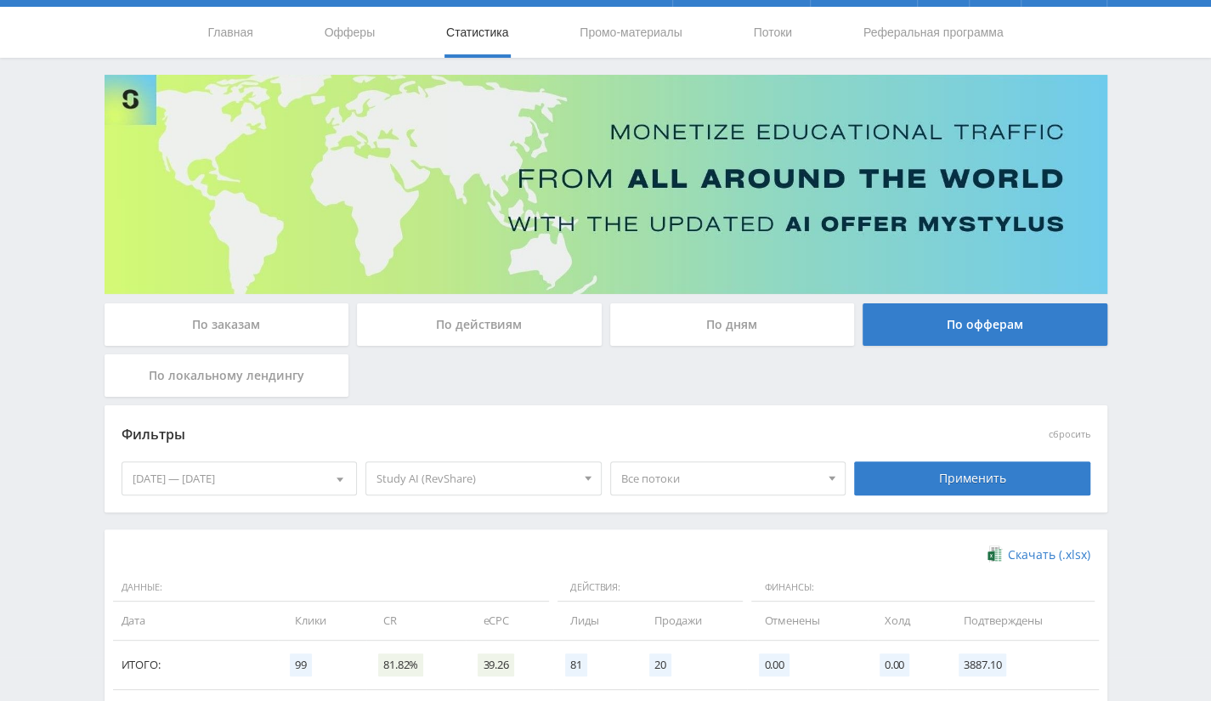
scroll to position [0, 0]
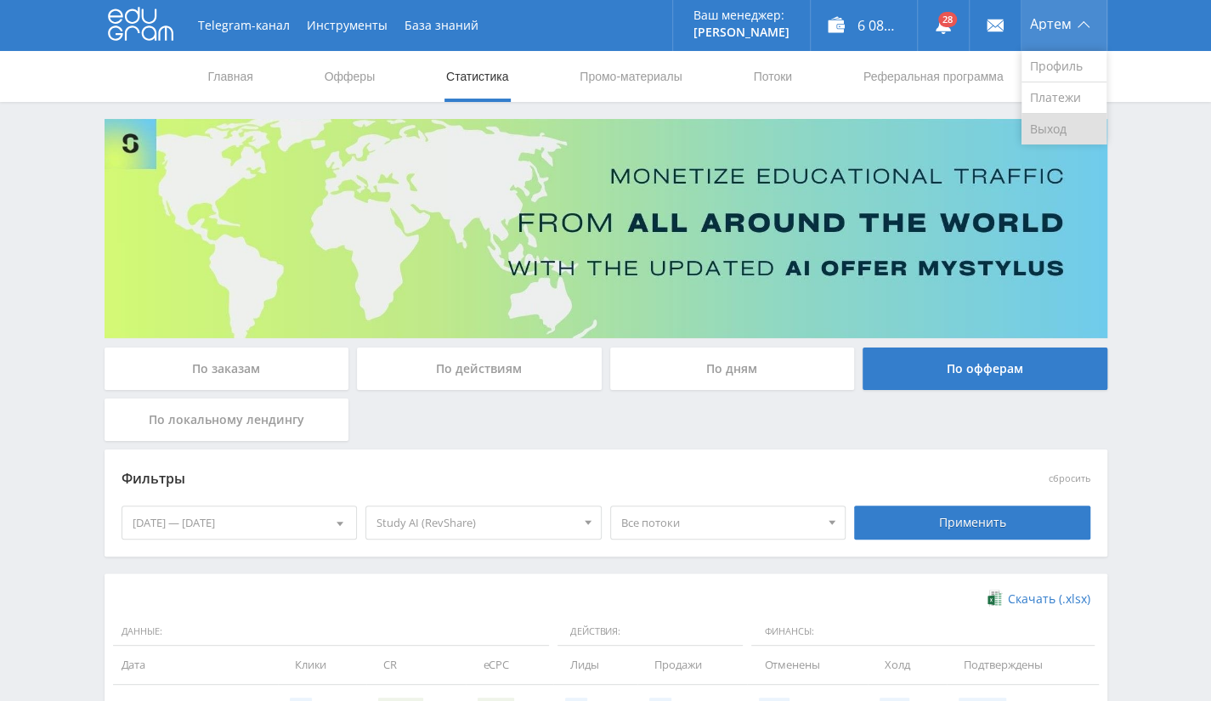
click at [1064, 124] on link "Выход" at bounding box center [1064, 129] width 85 height 31
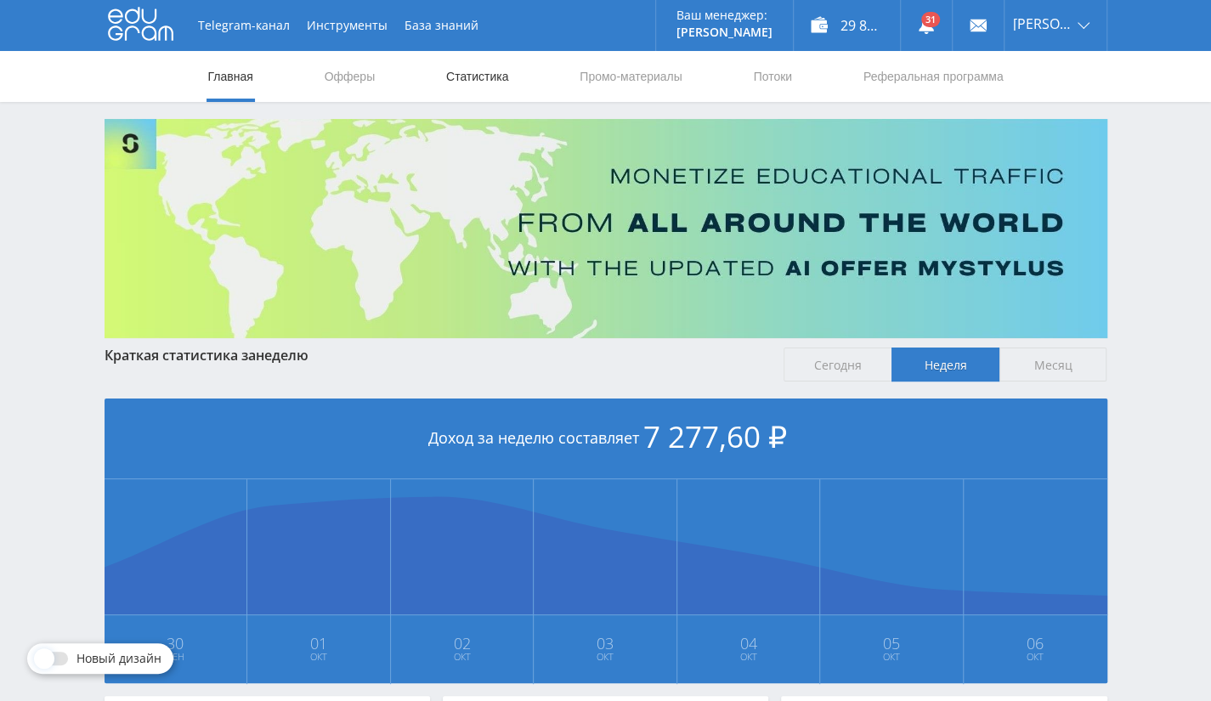
click at [474, 74] on link "Статистика" at bounding box center [478, 76] width 66 height 51
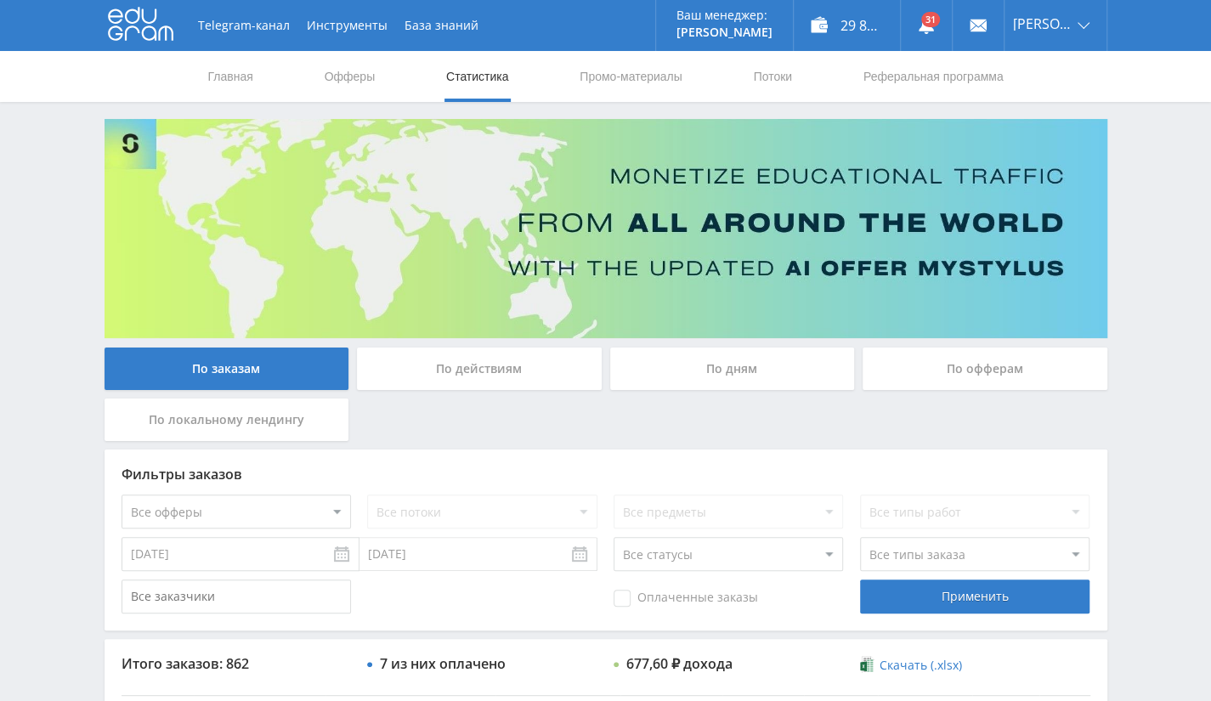
click at [938, 365] on div "По офферам" at bounding box center [985, 369] width 245 height 42
click at [0, 0] on input "По офферам" at bounding box center [0, 0] width 0 height 0
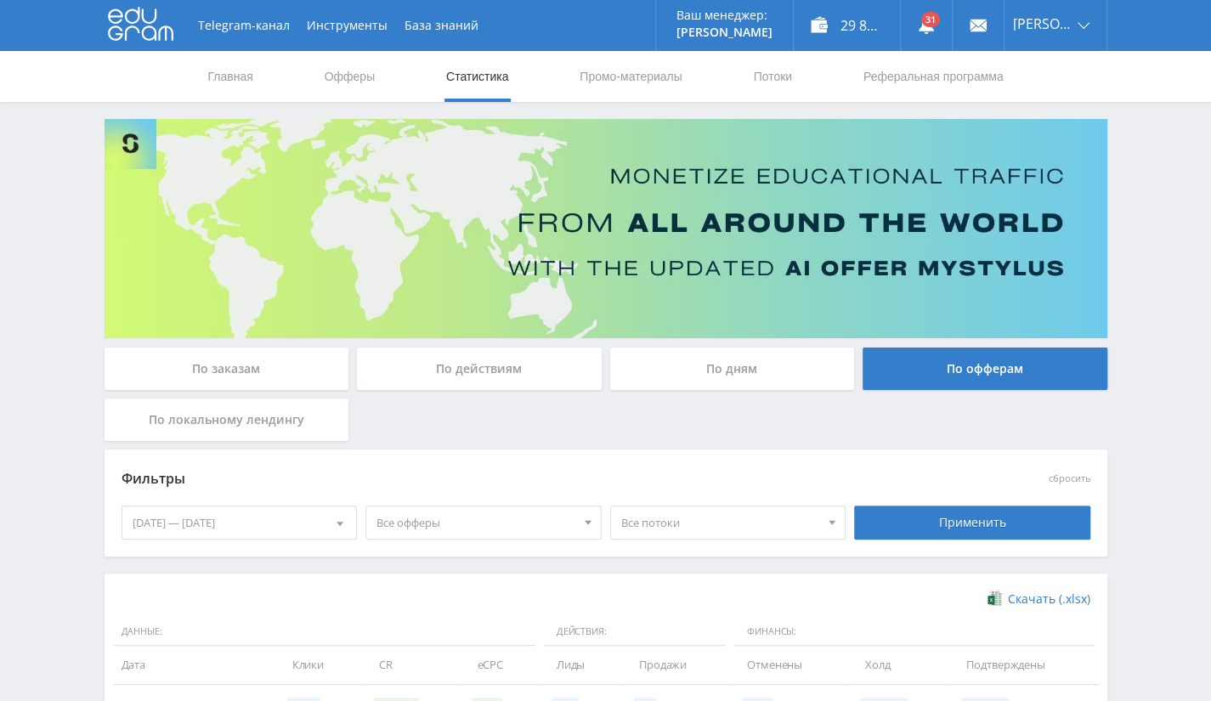
click at [252, 521] on div "[DATE] — [DATE]" at bounding box center [239, 523] width 235 height 32
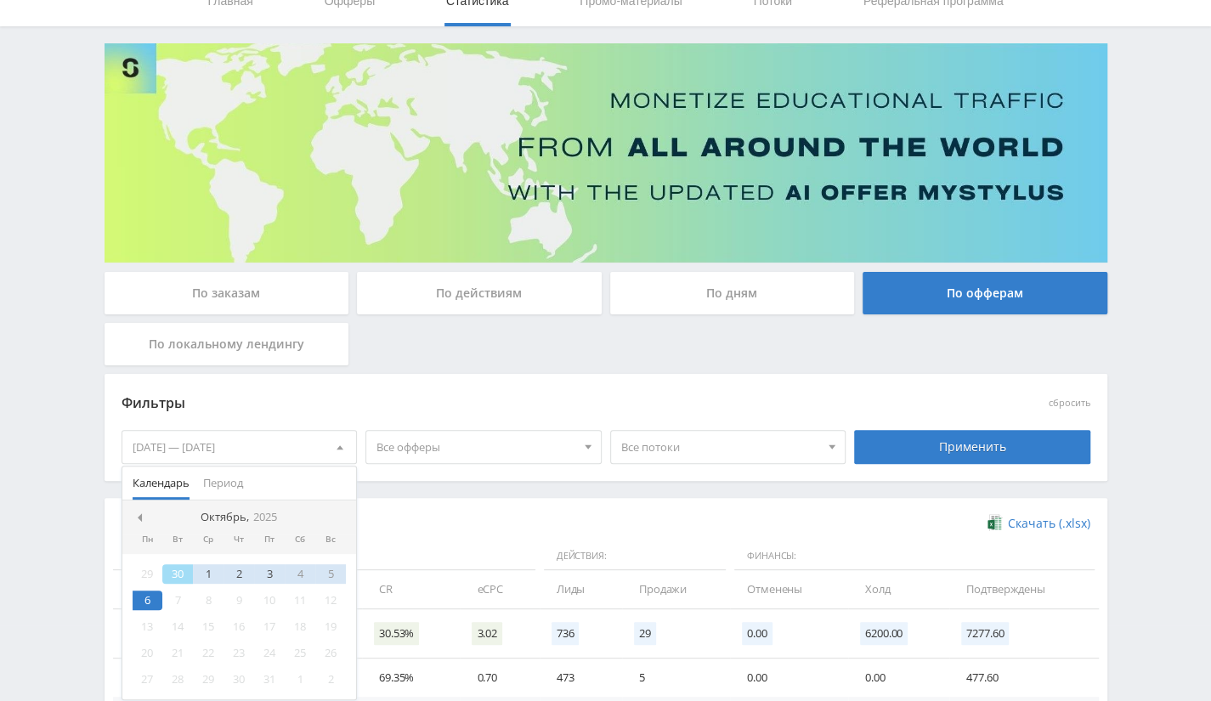
scroll to position [170, 0]
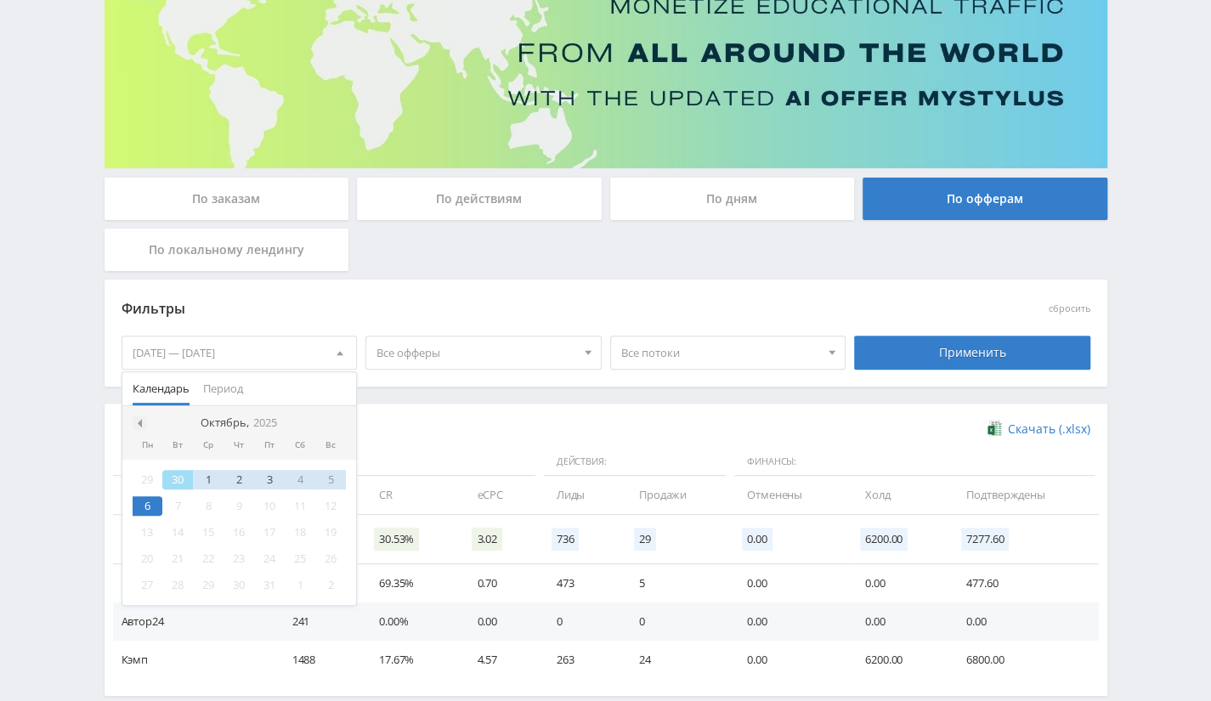
click at [143, 417] on div at bounding box center [140, 423] width 14 height 14
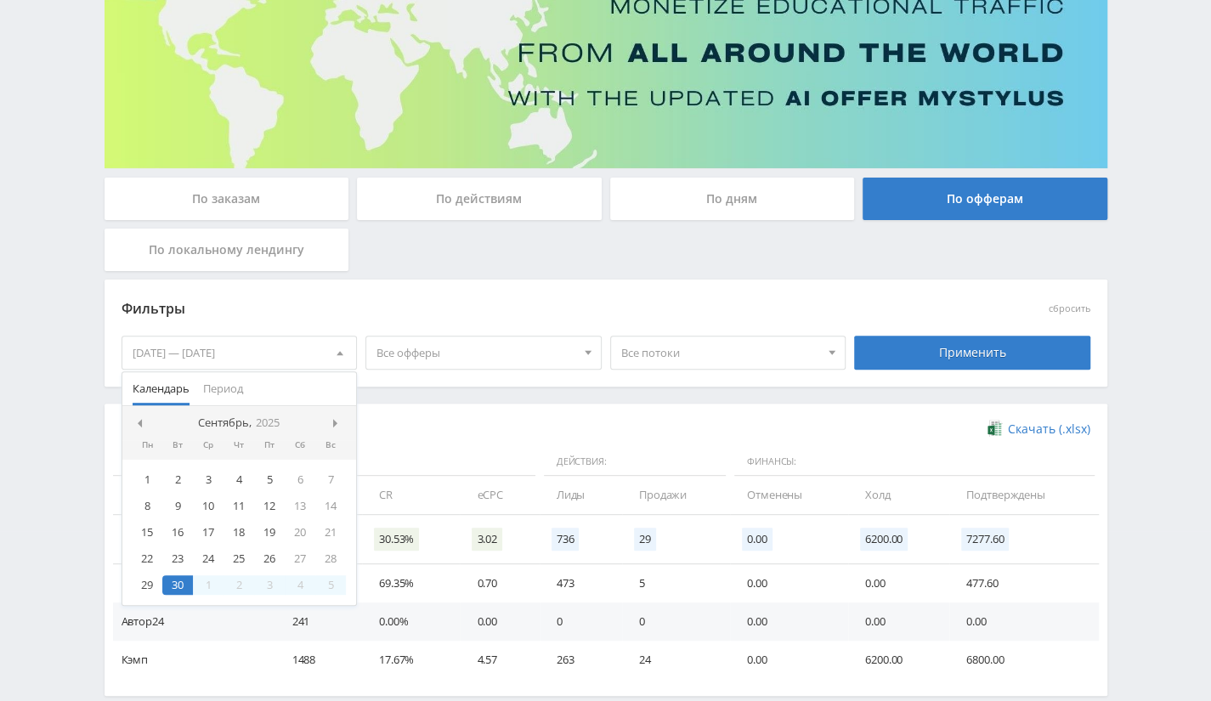
click at [143, 417] on div at bounding box center [140, 423] width 14 height 14
click at [137, 419] on span at bounding box center [137, 423] width 8 height 8
click at [232, 553] on div "24" at bounding box center [239, 559] width 31 height 20
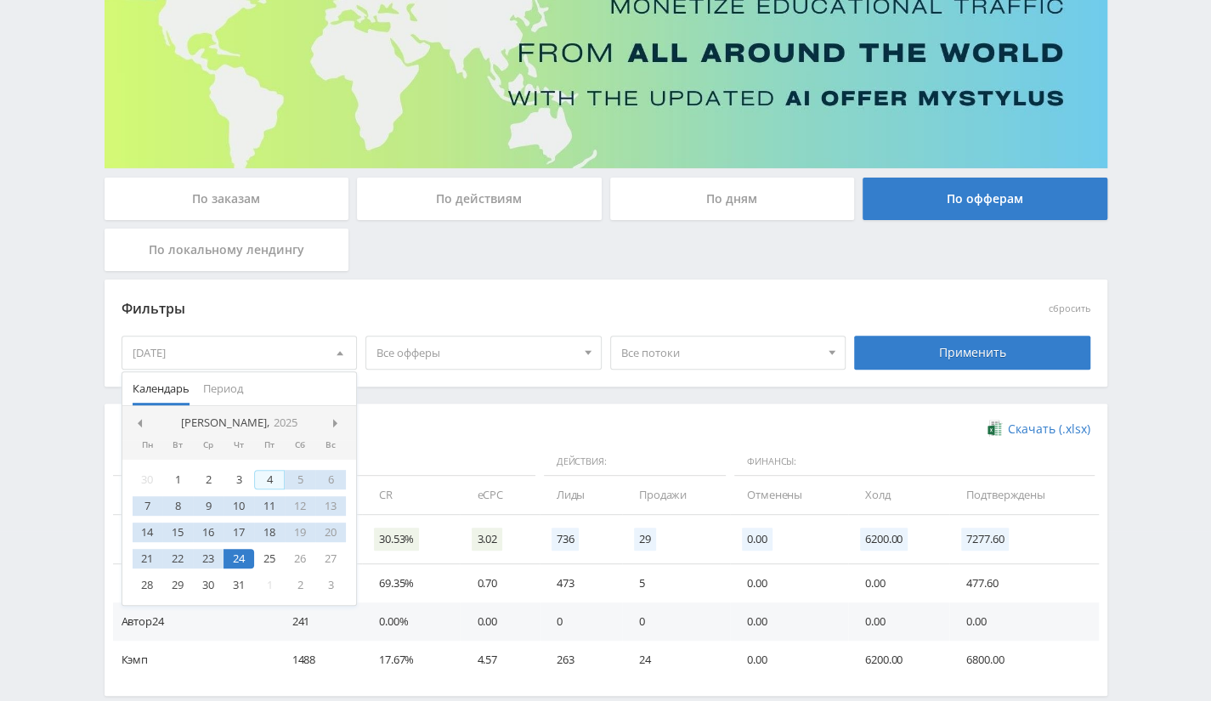
click at [440, 411] on div "Скачать (.xlsx) Данные: Действия: Финансы: Дата Клики CR eCPC Лиды Продажи Отме…" at bounding box center [606, 550] width 1003 height 292
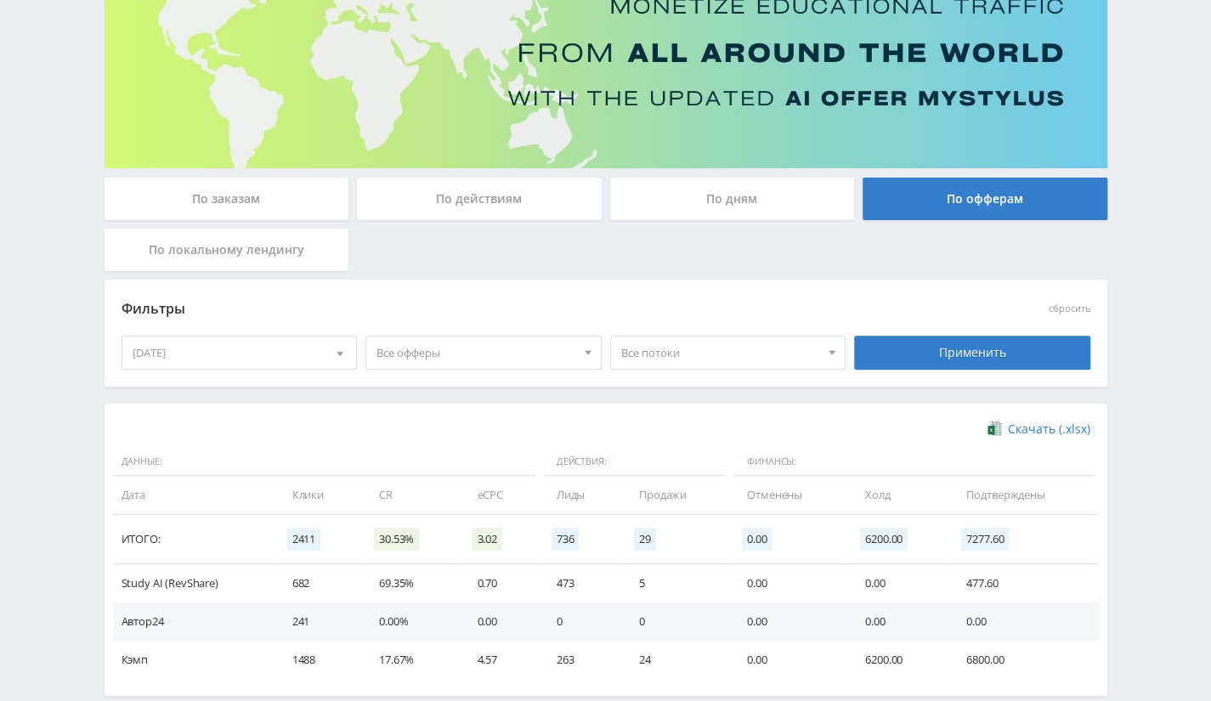
click at [240, 343] on div "[DATE]" at bounding box center [239, 353] width 235 height 32
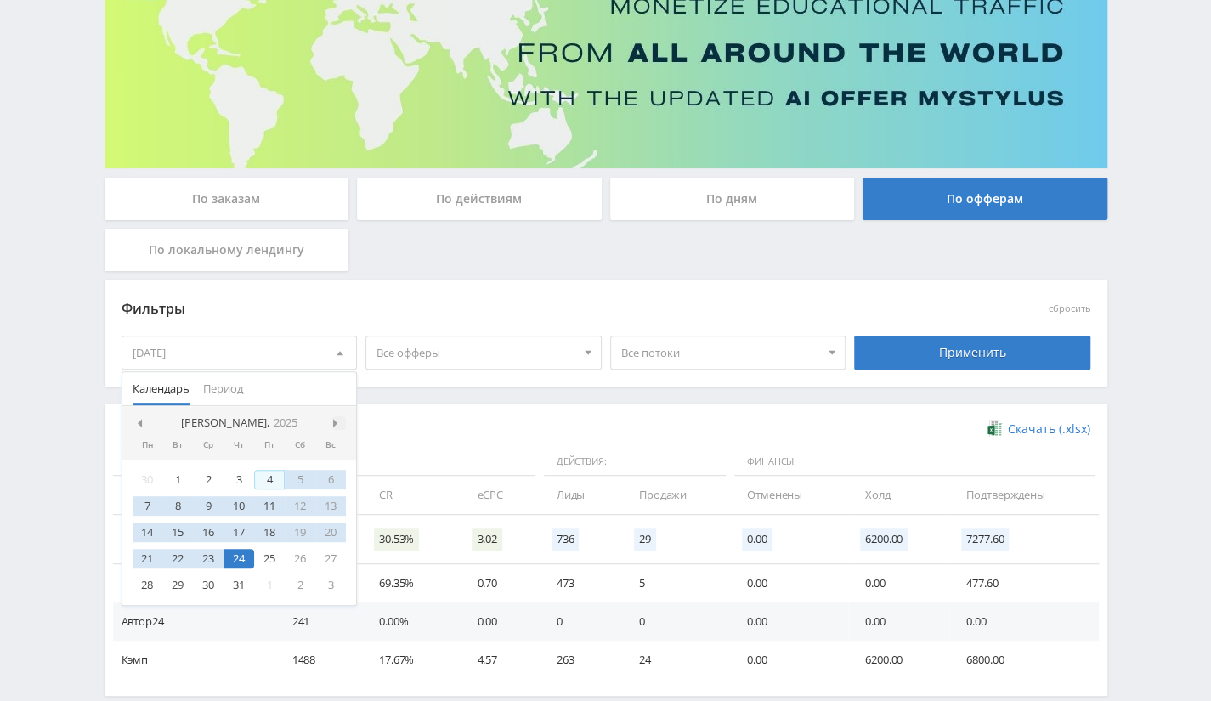
click at [339, 419] on span at bounding box center [337, 423] width 8 height 8
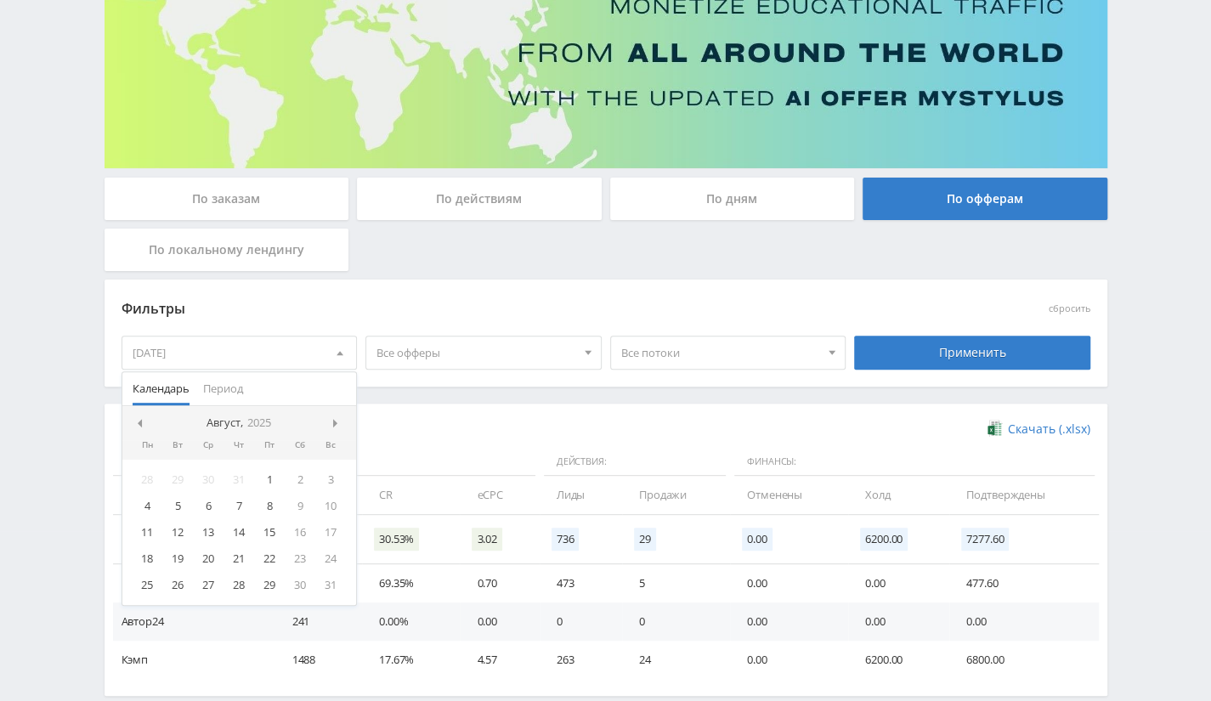
click at [339, 419] on span at bounding box center [337, 423] width 8 height 8
click at [333, 422] on span at bounding box center [337, 423] width 8 height 8
click at [144, 497] on div "6" at bounding box center [148, 506] width 31 height 20
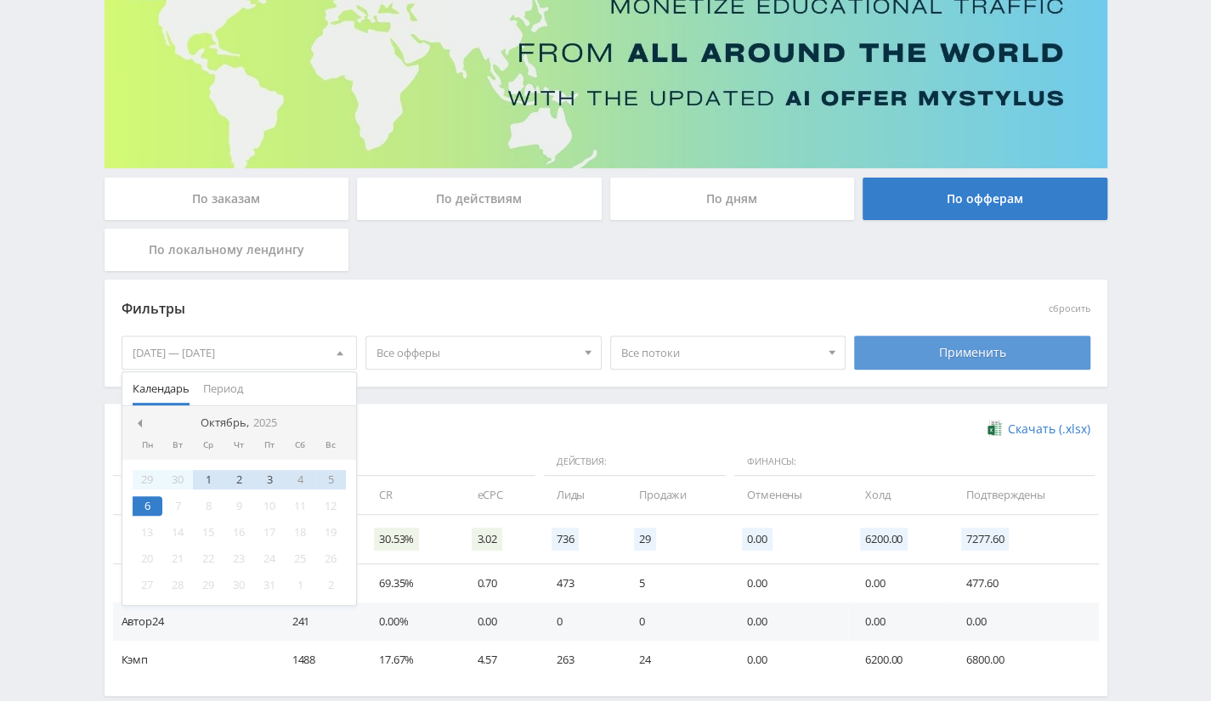
click at [862, 358] on div "Применить" at bounding box center [972, 353] width 236 height 34
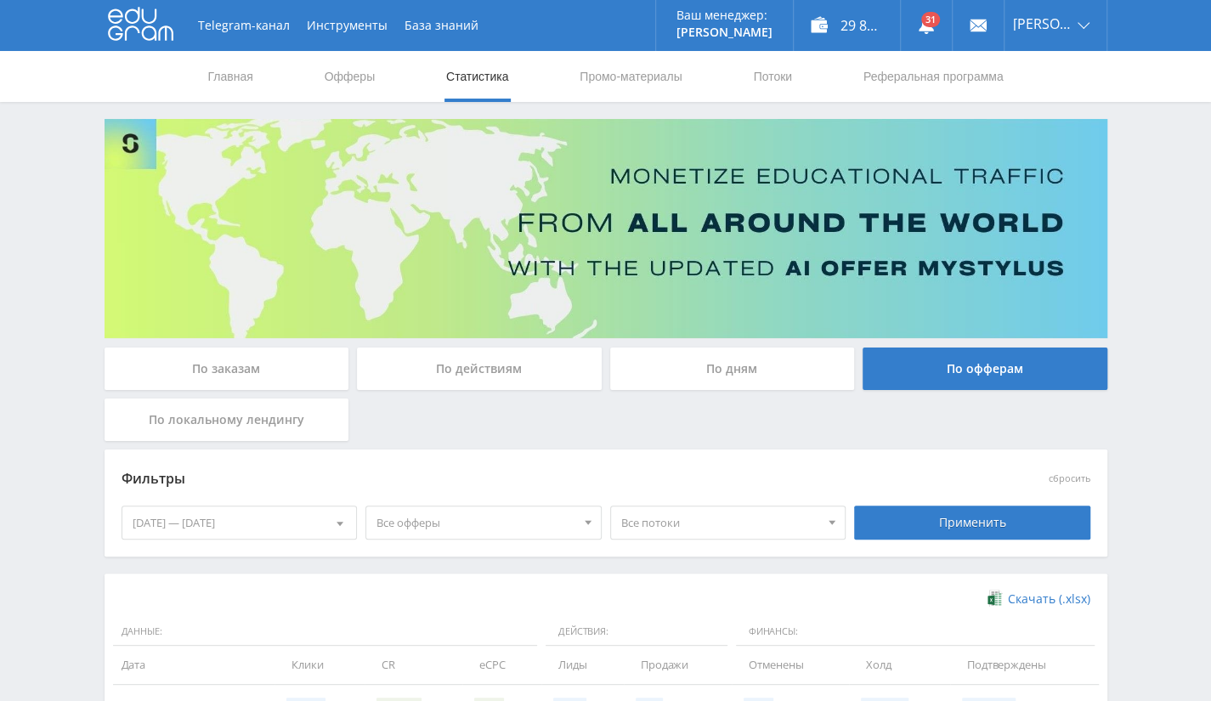
scroll to position [295, 0]
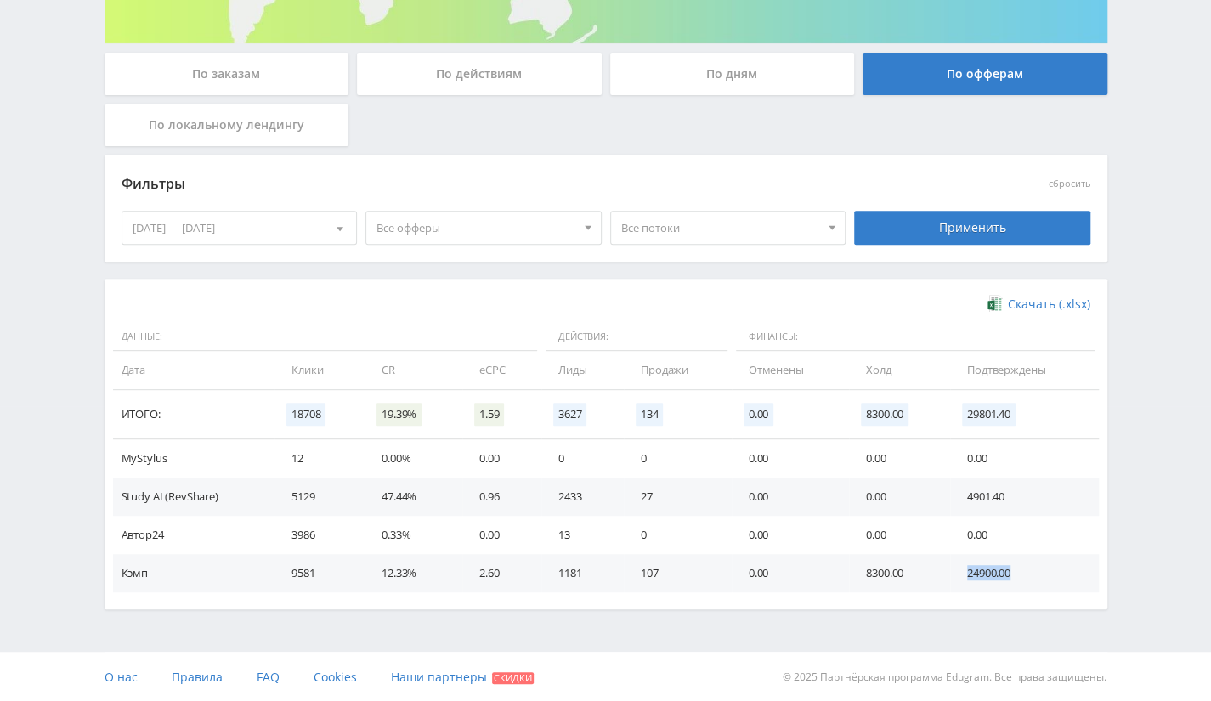
drag, startPoint x: 959, startPoint y: 571, endPoint x: 1020, endPoint y: 571, distance: 61.2
click at [1020, 571] on td "24900.00" at bounding box center [1024, 573] width 149 height 38
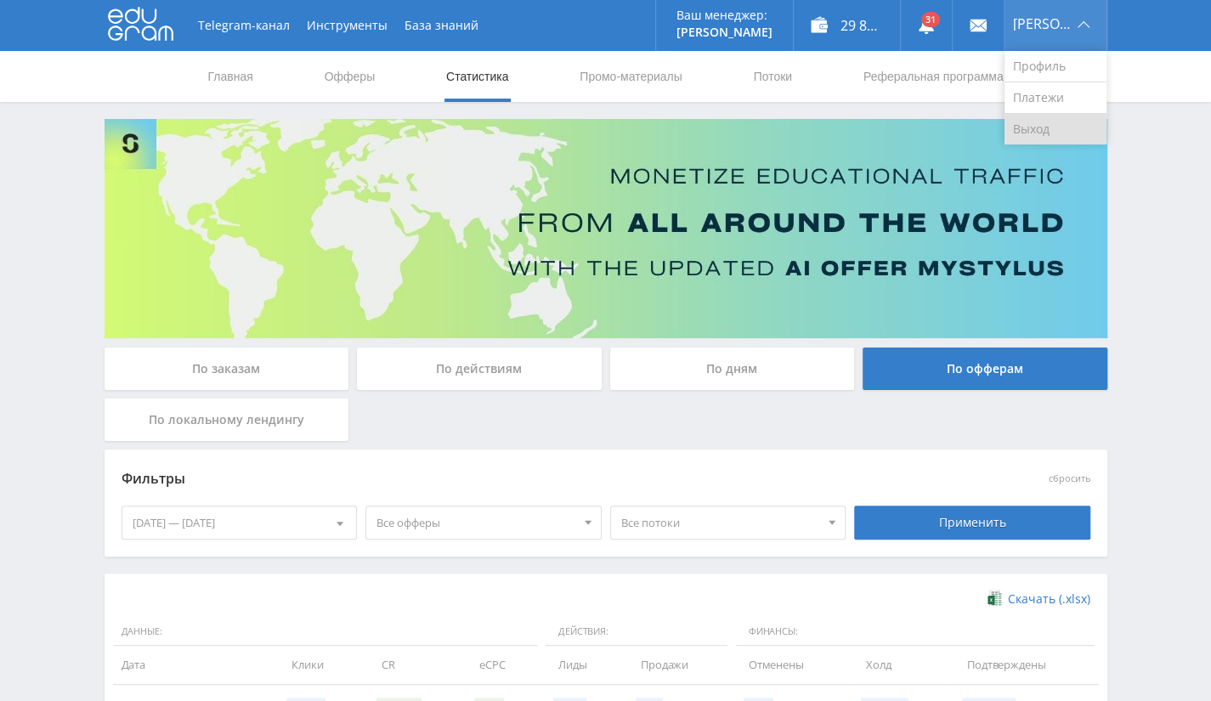
click at [1033, 122] on link "Выход" at bounding box center [1056, 129] width 102 height 31
